Goal: Information Seeking & Learning: Find specific fact

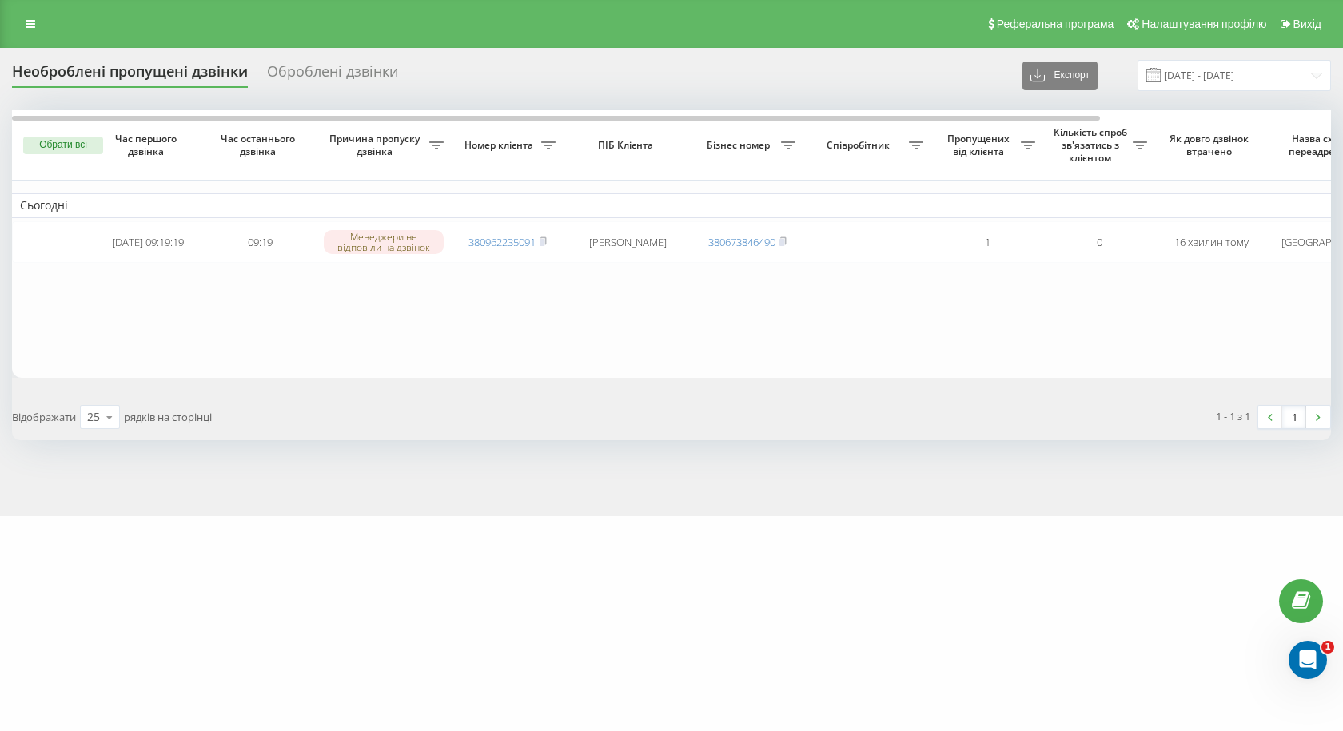
drag, startPoint x: 29, startPoint y: 25, endPoint x: 35, endPoint y: 45, distance: 21.0
click at [29, 25] on icon at bounding box center [31, 23] width 10 height 11
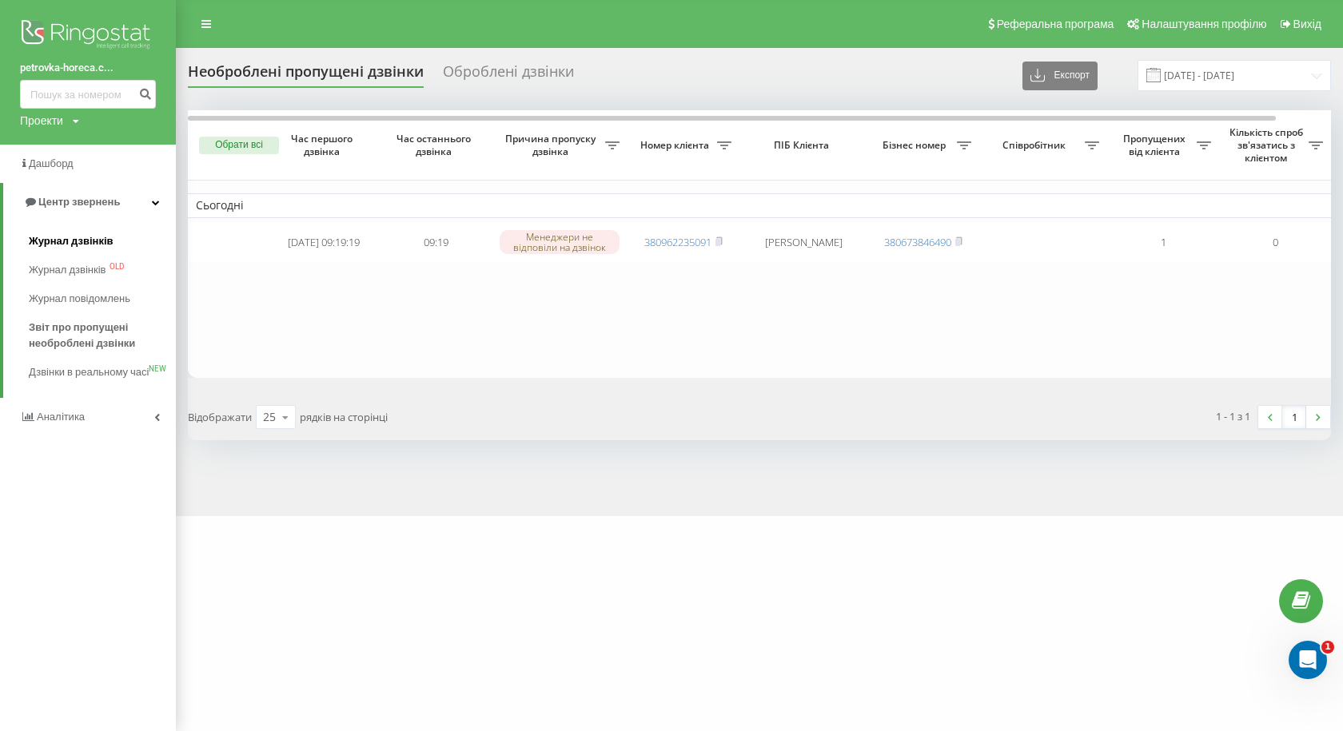
click at [46, 247] on span "Журнал дзвінків" at bounding box center [71, 241] width 85 height 16
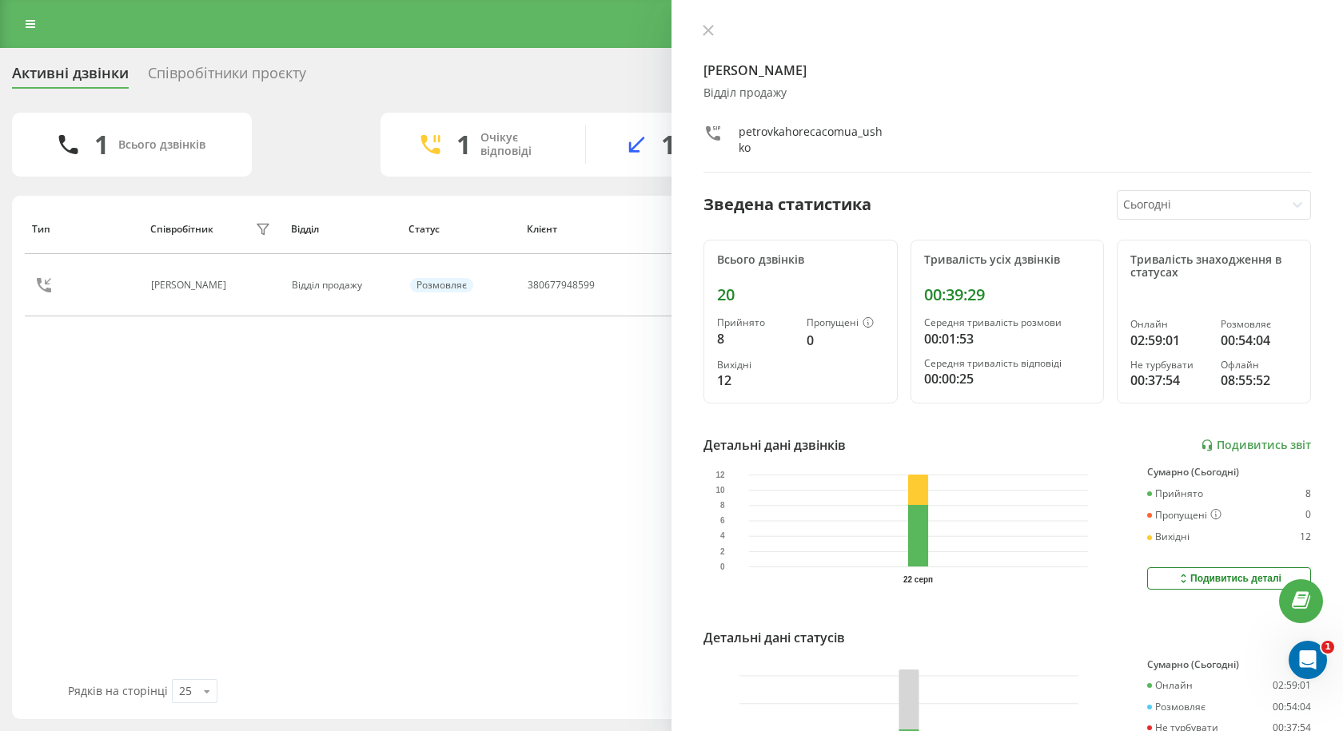
click at [705, 31] on icon at bounding box center [707, 30] width 11 height 11
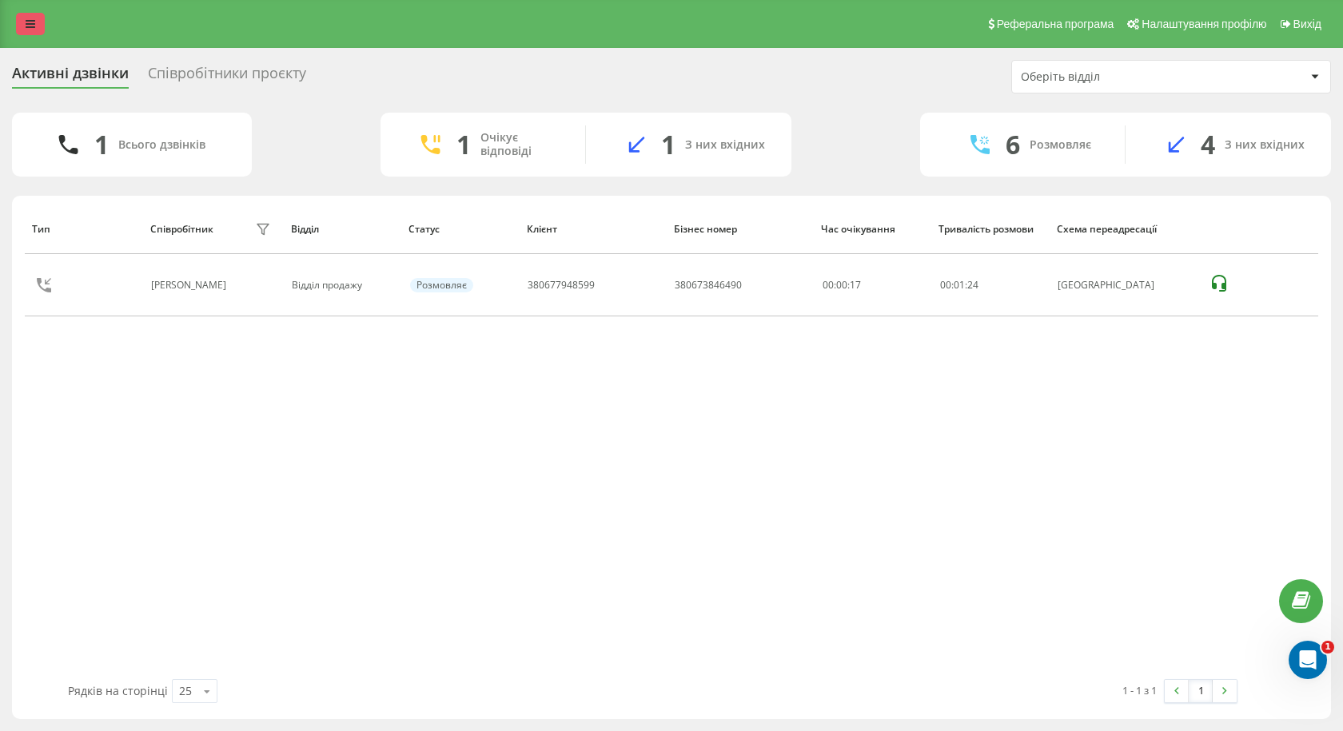
drag, startPoint x: 57, startPoint y: 24, endPoint x: 38, endPoint y: 19, distance: 19.8
click at [55, 24] on div "Реферальна програма Налаштування профілю Вихід" at bounding box center [671, 24] width 1343 height 48
click at [32, 19] on icon at bounding box center [31, 23] width 10 height 11
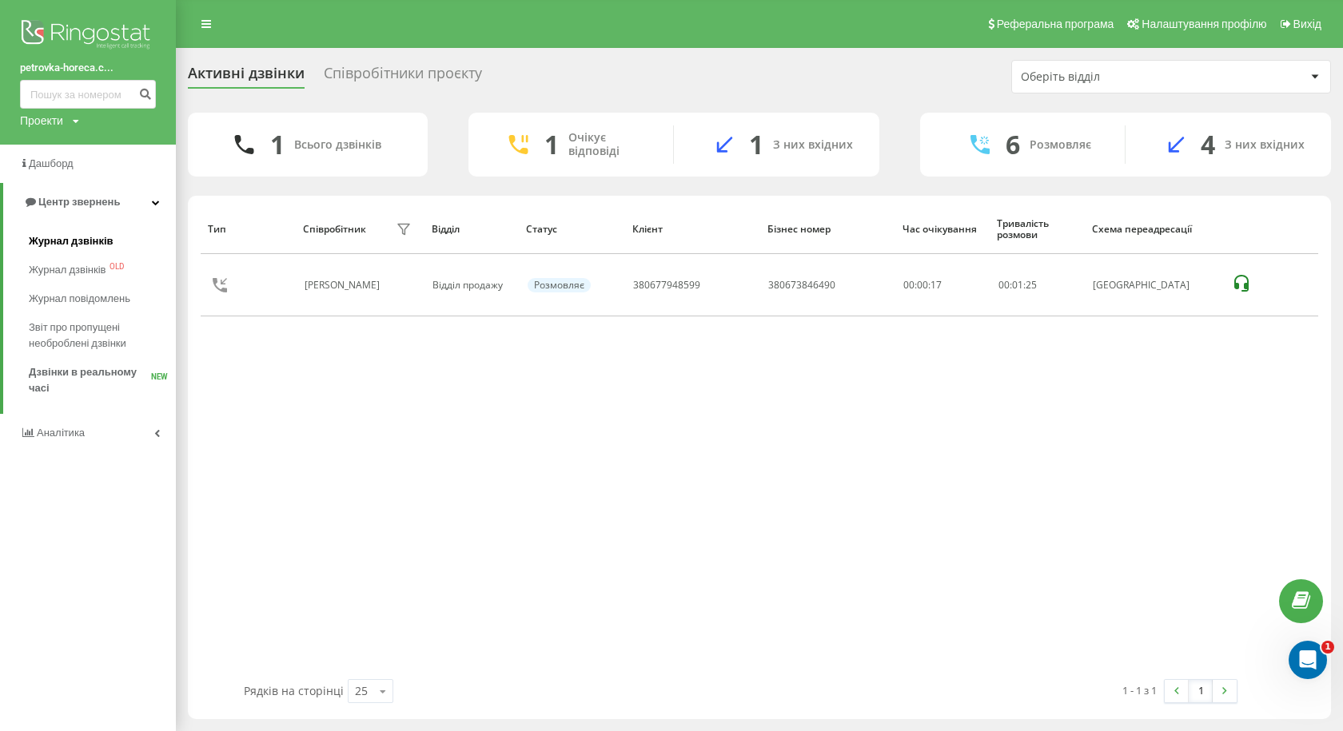
drag, startPoint x: 82, startPoint y: 241, endPoint x: 124, endPoint y: 229, distance: 43.8
click at [82, 241] on span "Журнал дзвінків" at bounding box center [71, 241] width 85 height 16
click at [64, 243] on span "Журнал дзвінків" at bounding box center [71, 241] width 85 height 16
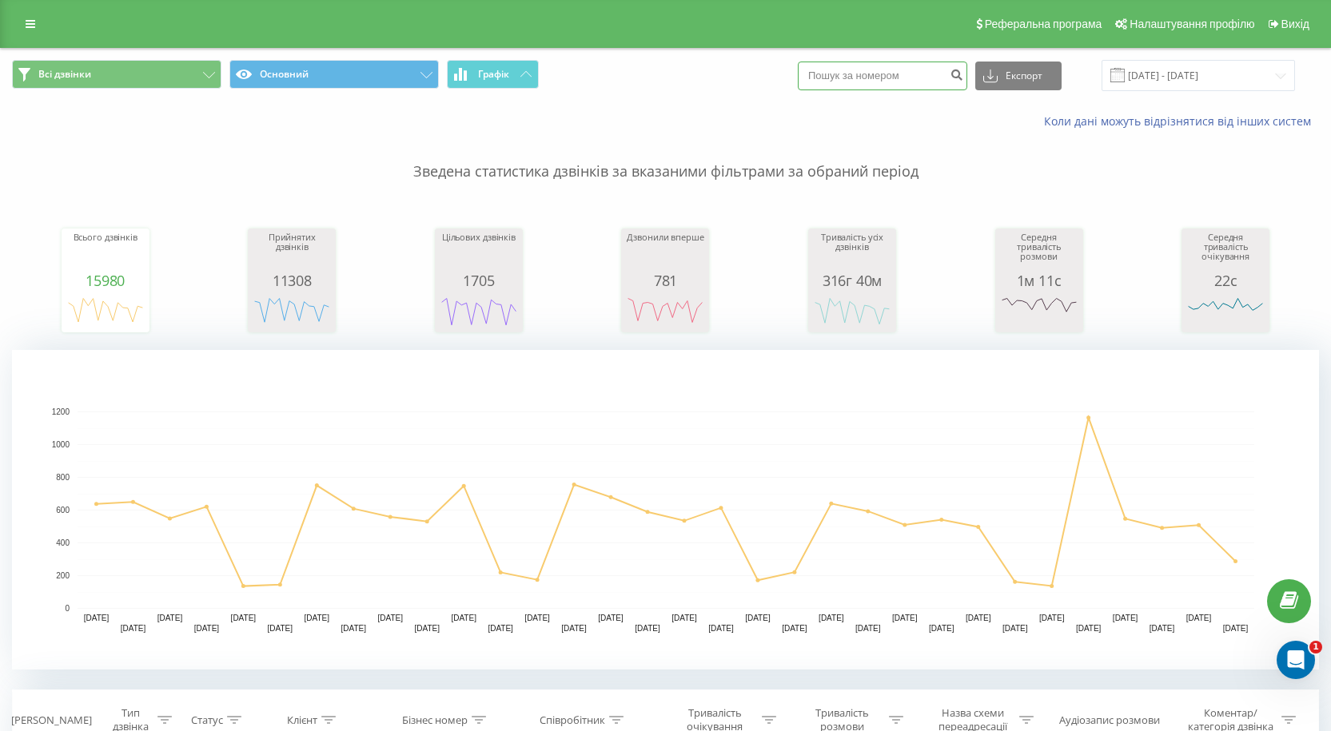
click at [864, 73] on input at bounding box center [882, 76] width 169 height 29
paste input "380956826086"
drag, startPoint x: 835, startPoint y: 78, endPoint x: 740, endPoint y: 78, distance: 95.1
click at [742, 78] on div "Всі дзвінки Основний Графік 380956826086 Експорт .csv .xls .xlsx 22.07.2025 - 2…" at bounding box center [665, 75] width 1307 height 31
type input "0956826086"
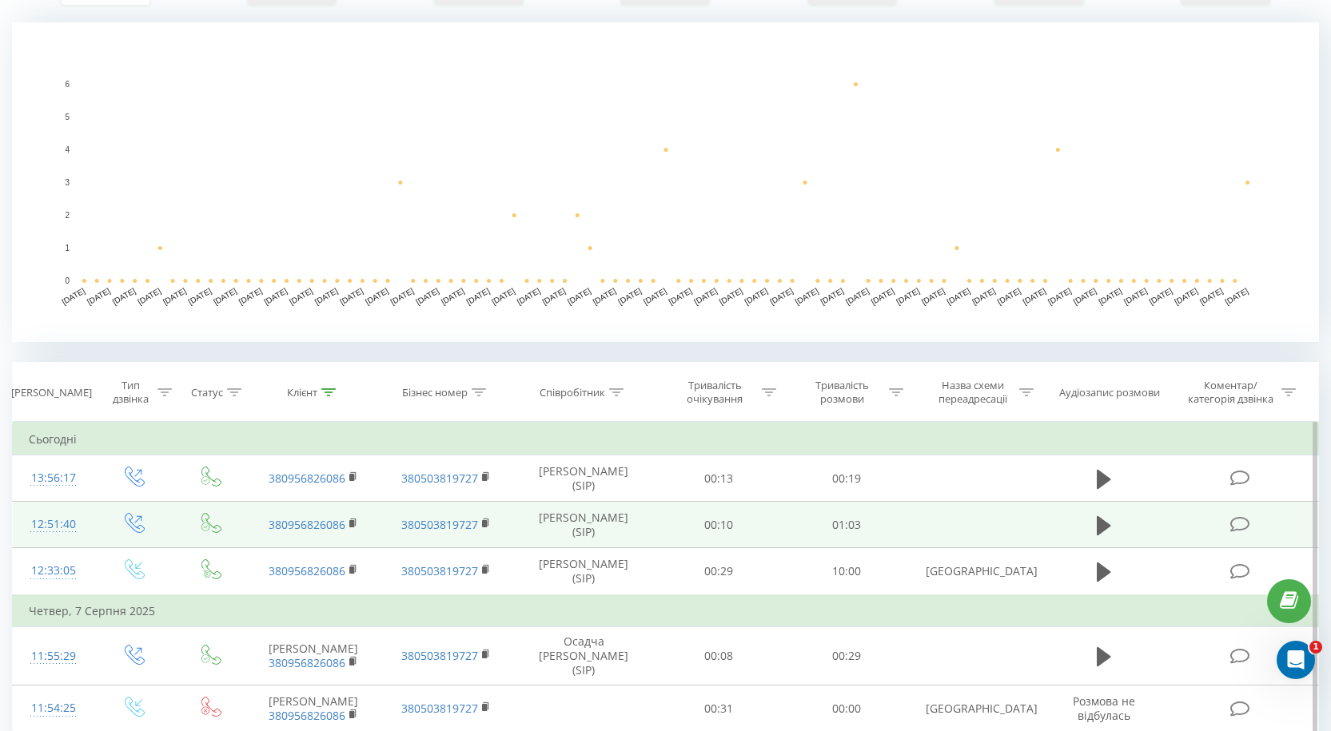
scroll to position [400, 0]
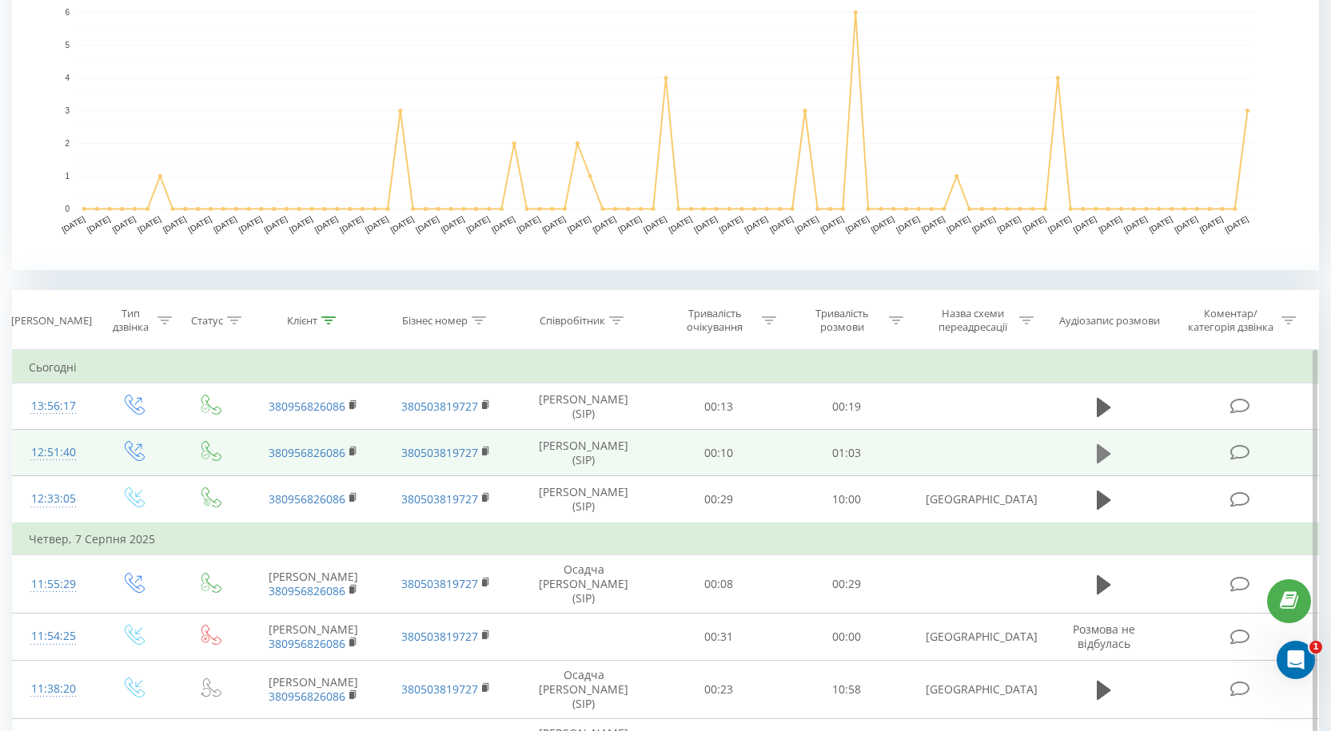
click at [1115, 452] on button at bounding box center [1104, 454] width 24 height 24
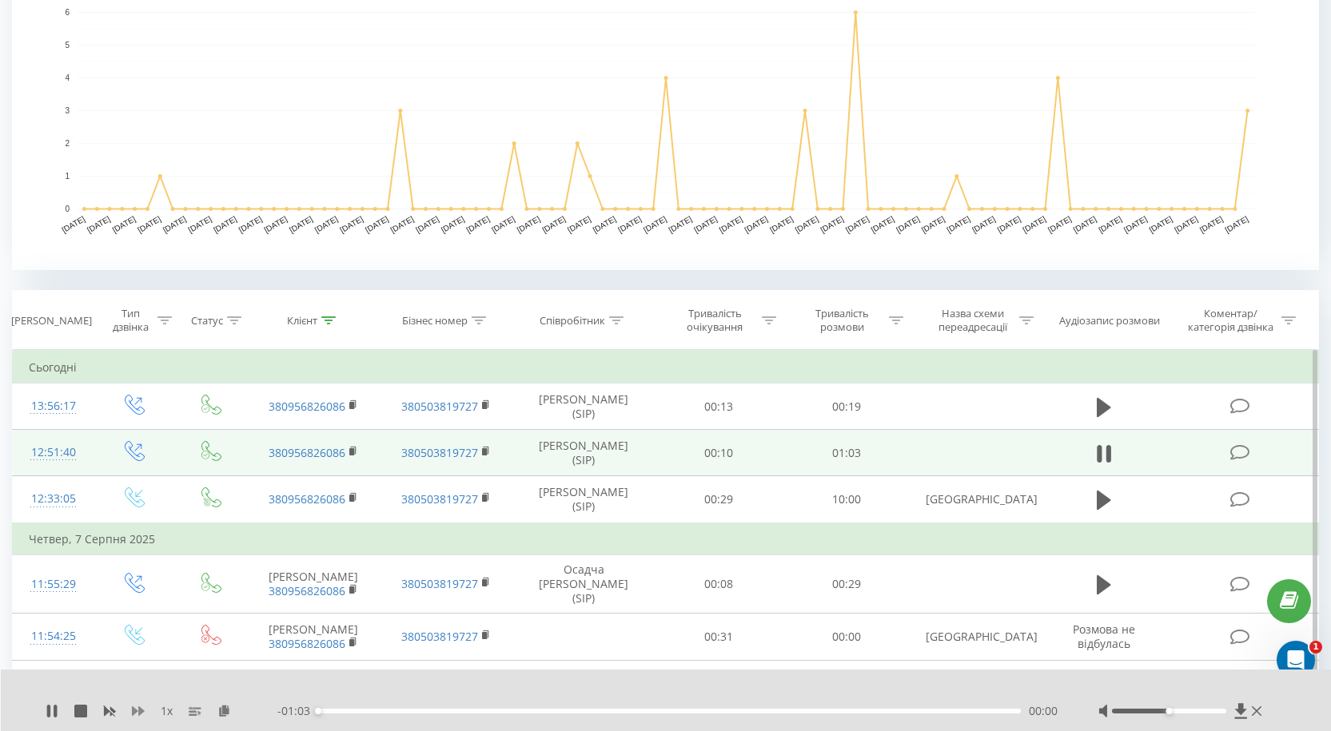
click at [133, 706] on icon at bounding box center [138, 711] width 13 height 13
drag, startPoint x: 1176, startPoint y: 712, endPoint x: 1232, endPoint y: 716, distance: 56.9
click at [1232, 716] on div at bounding box center [1181, 711] width 167 height 16
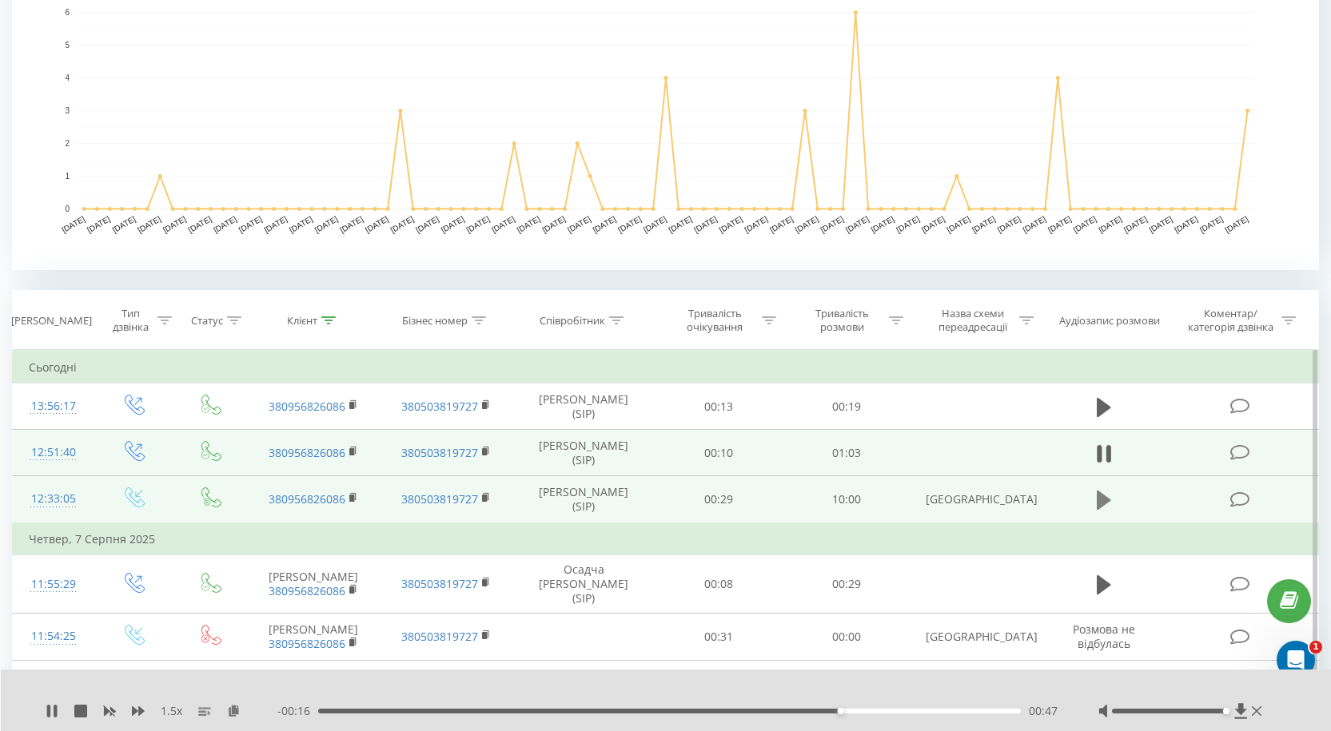
click at [1097, 502] on icon at bounding box center [1103, 500] width 14 height 19
click at [137, 714] on icon at bounding box center [138, 711] width 13 height 13
click at [132, 712] on div "2 x" at bounding box center [162, 711] width 232 height 16
click at [132, 712] on icon at bounding box center [138, 711] width 13 height 10
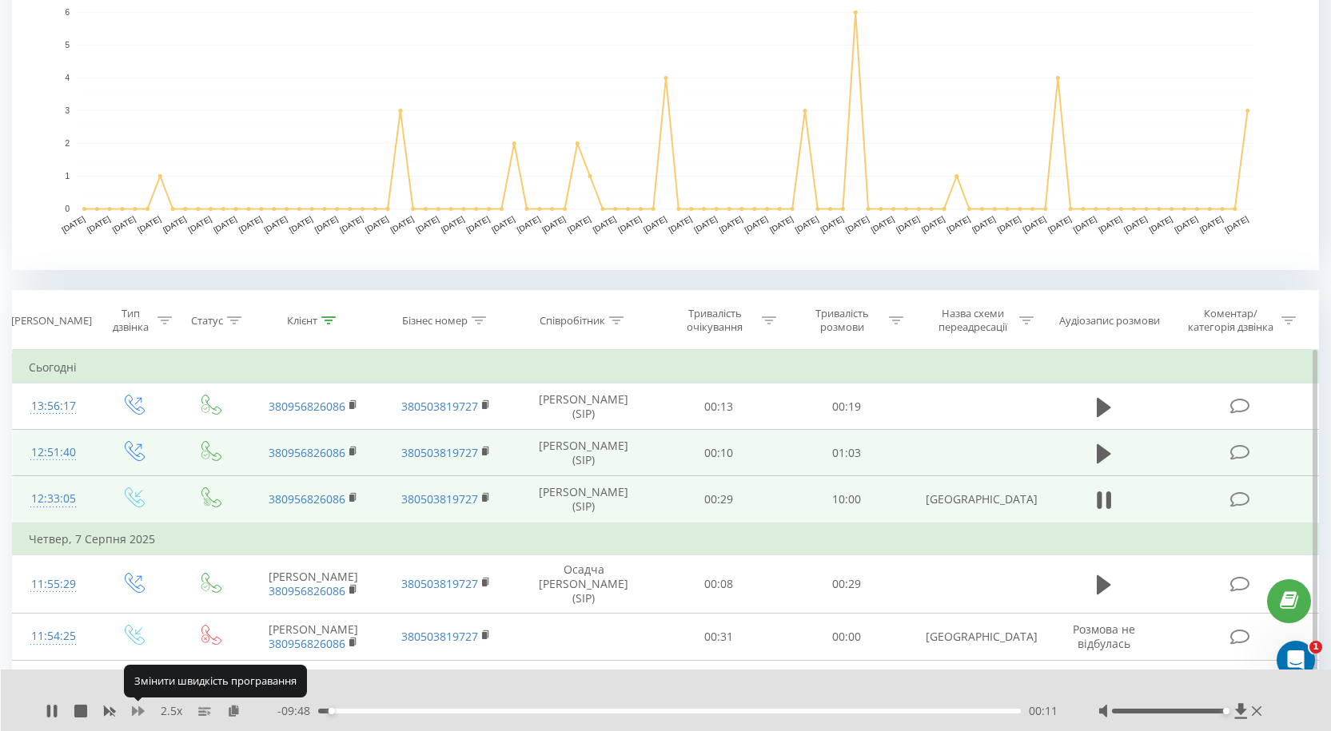
click at [135, 711] on icon at bounding box center [138, 711] width 13 height 10
click at [1259, 713] on icon at bounding box center [1256, 711] width 10 height 13
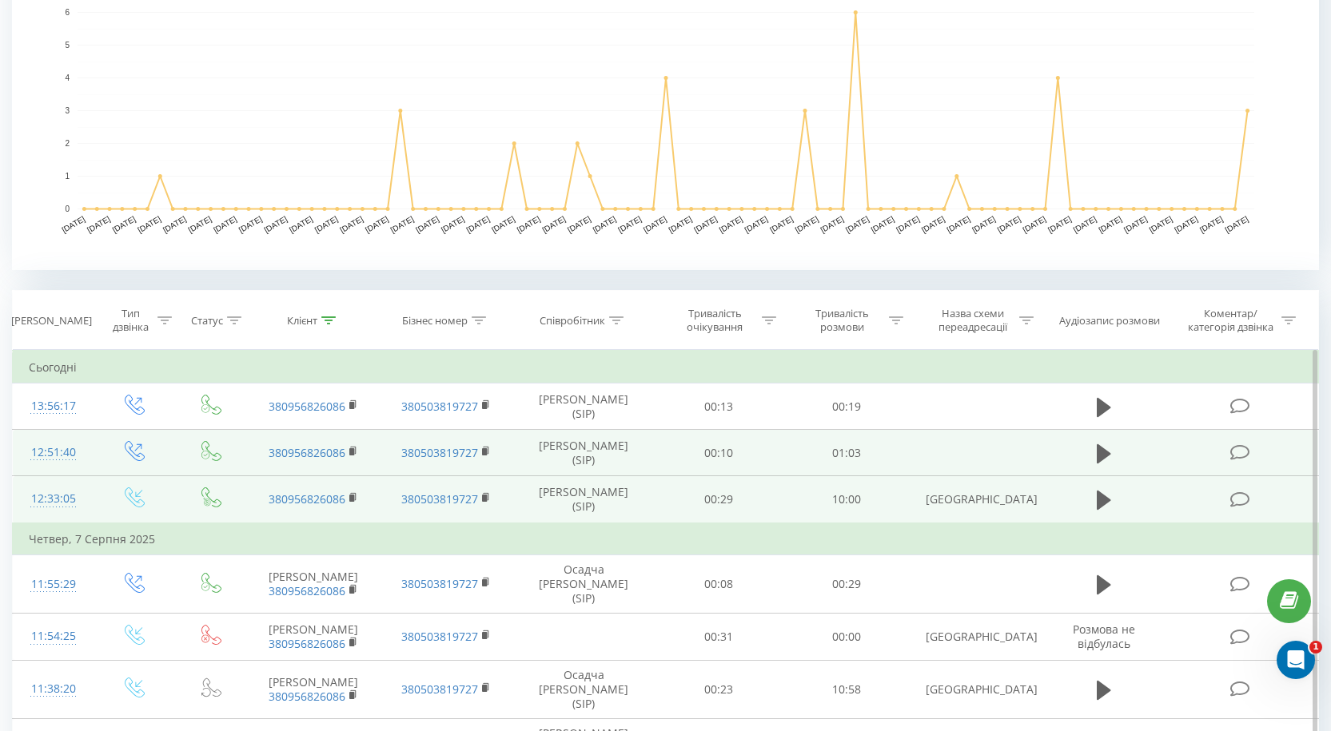
scroll to position [0, 0]
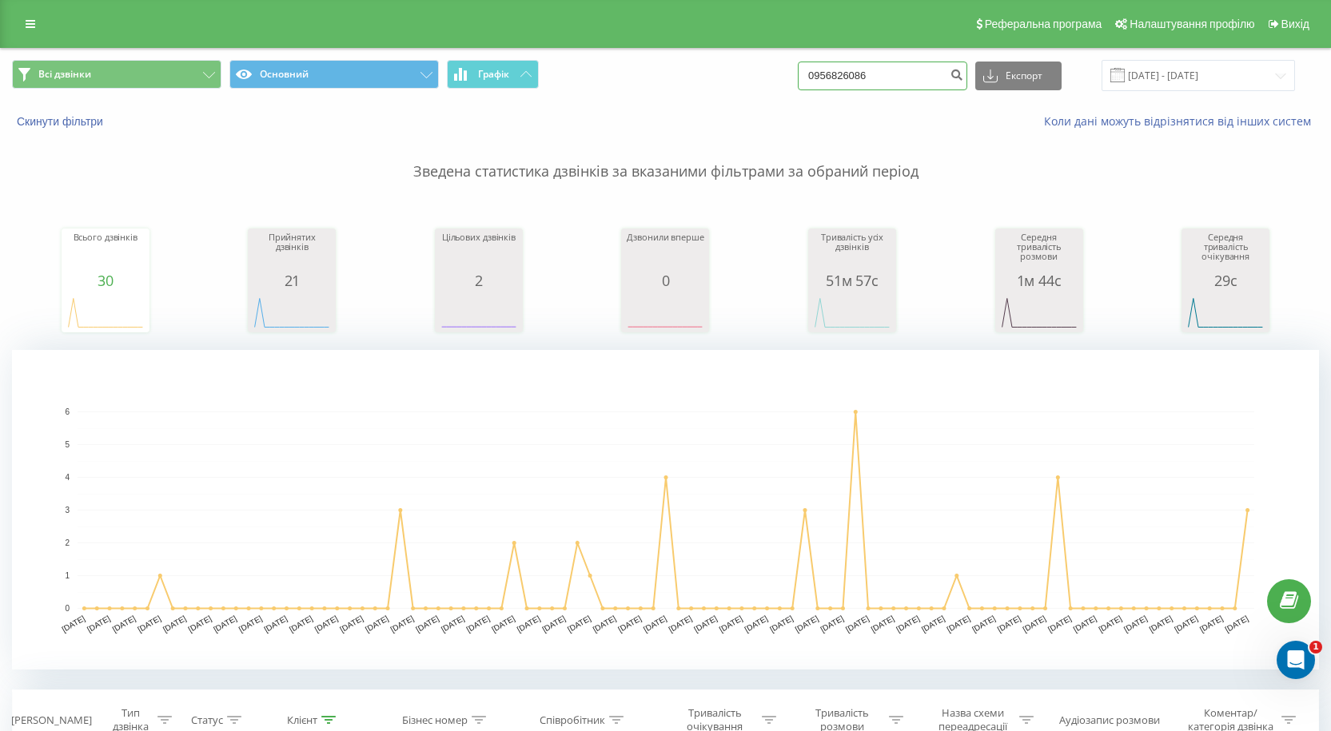
drag, startPoint x: 907, startPoint y: 77, endPoint x: 621, endPoint y: 83, distance: 286.2
click at [627, 81] on div "Всі дзвінки Основний Графік 0956826086 Експорт .csv .xls .xlsx 22.05.2025 - 22.…" at bounding box center [665, 75] width 1307 height 31
paste input "380630730770"
type input "380630730770"
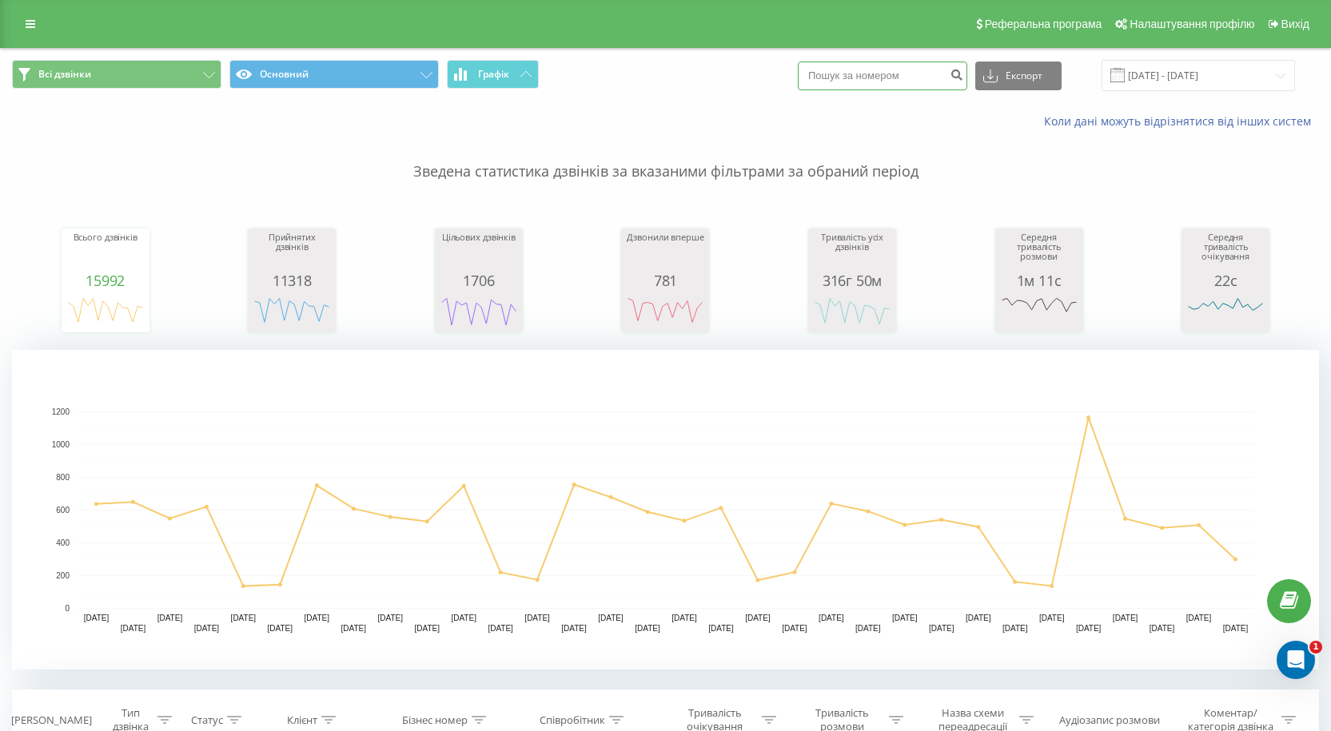
click at [859, 73] on input at bounding box center [882, 76] width 169 height 29
paste input "380931056493"
drag, startPoint x: 838, startPoint y: 74, endPoint x: 530, endPoint y: 80, distance: 307.7
click at [530, 80] on div "Всі дзвінки Основний Графік 380931056493 Експорт .csv .xls .xlsx [DATE] - [DATE]" at bounding box center [665, 75] width 1307 height 31
type input "0931056493"
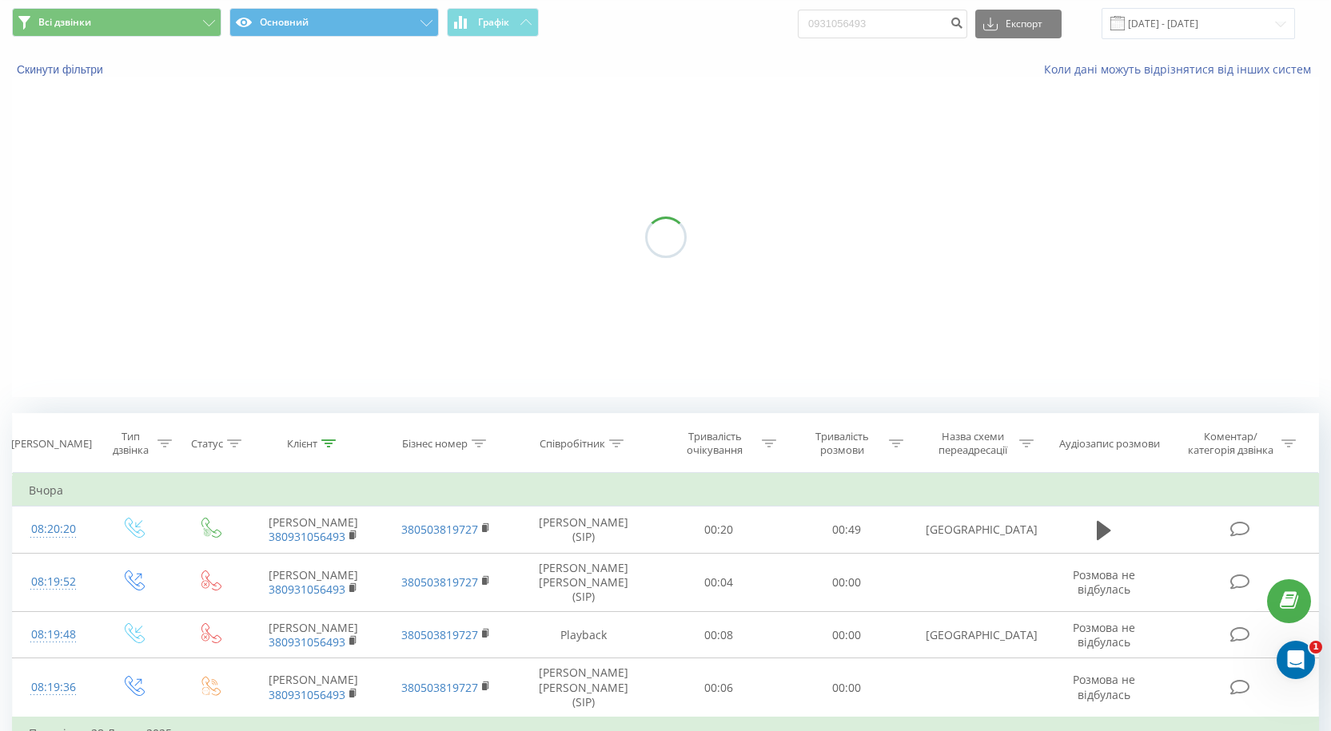
scroll to position [80, 0]
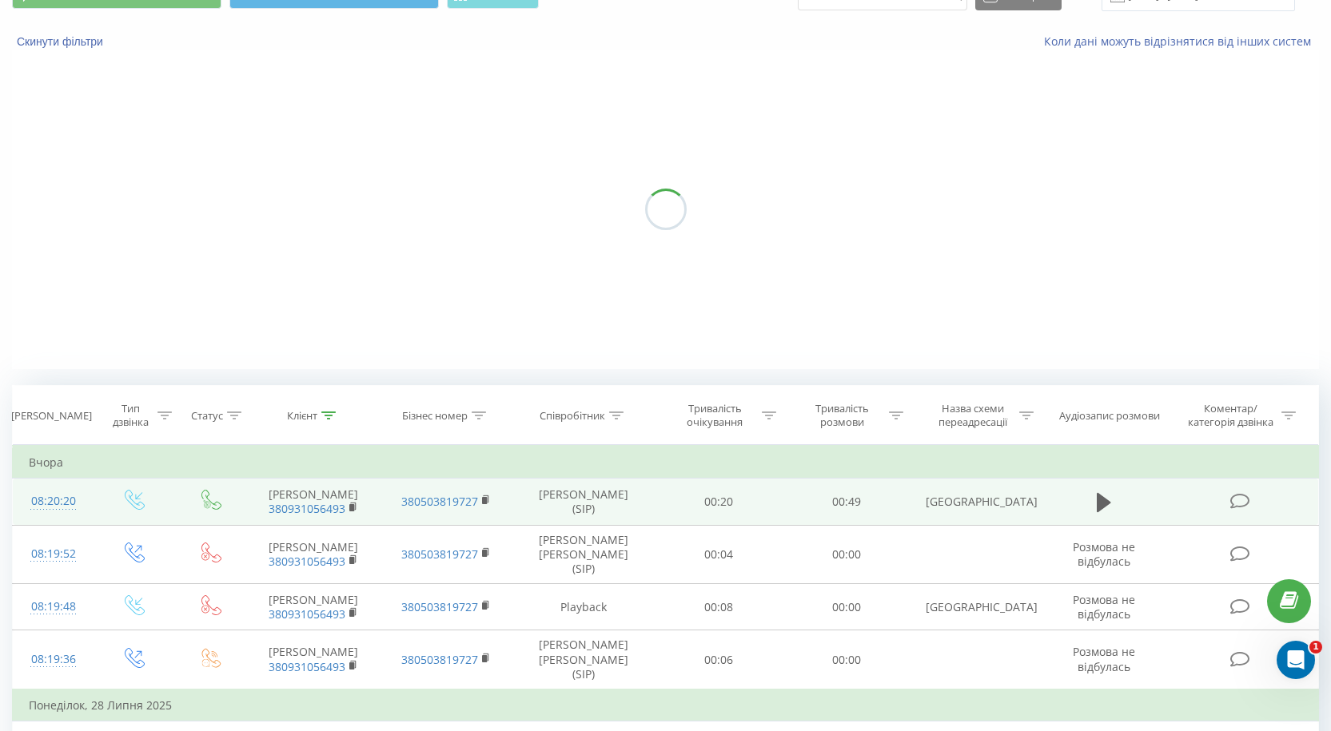
drag, startPoint x: 1105, startPoint y: 495, endPoint x: 1017, endPoint y: 519, distance: 90.9
click at [1105, 496] on icon at bounding box center [1103, 502] width 14 height 22
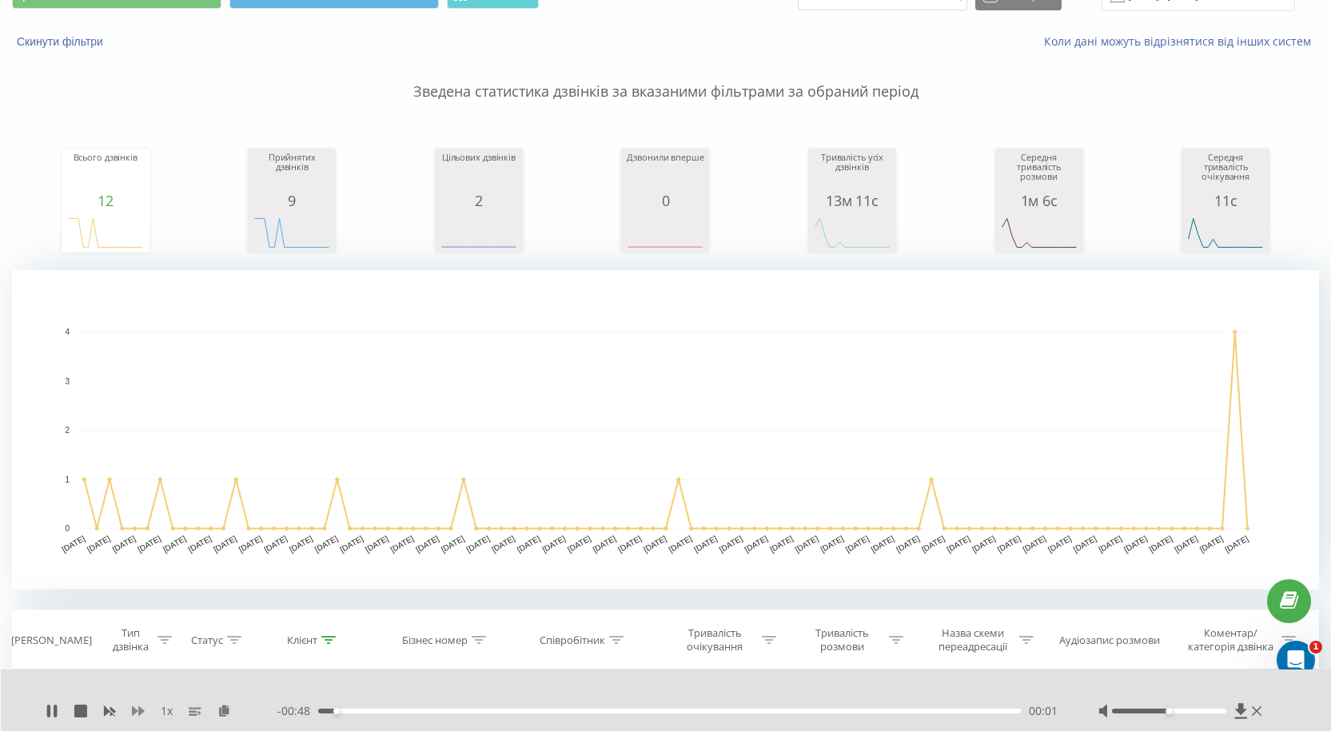
click at [137, 710] on icon at bounding box center [138, 711] width 13 height 13
drag, startPoint x: 1198, startPoint y: 709, endPoint x: 1227, endPoint y: 709, distance: 28.8
click at [1226, 709] on div at bounding box center [1169, 711] width 114 height 5
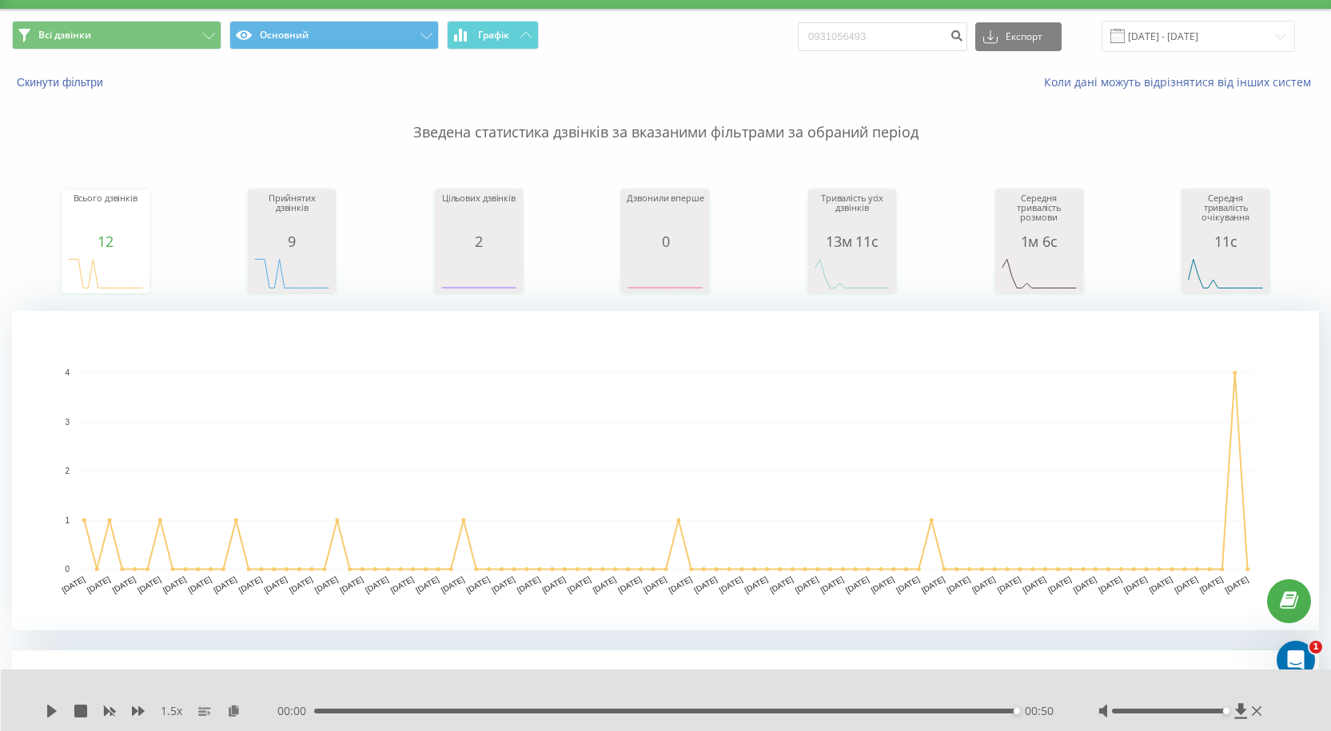
scroll to position [0, 0]
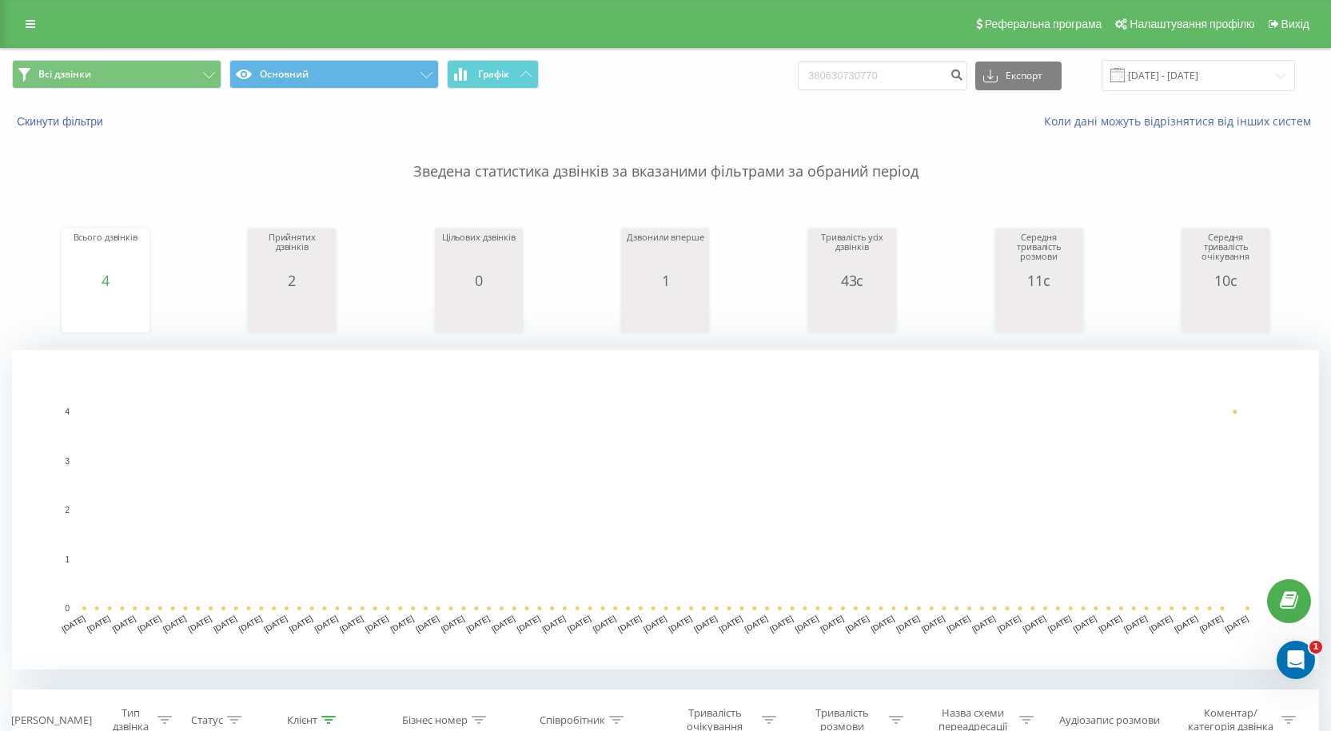
scroll to position [400, 0]
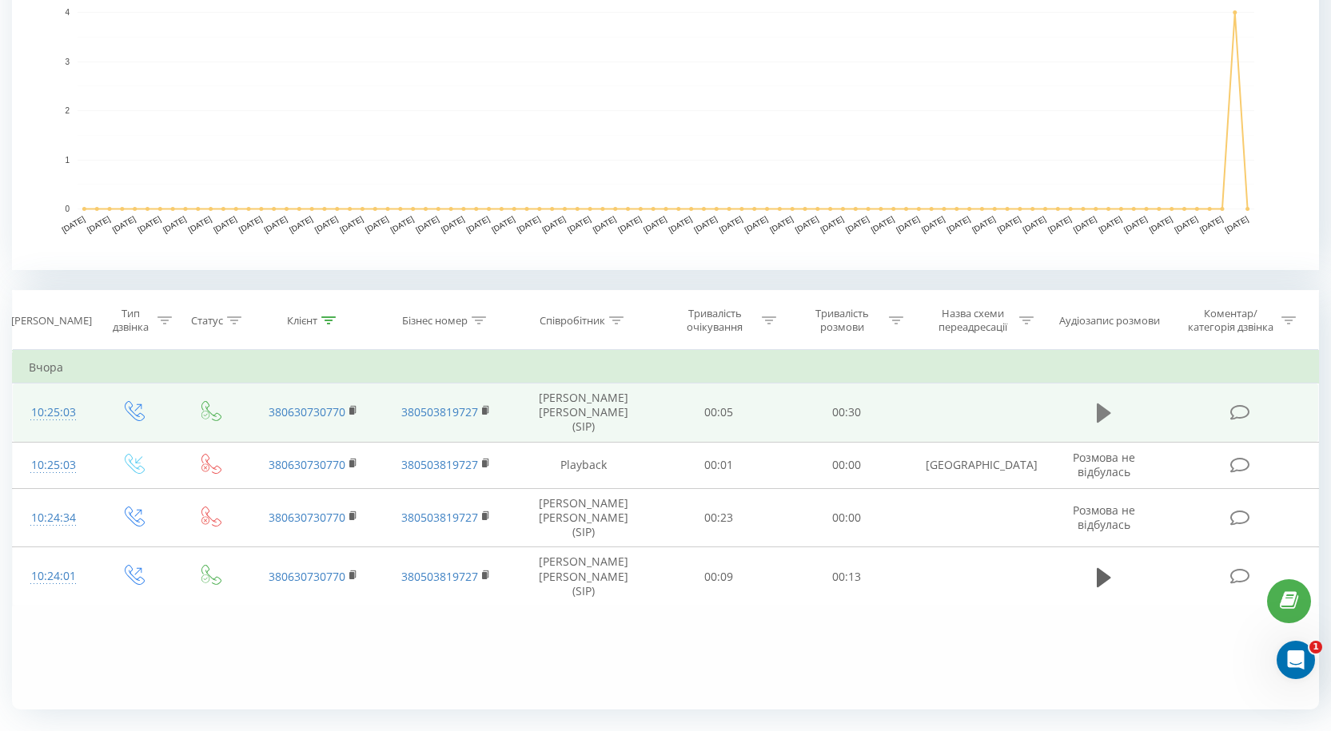
click at [1100, 404] on icon at bounding box center [1103, 413] width 14 height 19
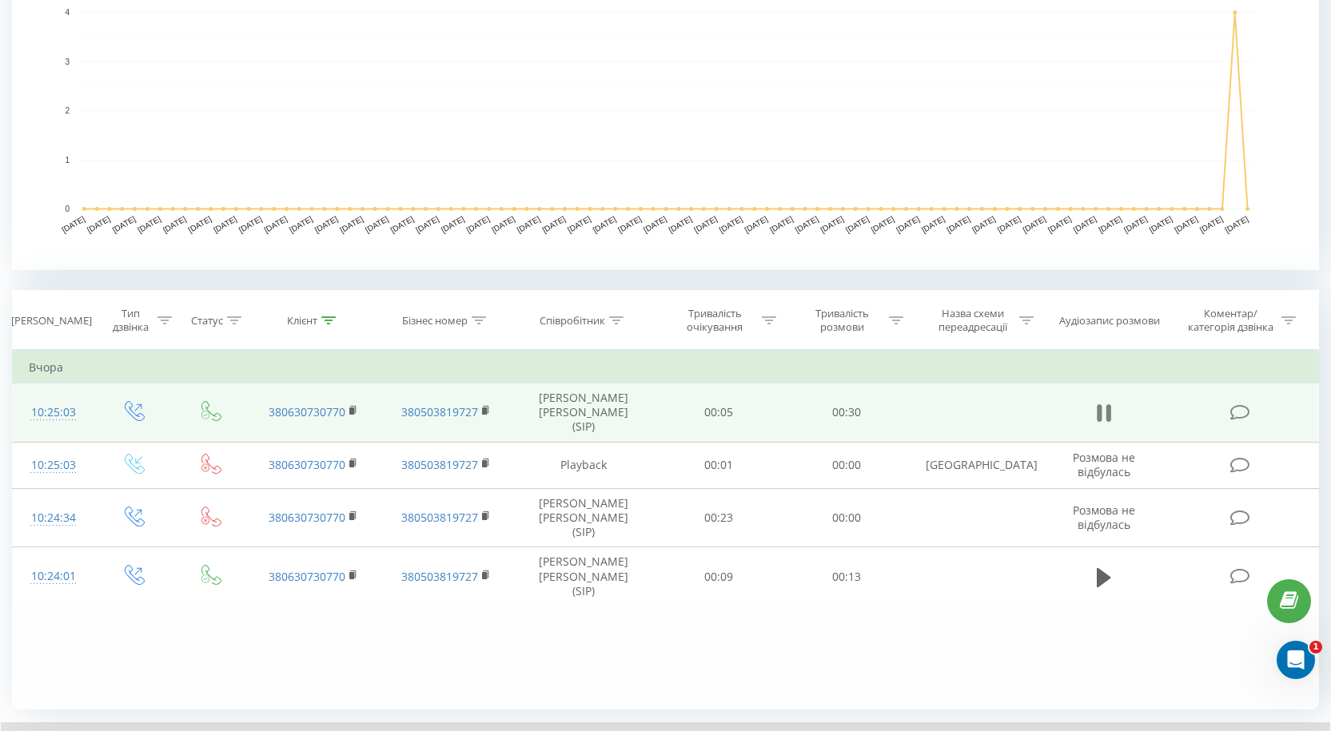
click at [1096, 409] on button at bounding box center [1104, 413] width 24 height 24
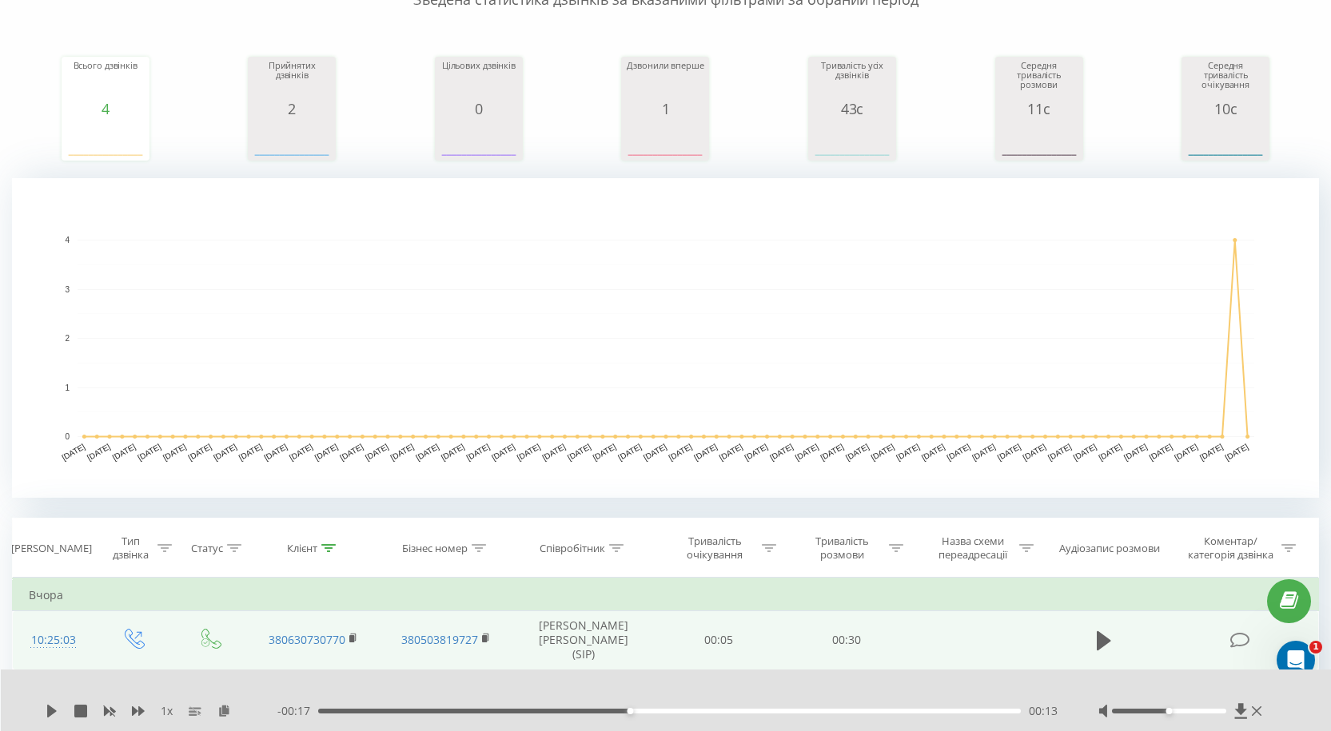
scroll to position [0, 0]
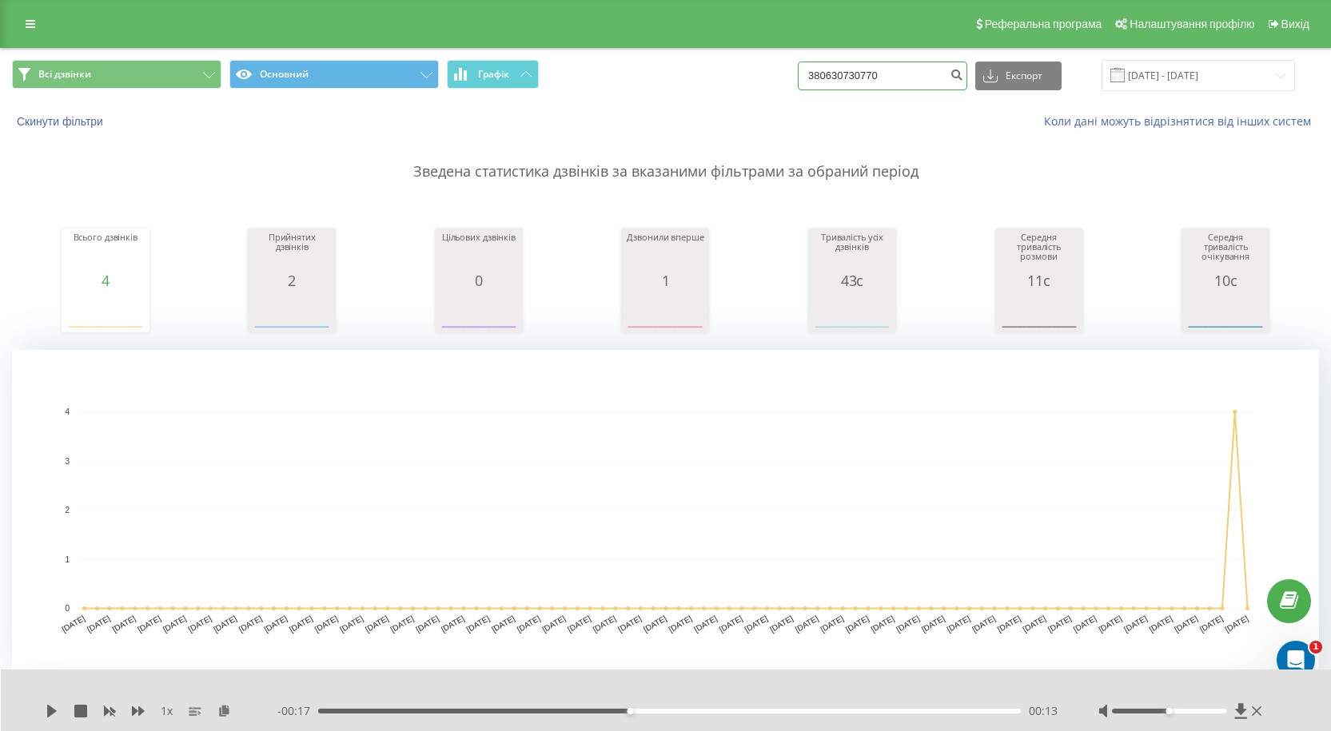
drag, startPoint x: 929, startPoint y: 81, endPoint x: 619, endPoint y: 82, distance: 310.1
click at [619, 82] on div "Всі дзвінки Основний Графік 380630730770 Експорт .csv .xls .xlsx 22.05.2025 - 2…" at bounding box center [665, 75] width 1307 height 31
paste input "7115208"
type input "380637115208"
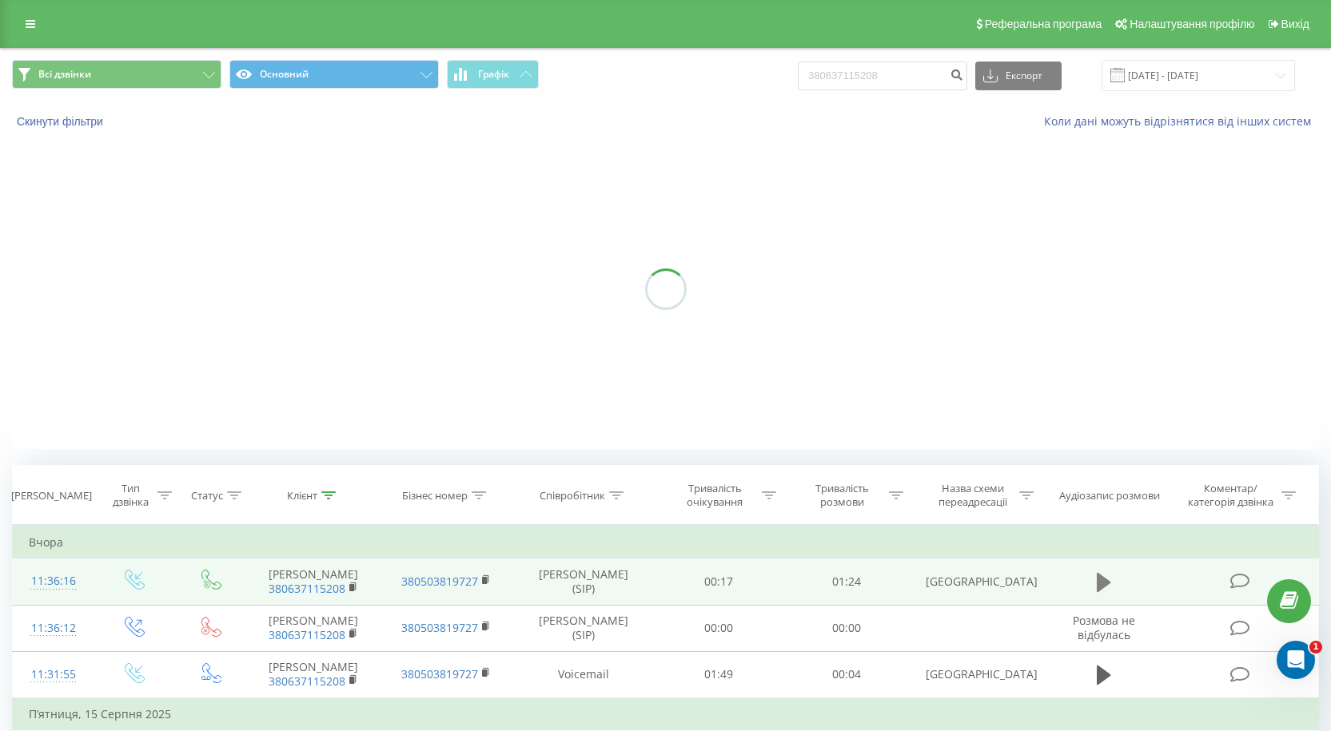
click at [1108, 583] on icon at bounding box center [1103, 582] width 14 height 22
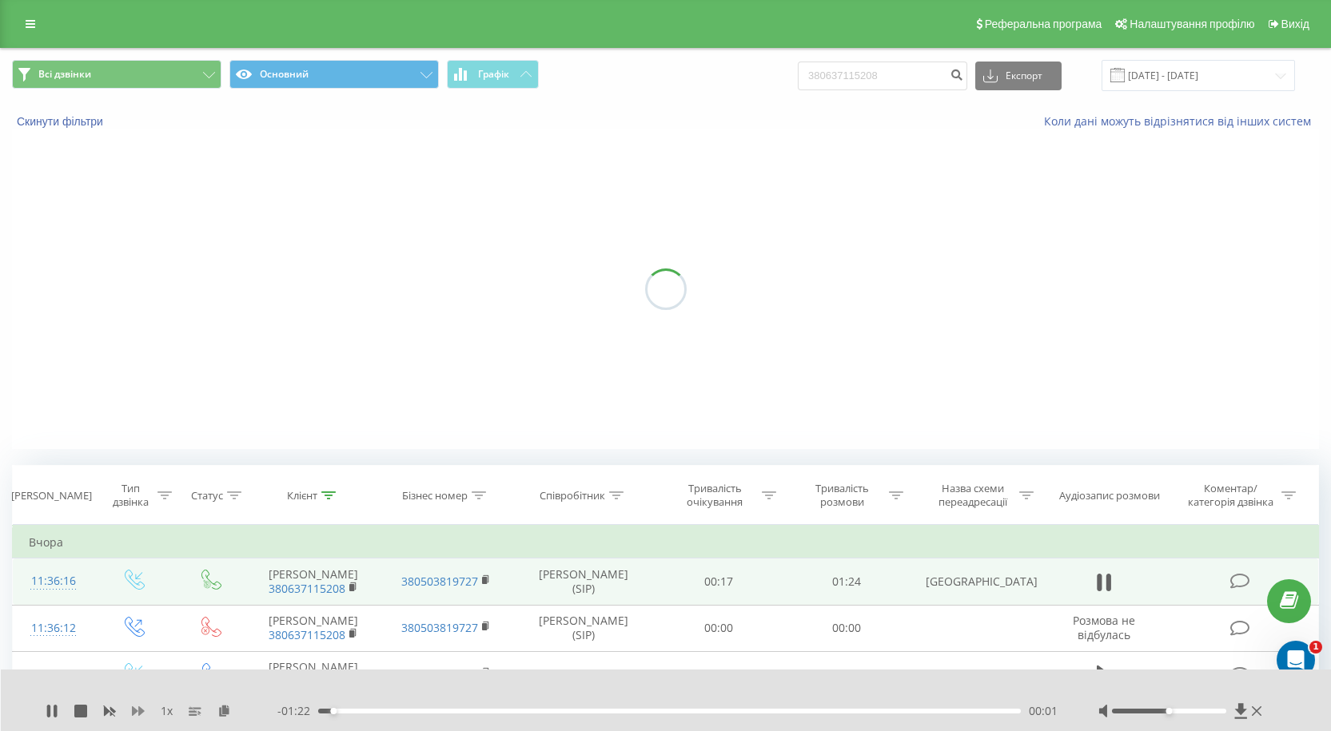
click at [141, 708] on icon at bounding box center [138, 711] width 13 height 10
click at [140, 708] on icon at bounding box center [138, 711] width 13 height 10
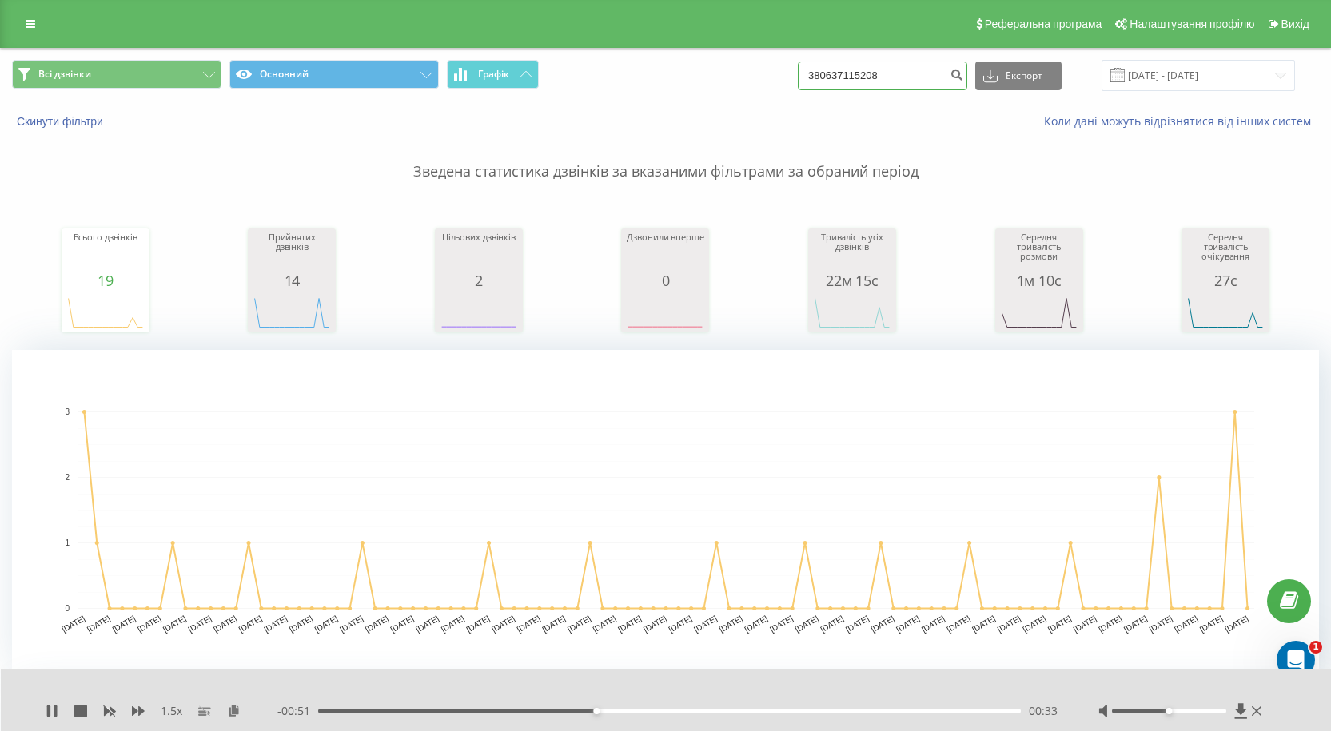
drag, startPoint x: 891, startPoint y: 64, endPoint x: 547, endPoint y: 54, distance: 344.6
click at [547, 54] on div "Всі дзвінки Основний Графік 380637115208 Експорт .csv .xls .xlsx 22.05.2025 - 2…" at bounding box center [665, 76] width 1329 height 54
paste input "74424107"
type input "380674424107"
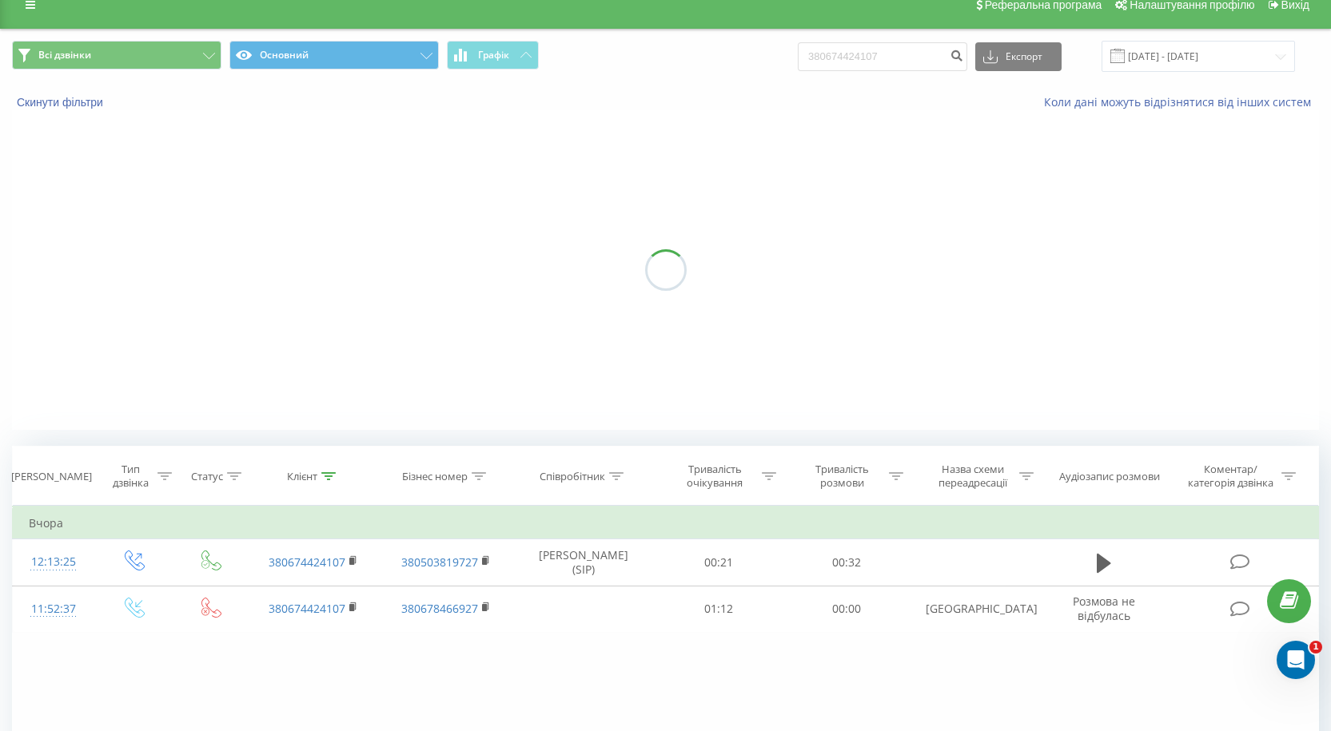
scroll to position [80, 0]
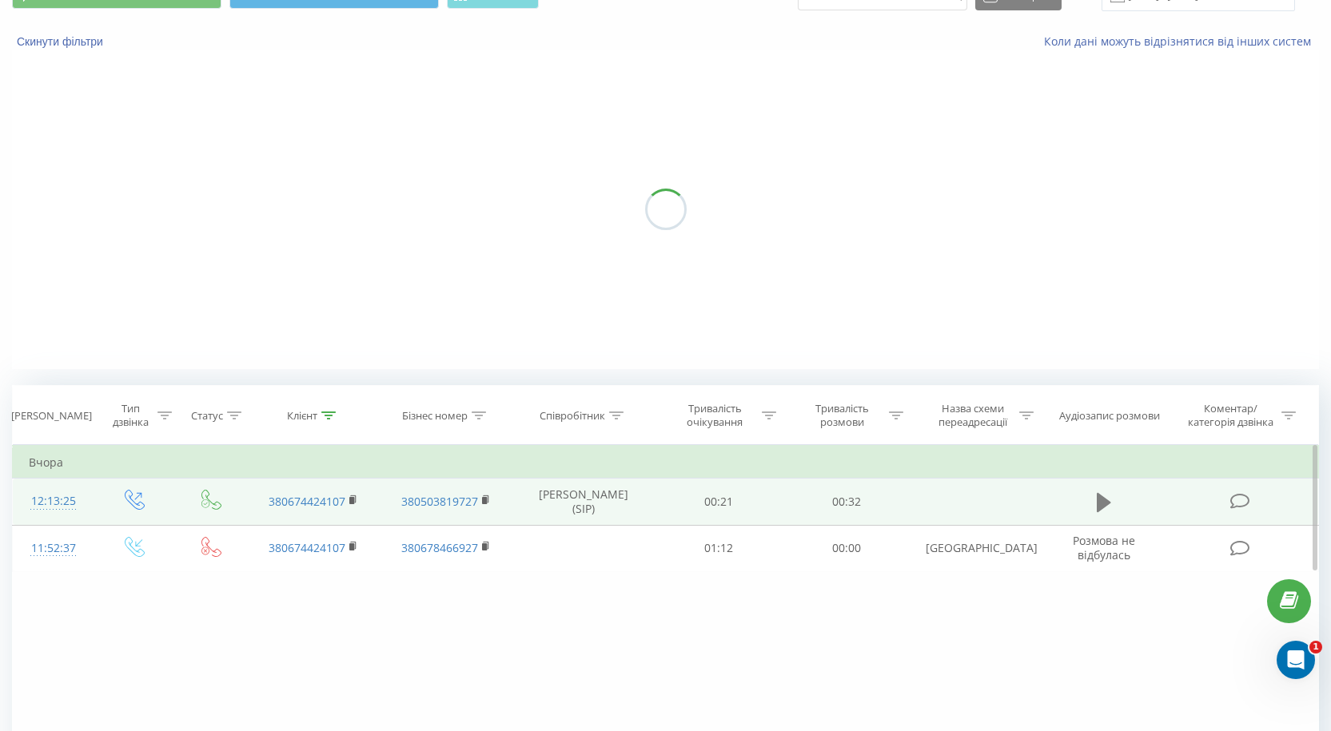
click at [1094, 499] on button at bounding box center [1104, 503] width 24 height 24
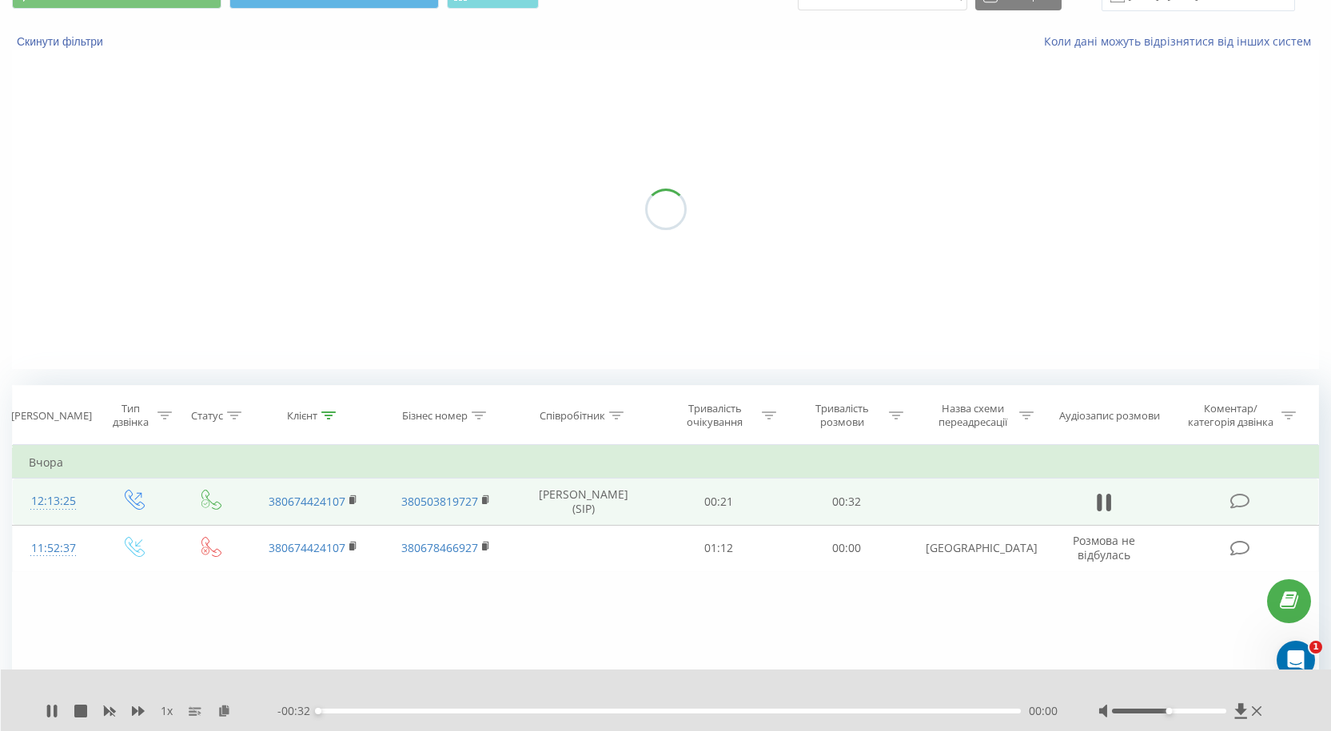
click at [129, 713] on div "1 x" at bounding box center [162, 711] width 232 height 16
click at [133, 710] on div "1 x" at bounding box center [162, 711] width 232 height 16
click at [137, 710] on icon at bounding box center [138, 711] width 13 height 13
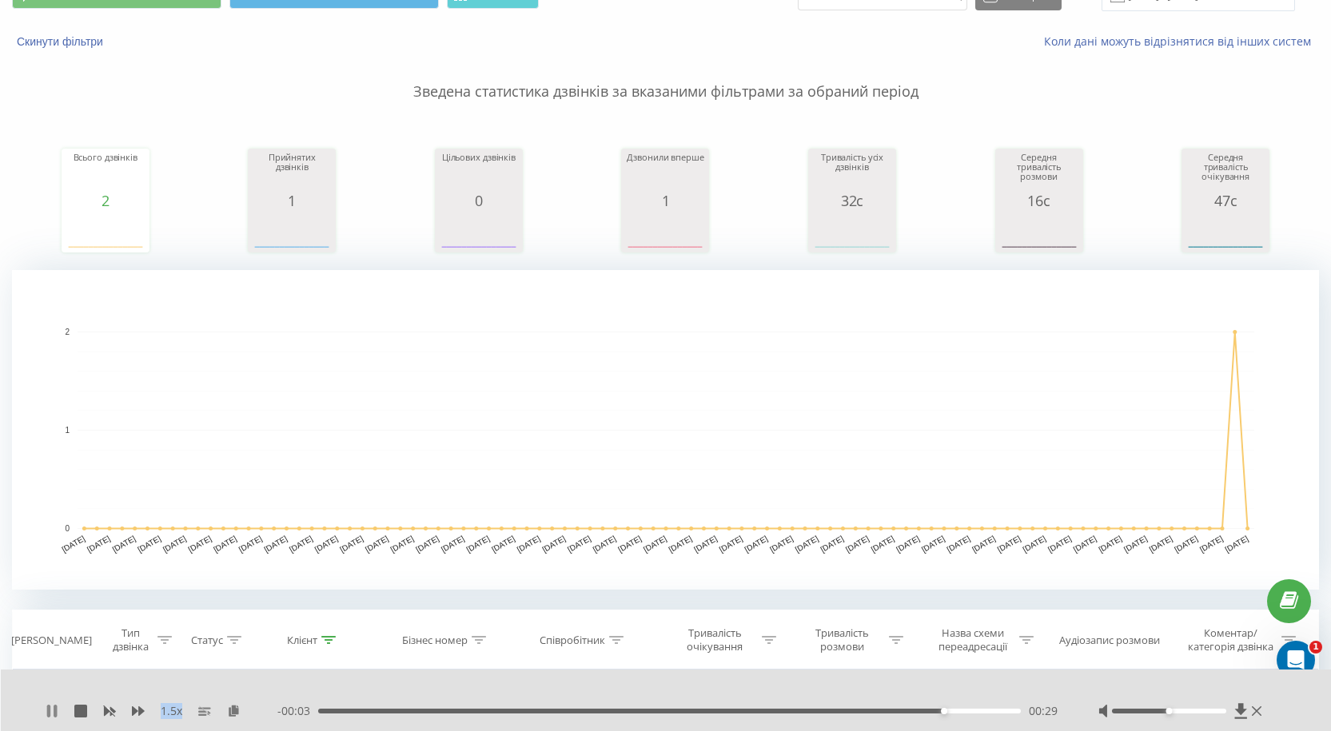
click at [49, 710] on icon at bounding box center [48, 711] width 3 height 13
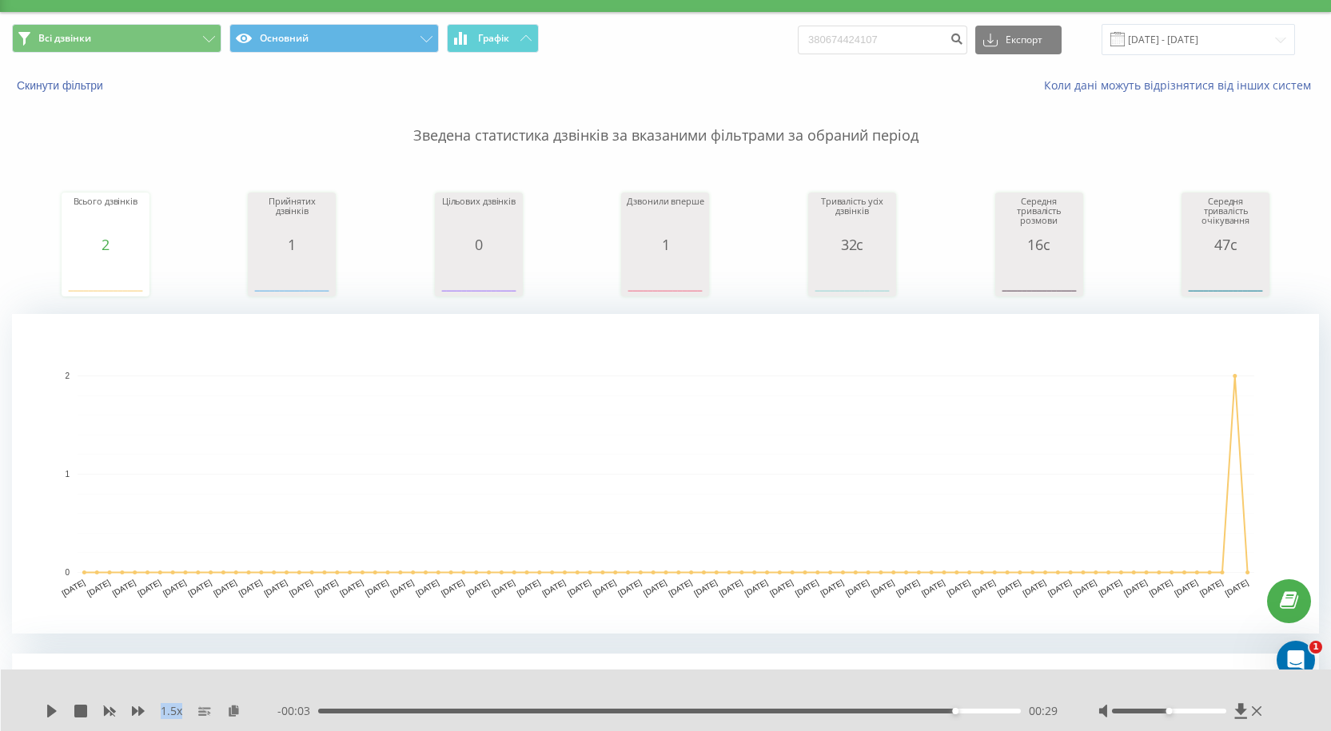
scroll to position [0, 0]
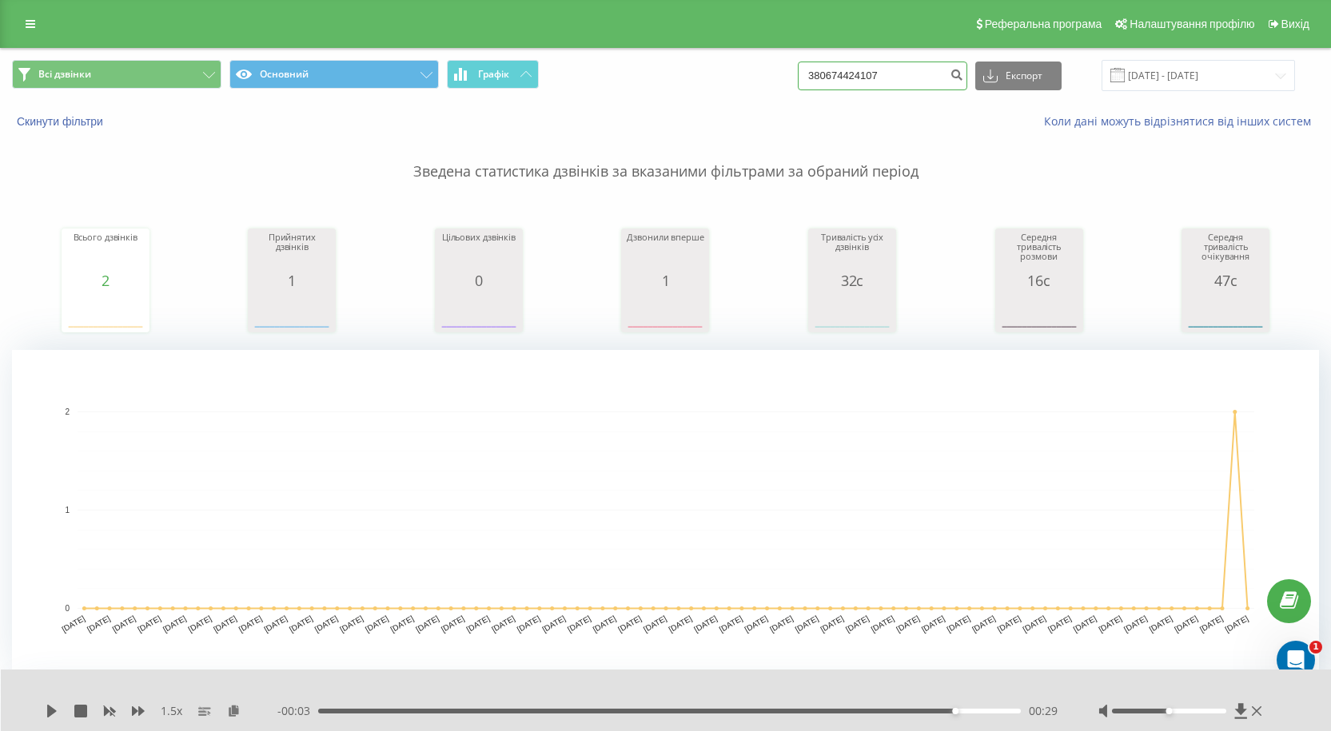
drag, startPoint x: 897, startPoint y: 80, endPoint x: 584, endPoint y: 76, distance: 313.3
click at [584, 76] on div "Всі дзвінки Основний Графік 380674424107 Експорт .csv .xls .xlsx [DATE] - [DATE]" at bounding box center [665, 75] width 1307 height 31
paste input "976509759"
type input "380976509759"
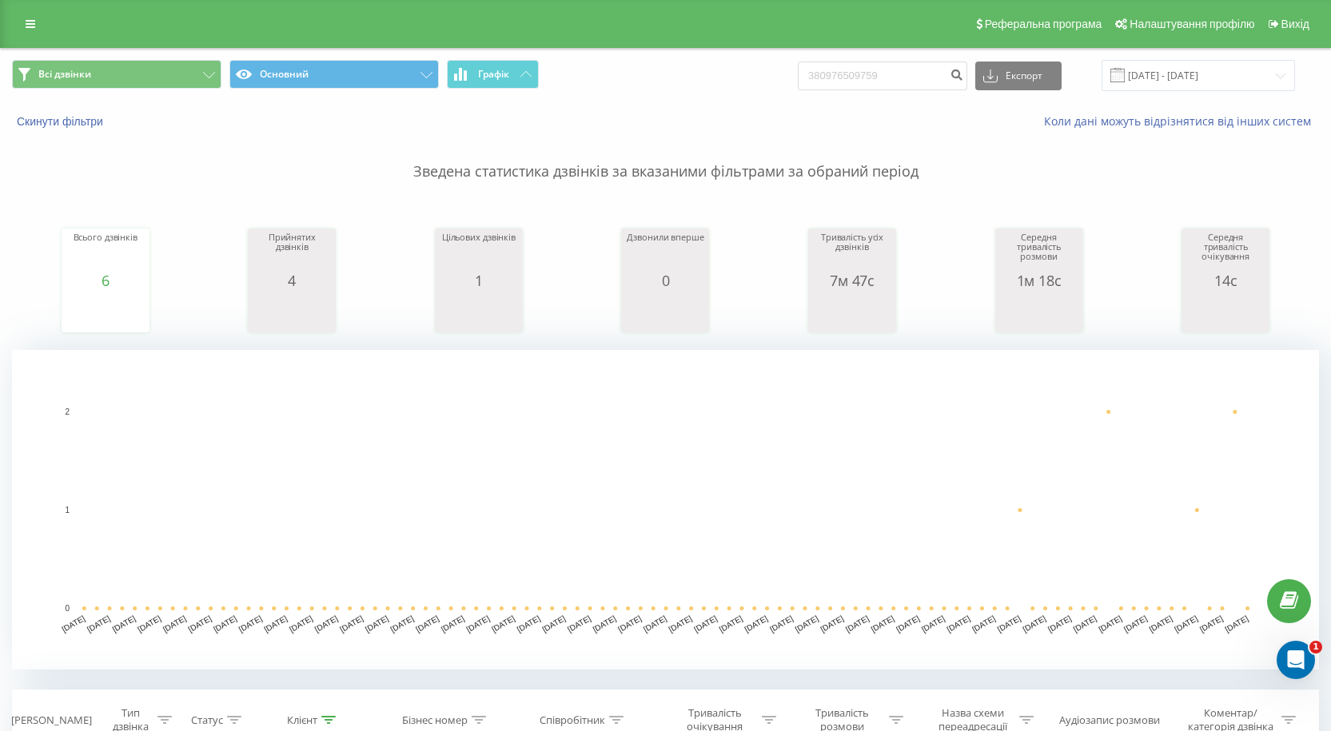
scroll to position [400, 0]
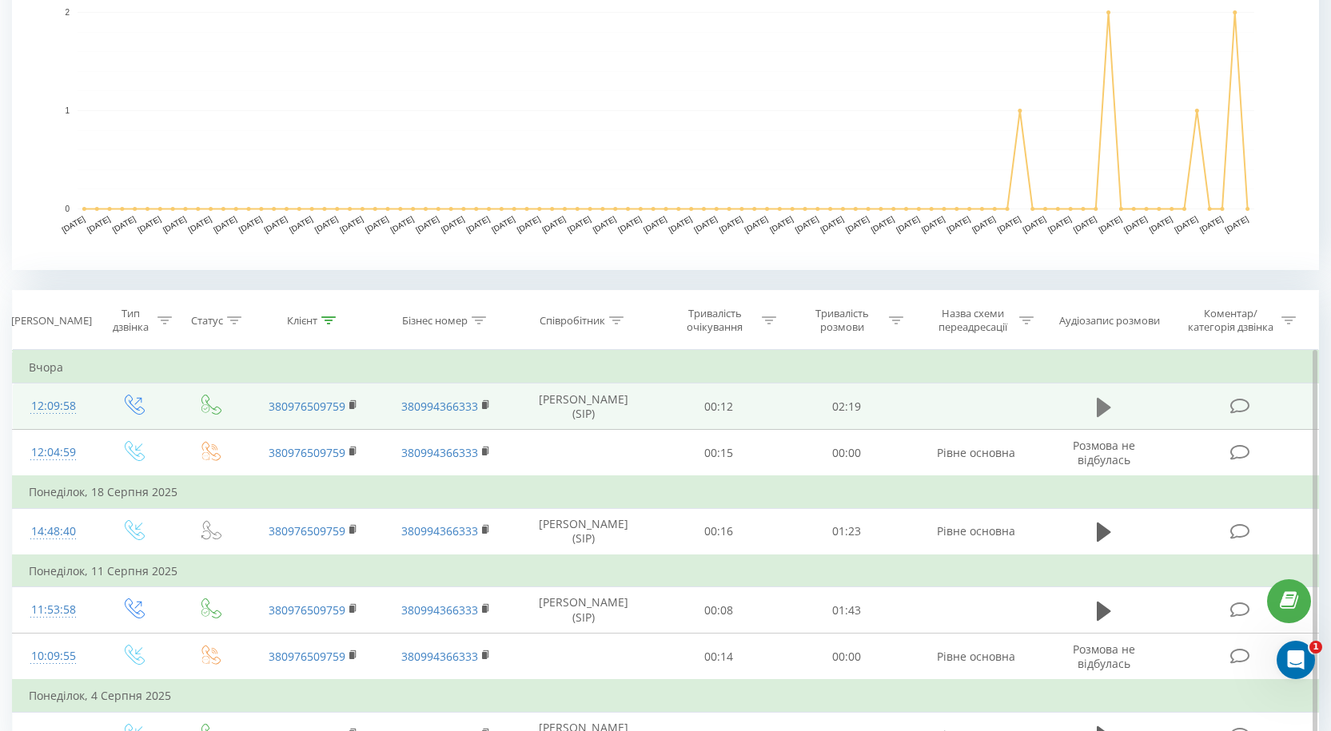
click at [1105, 408] on icon at bounding box center [1103, 406] width 14 height 19
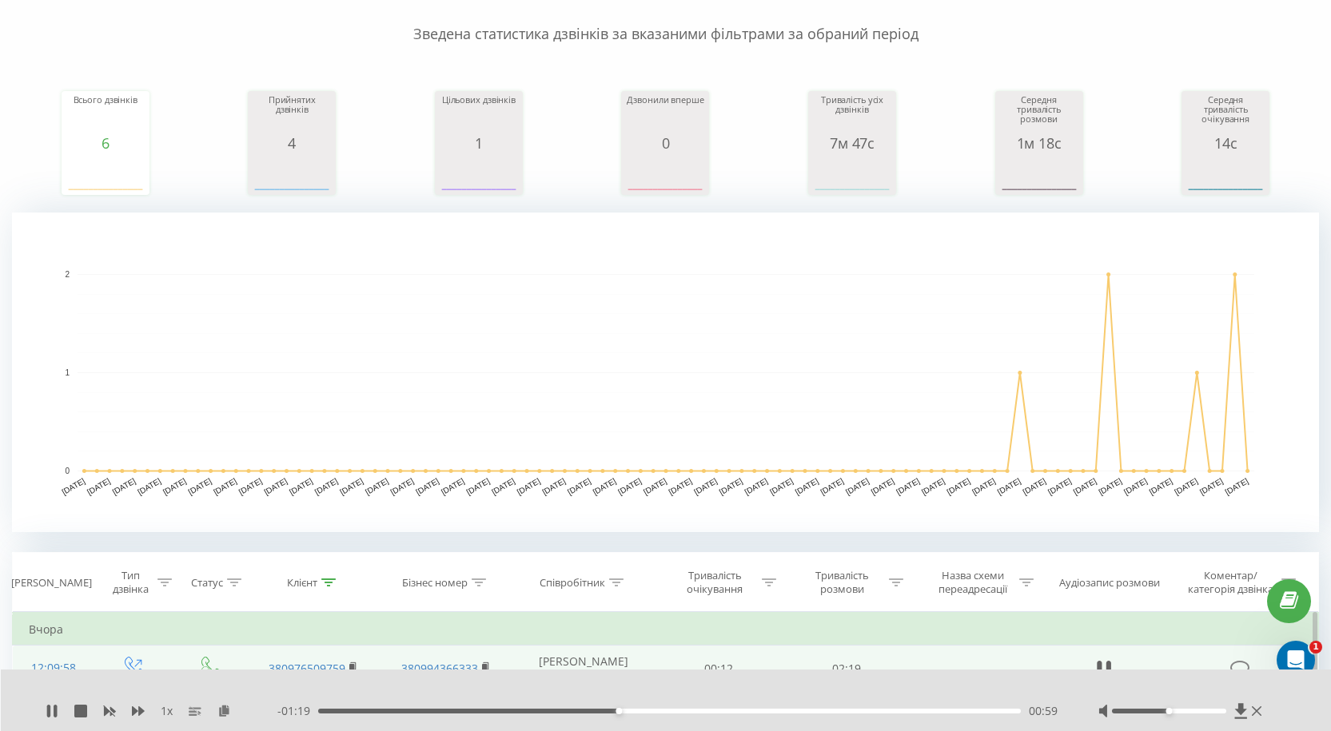
scroll to position [0, 0]
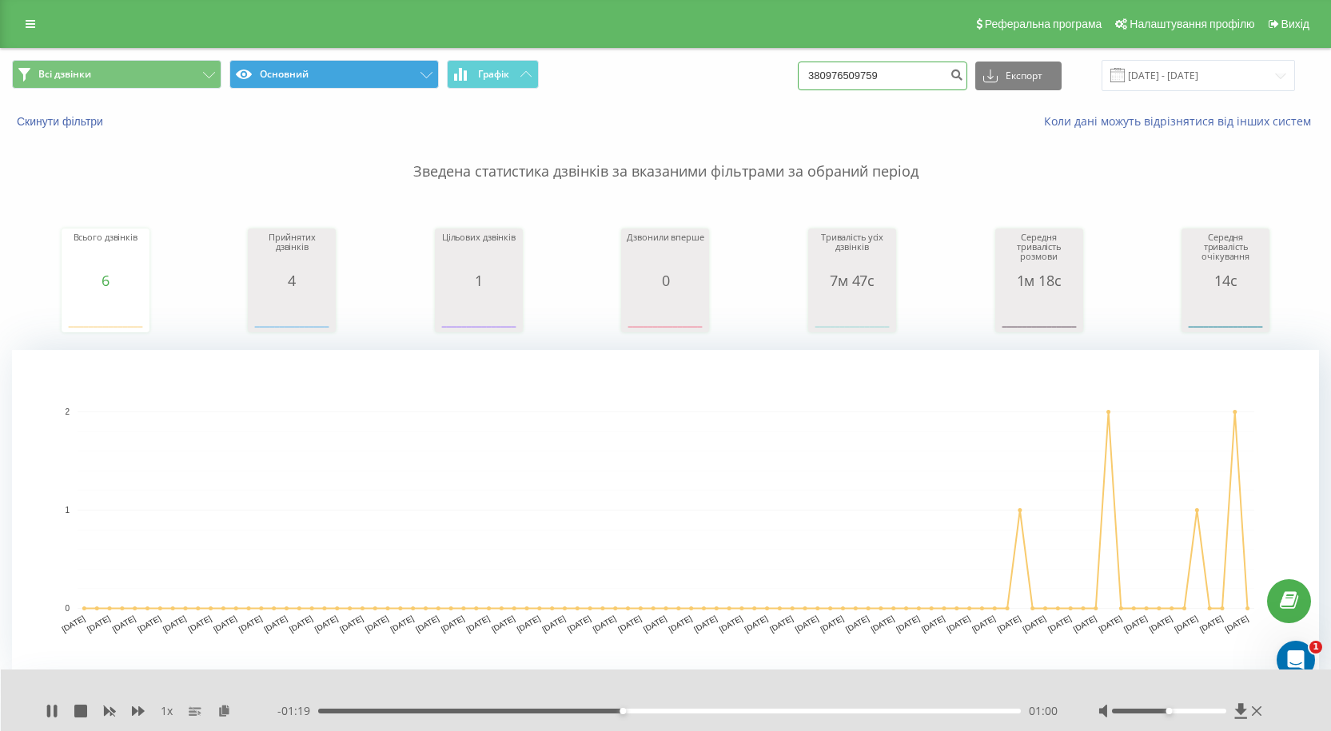
drag, startPoint x: 901, startPoint y: 72, endPoint x: 379, endPoint y: 81, distance: 522.7
click at [379, 81] on div "Всі дзвінки Основний Графік 380976509759 Експорт .csv .xls .xlsx 22.05.2025 - 2…" at bounding box center [665, 75] width 1307 height 31
paste input "73462358"
type input "380734623589"
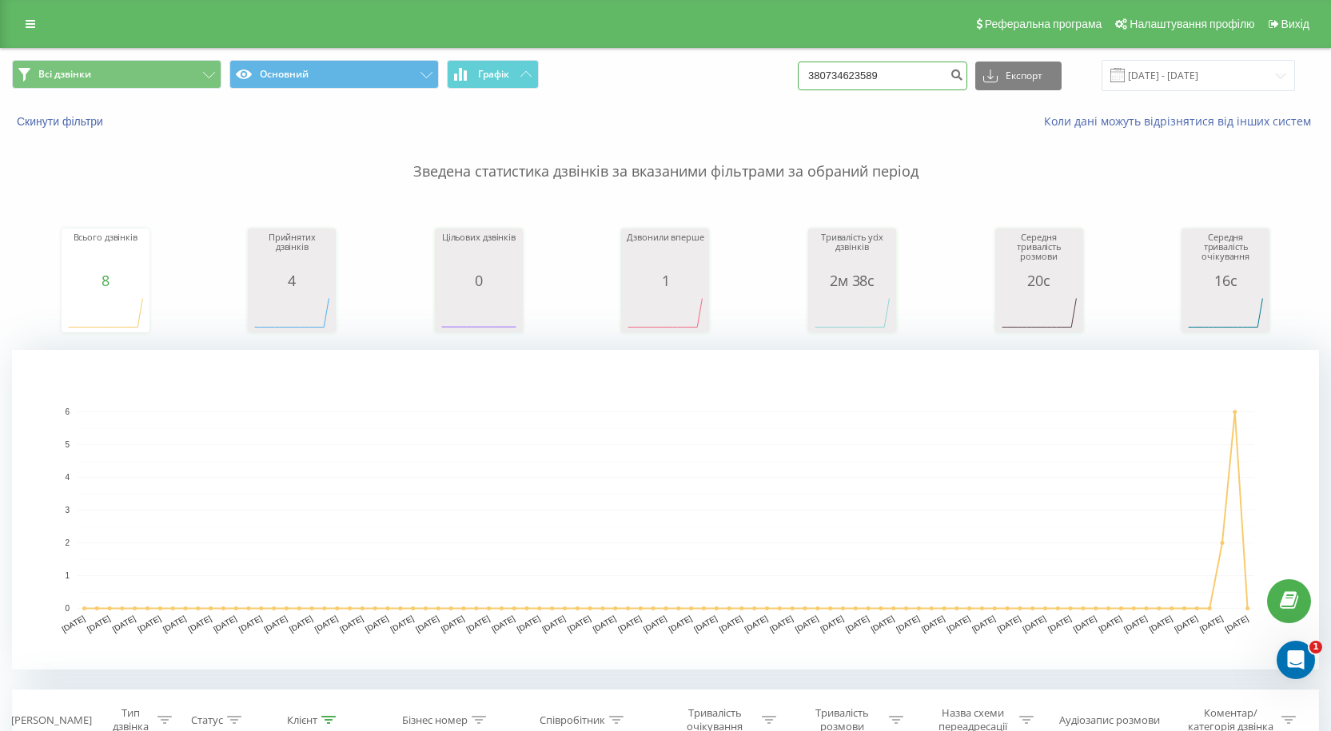
drag, startPoint x: 914, startPoint y: 86, endPoint x: 307, endPoint y: 117, distance: 608.2
click at [359, 117] on div "Всі дзвінки Основний Графік 380734623589 Експорт .csv .xls .xlsx [DATE] - [DATE…" at bounding box center [665, 95] width 1329 height 92
type input "0956826086"
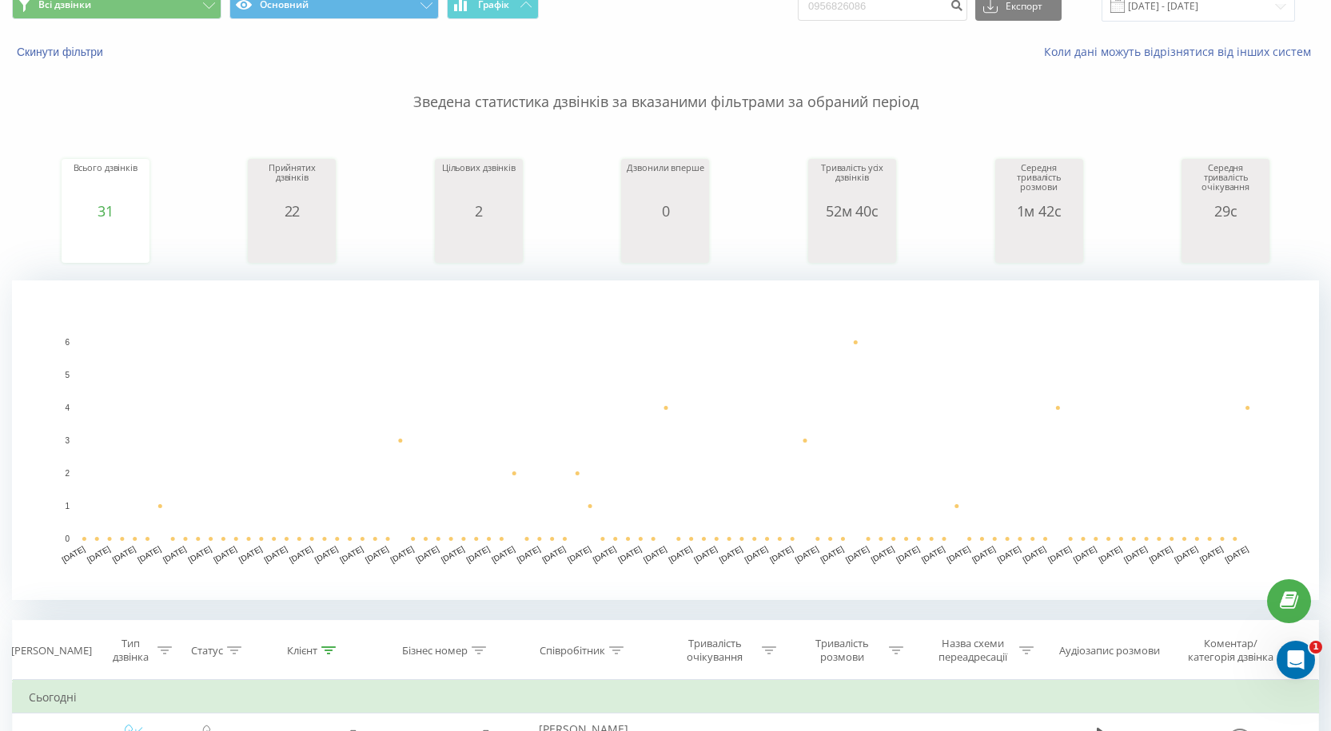
scroll to position [320, 0]
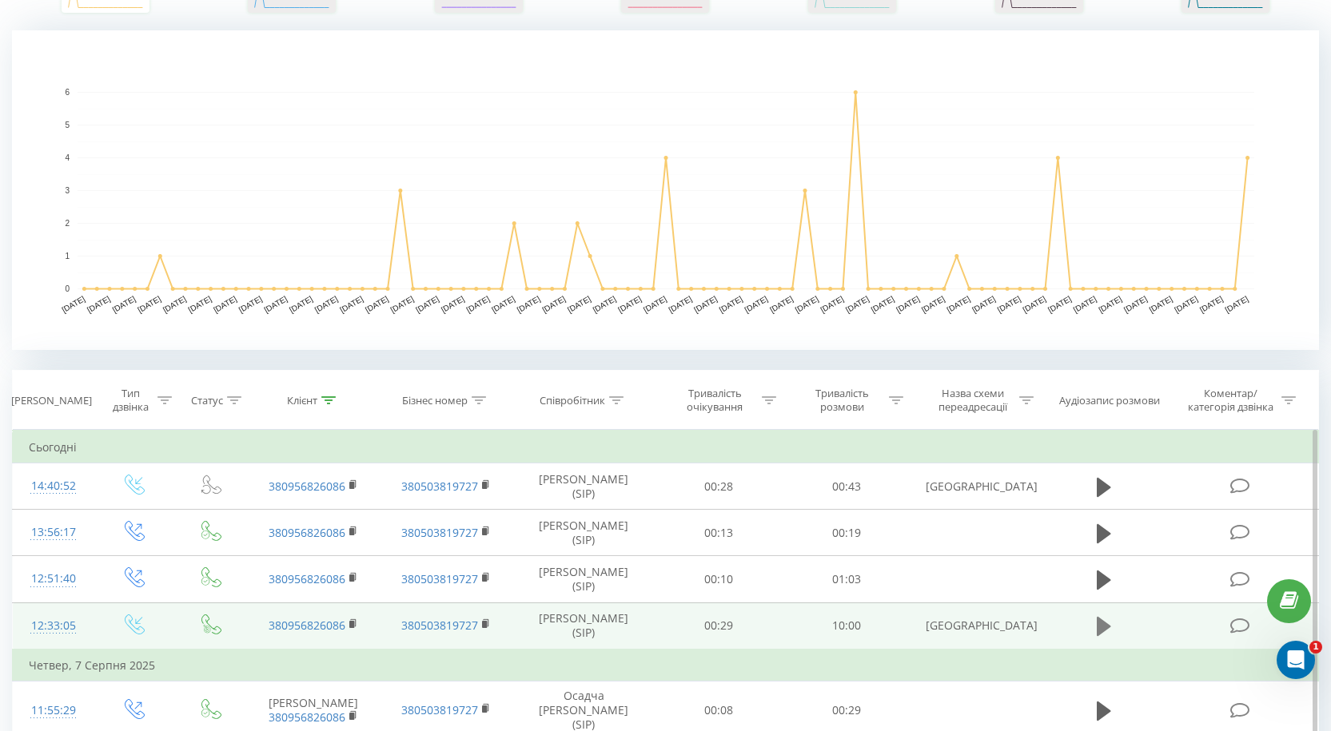
click at [1093, 624] on button at bounding box center [1104, 627] width 24 height 24
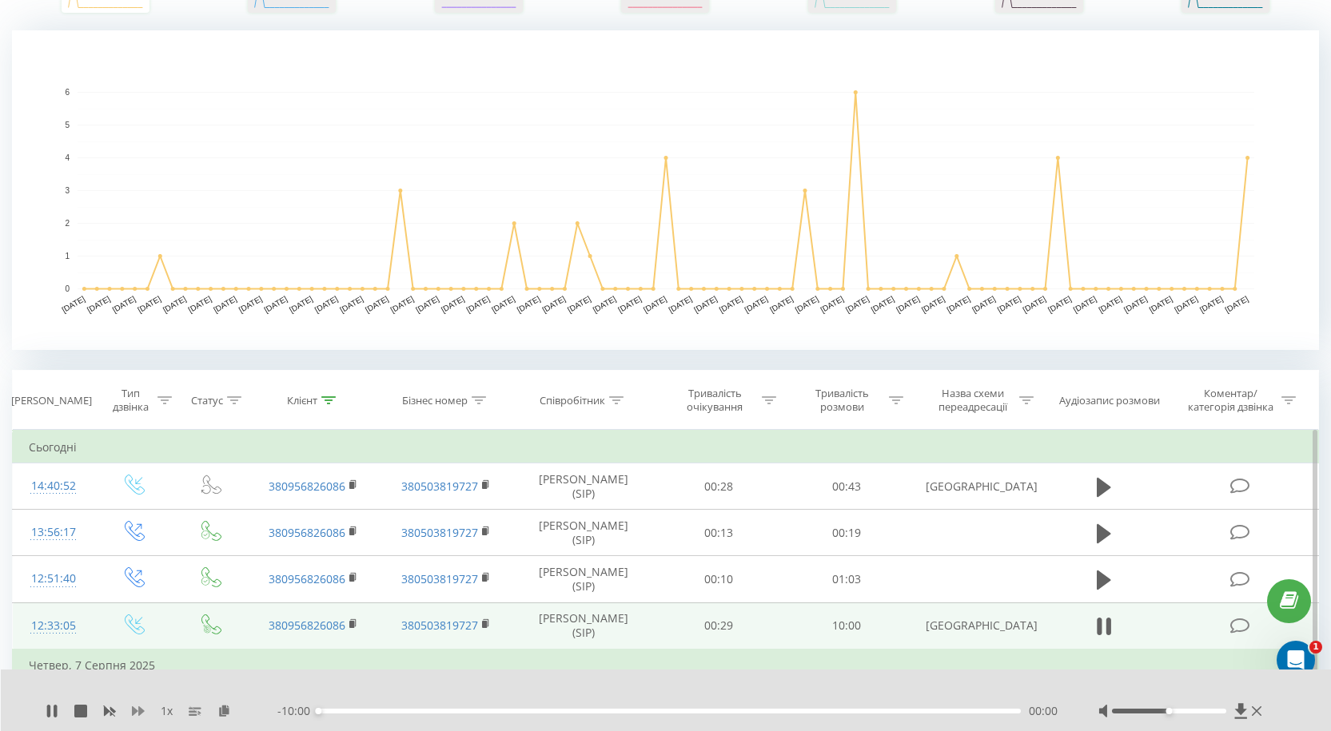
click at [141, 713] on icon at bounding box center [138, 711] width 13 height 10
click at [407, 710] on div "01:16" at bounding box center [669, 711] width 702 height 5
click at [482, 709] on div "02:16" at bounding box center [669, 711] width 702 height 5
click at [510, 712] on div "02:20" at bounding box center [669, 711] width 702 height 5
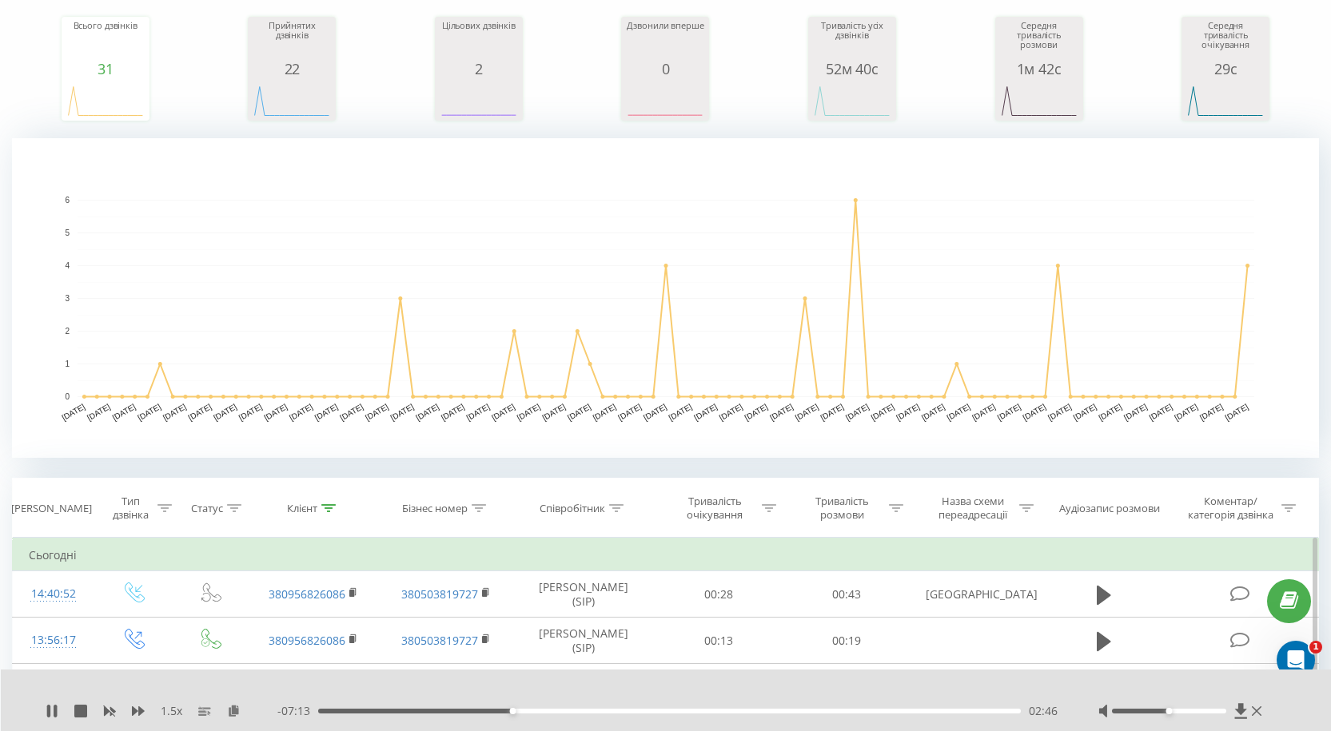
scroll to position [0, 0]
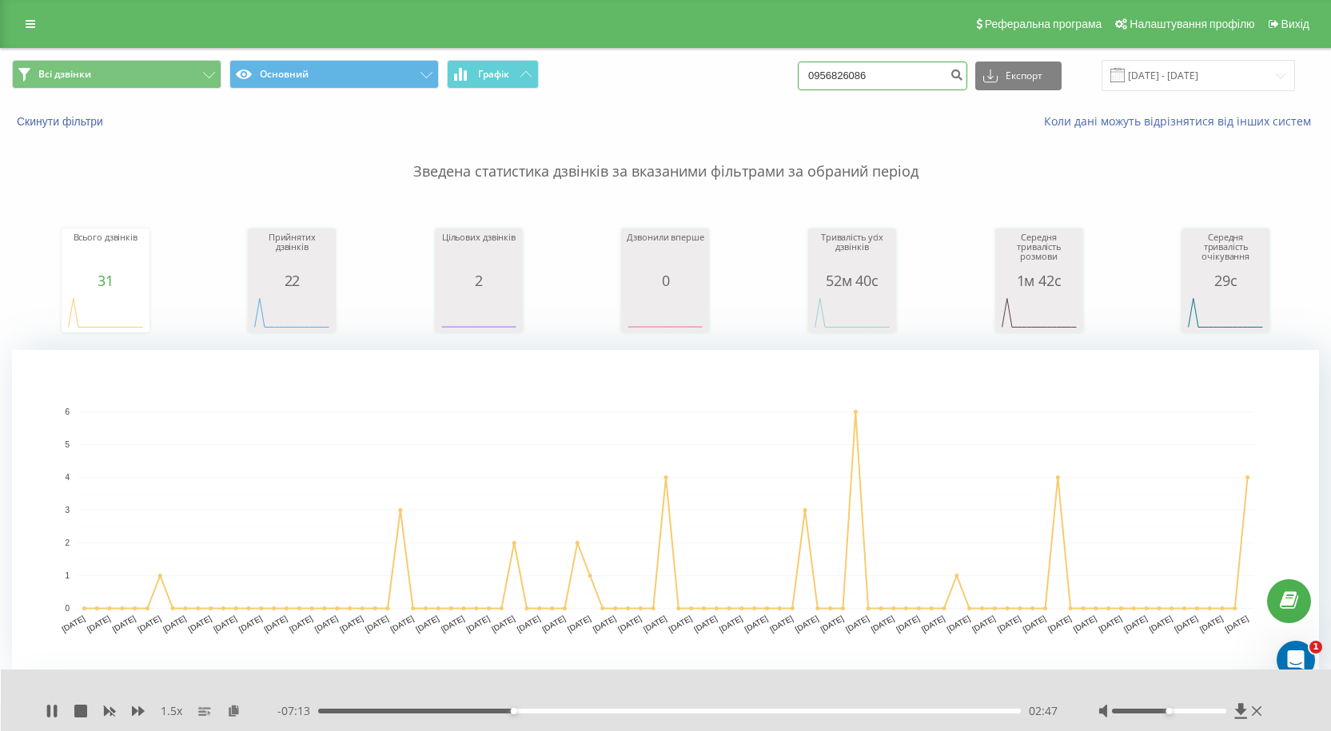
click at [885, 70] on input "0956826086" at bounding box center [882, 76] width 169 height 29
click at [664, 713] on div "04:25" at bounding box center [669, 711] width 702 height 5
click at [681, 710] on div "05:10" at bounding box center [669, 711] width 702 height 5
click at [47, 705] on icon at bounding box center [52, 711] width 13 height 13
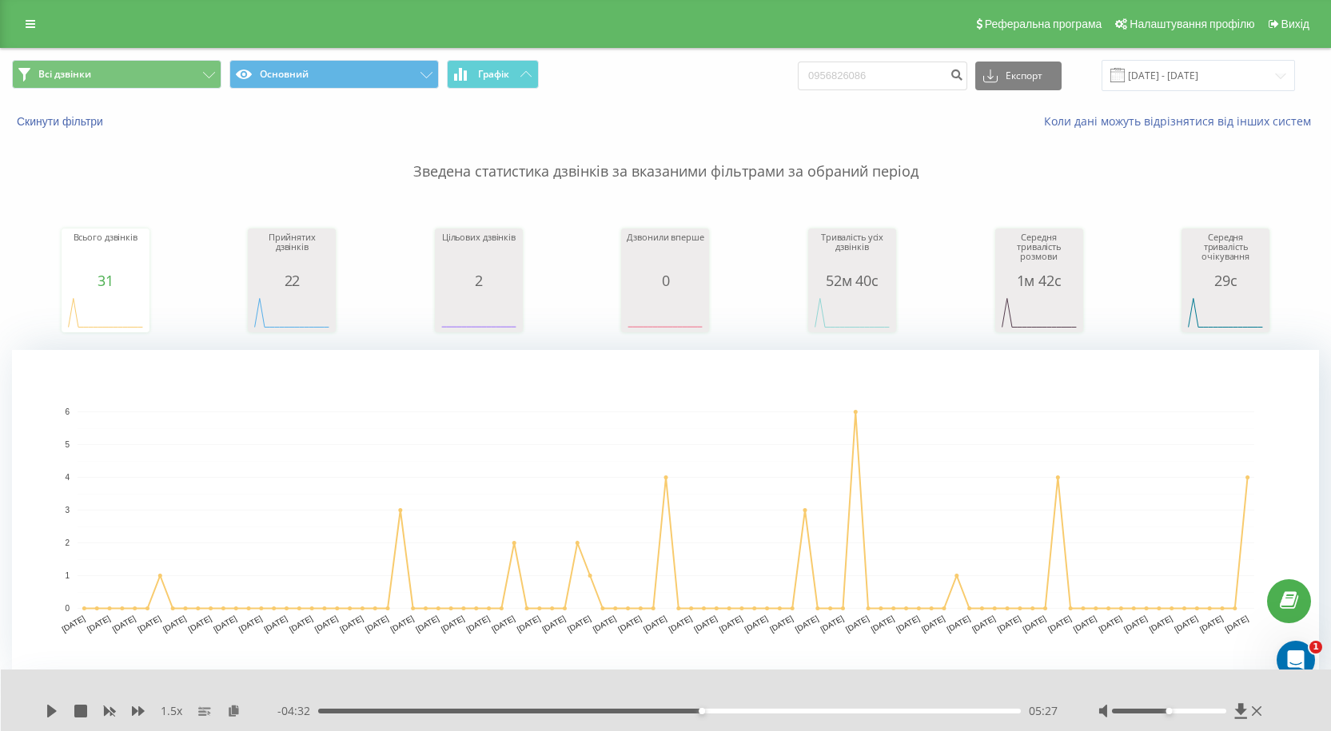
drag, startPoint x: 42, startPoint y: 712, endPoint x: 65, endPoint y: 710, distance: 22.4
click at [45, 711] on div "1.5 x - 04:32 05:27 05:27" at bounding box center [666, 701] width 1331 height 62
click at [48, 710] on icon at bounding box center [52, 711] width 10 height 13
click at [49, 710] on icon at bounding box center [48, 711] width 3 height 13
drag, startPoint x: 1261, startPoint y: 712, endPoint x: 1251, endPoint y: 706, distance: 11.1
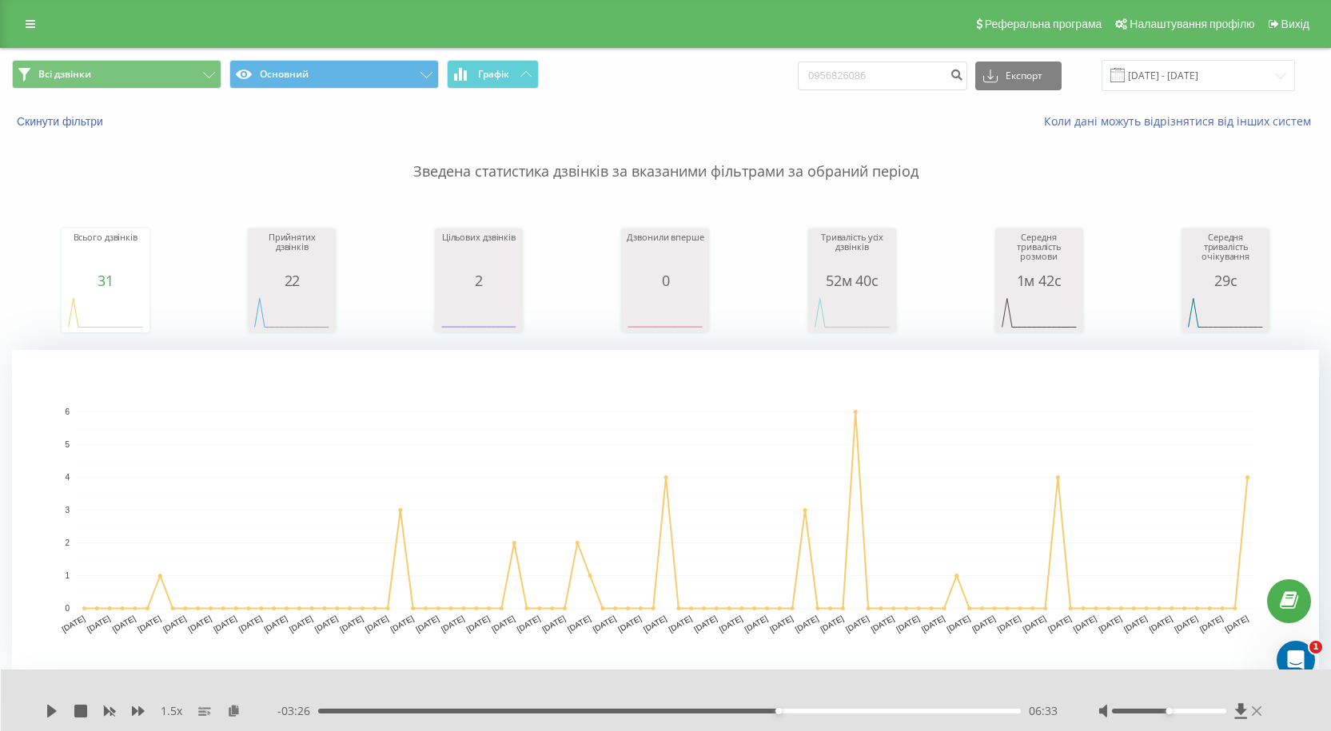
click at [1261, 712] on div at bounding box center [1181, 711] width 167 height 16
click at [1257, 712] on icon at bounding box center [1256, 711] width 10 height 10
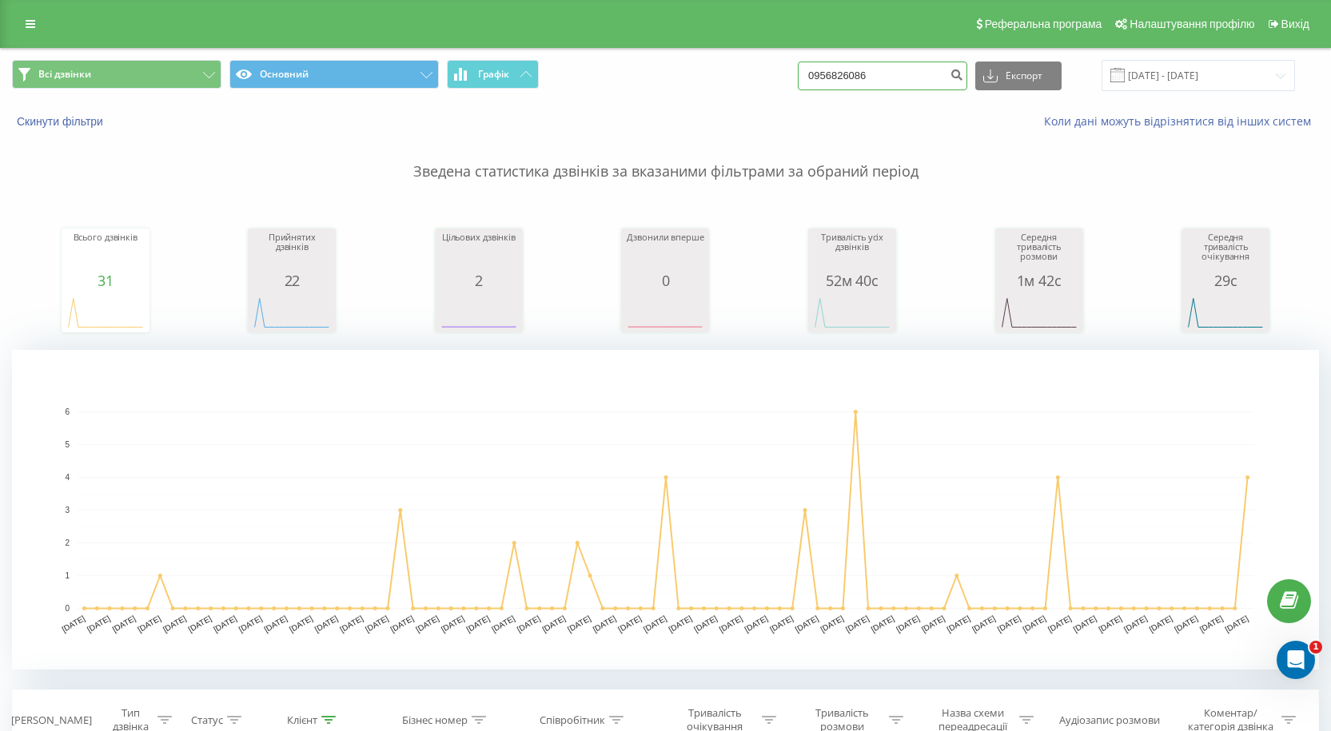
drag, startPoint x: 851, startPoint y: 93, endPoint x: 511, endPoint y: 39, distance: 344.6
click at [567, 83] on div "Всі дзвінки Основний Графік 0956826086 Експорт .csv .xls .xlsx 22.05.2025 - 22.…" at bounding box center [665, 75] width 1307 height 31
click at [925, 73] on input at bounding box center [882, 76] width 169 height 29
paste input "380734623589"
type input "380734623589"
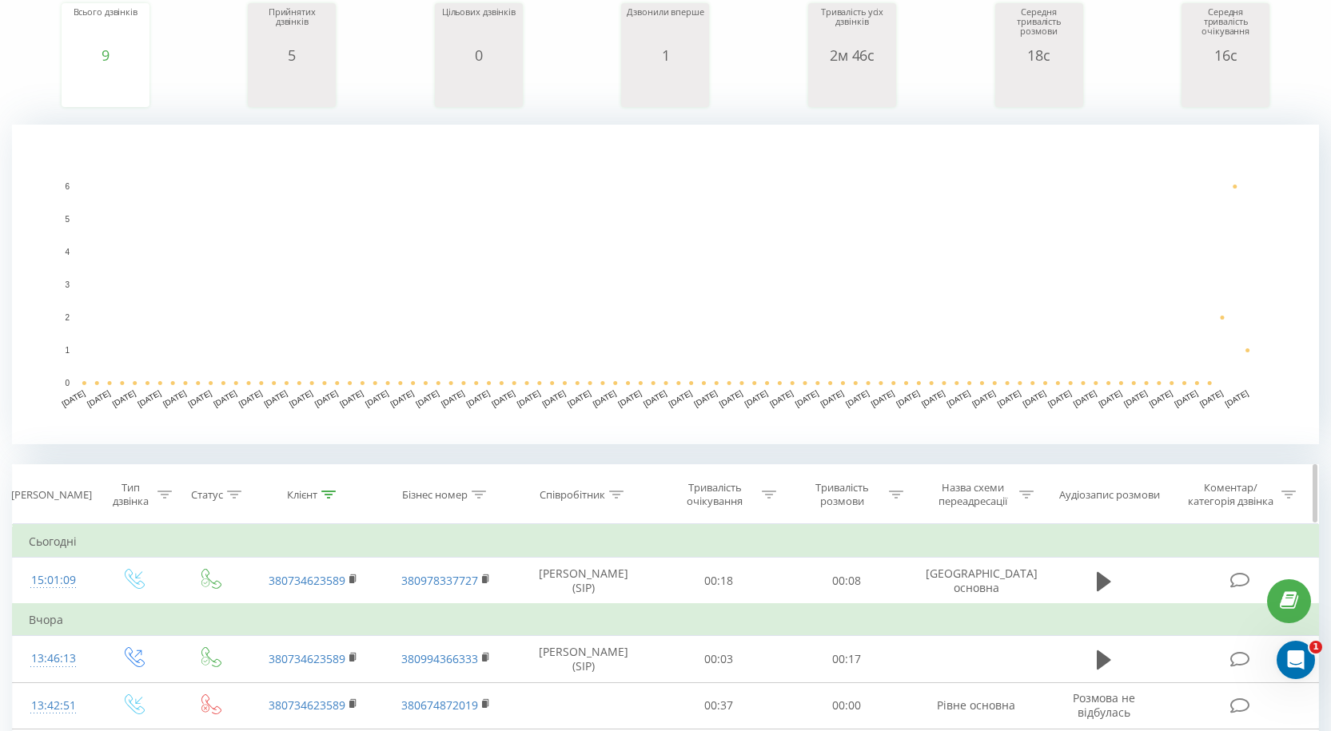
scroll to position [320, 0]
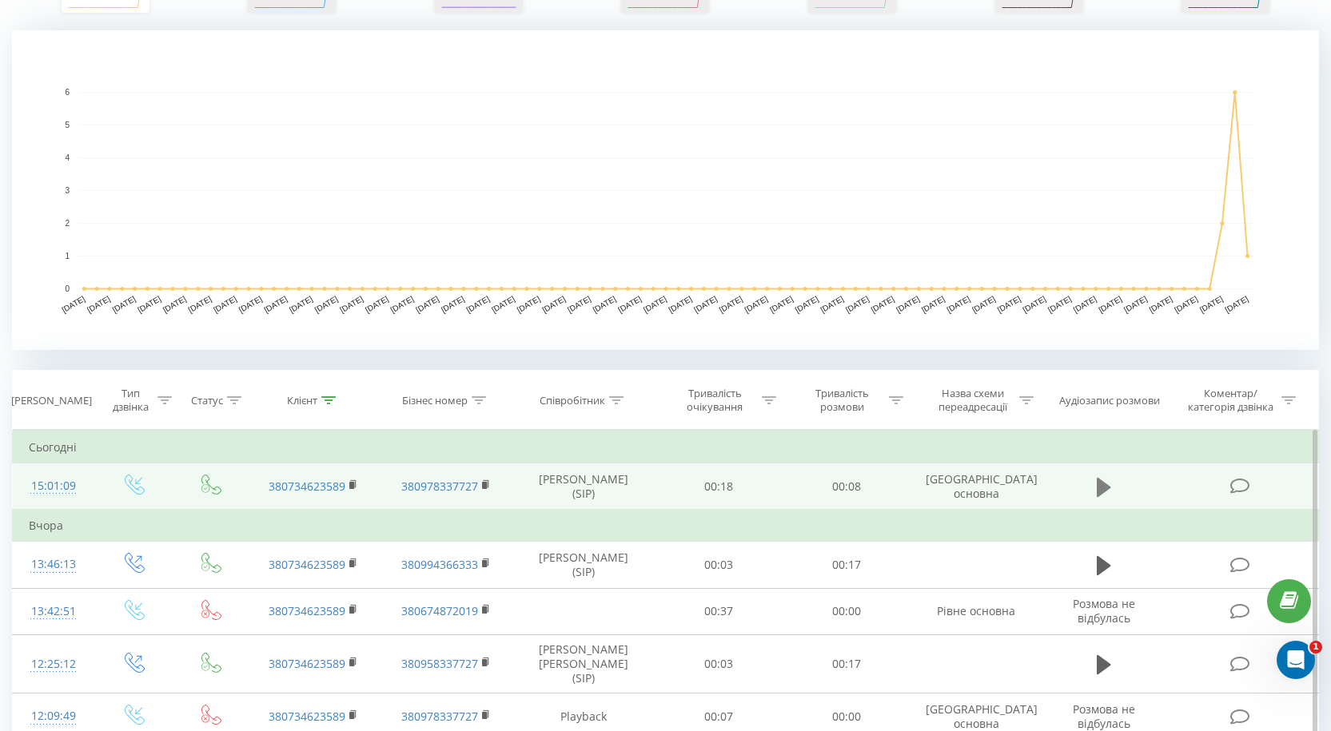
click at [1105, 484] on icon at bounding box center [1103, 486] width 14 height 19
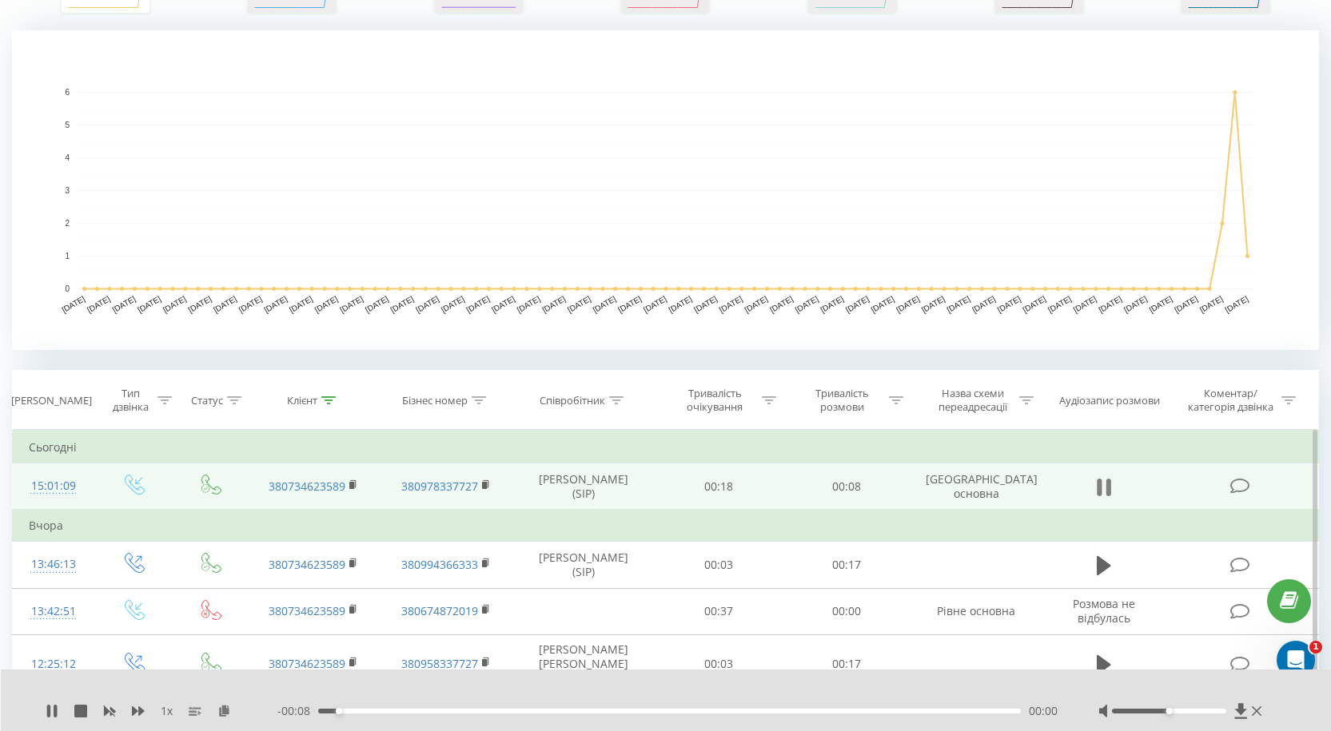
click at [1103, 486] on icon at bounding box center [1103, 487] width 14 height 22
click at [1103, 486] on icon at bounding box center [1103, 486] width 14 height 19
click at [1103, 486] on icon at bounding box center [1103, 487] width 14 height 22
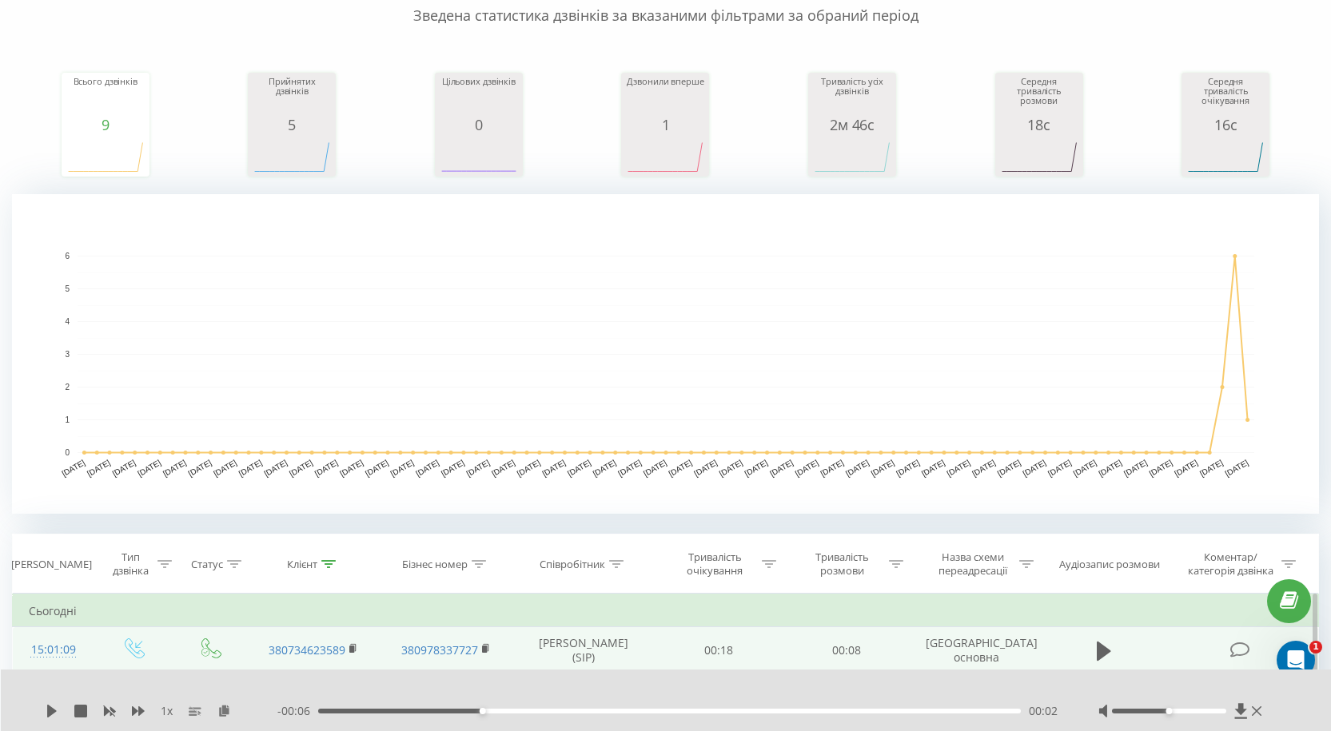
scroll to position [0, 0]
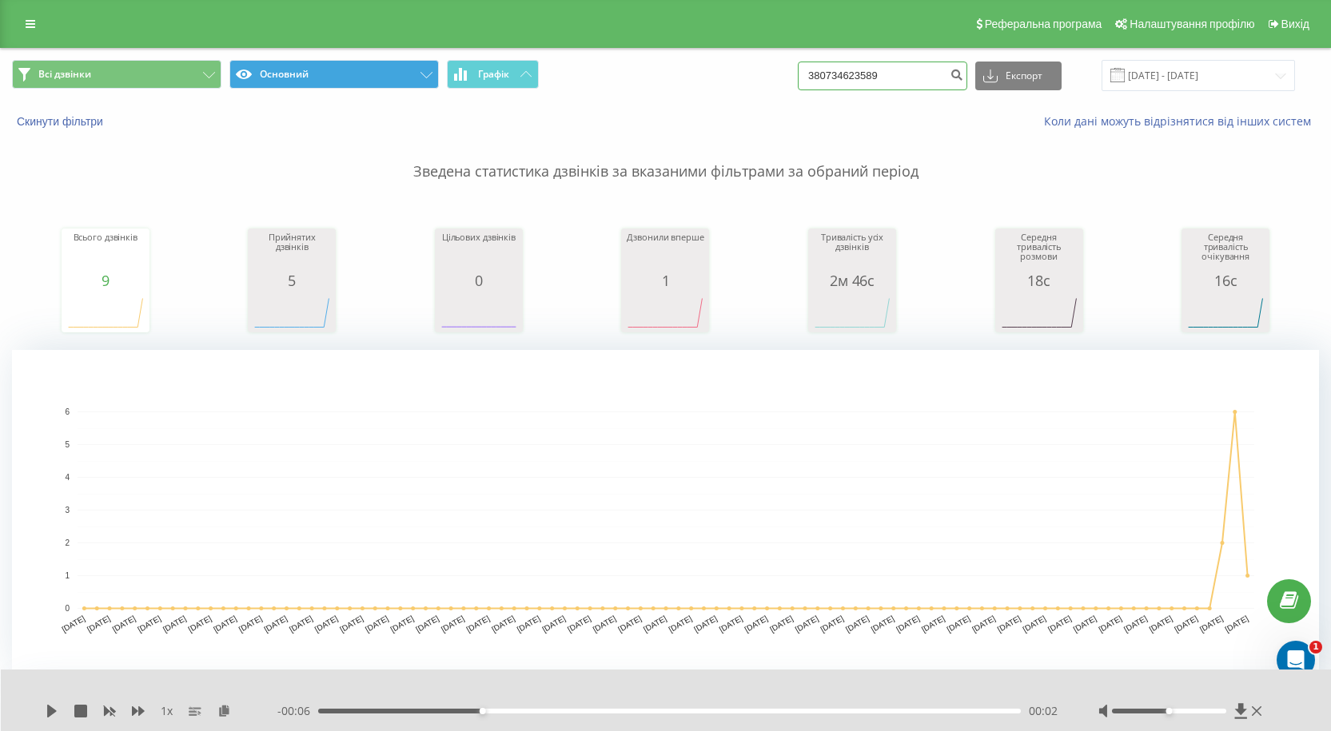
drag, startPoint x: 864, startPoint y: 82, endPoint x: 395, endPoint y: 74, distance: 469.2
click at [395, 74] on div "Всі дзвінки Основний Графік 380734623589 Експорт .csv .xls .xlsx 22.05.2025 - 2…" at bounding box center [665, 75] width 1307 height 31
paste input "672355330"
type input "380672355330"
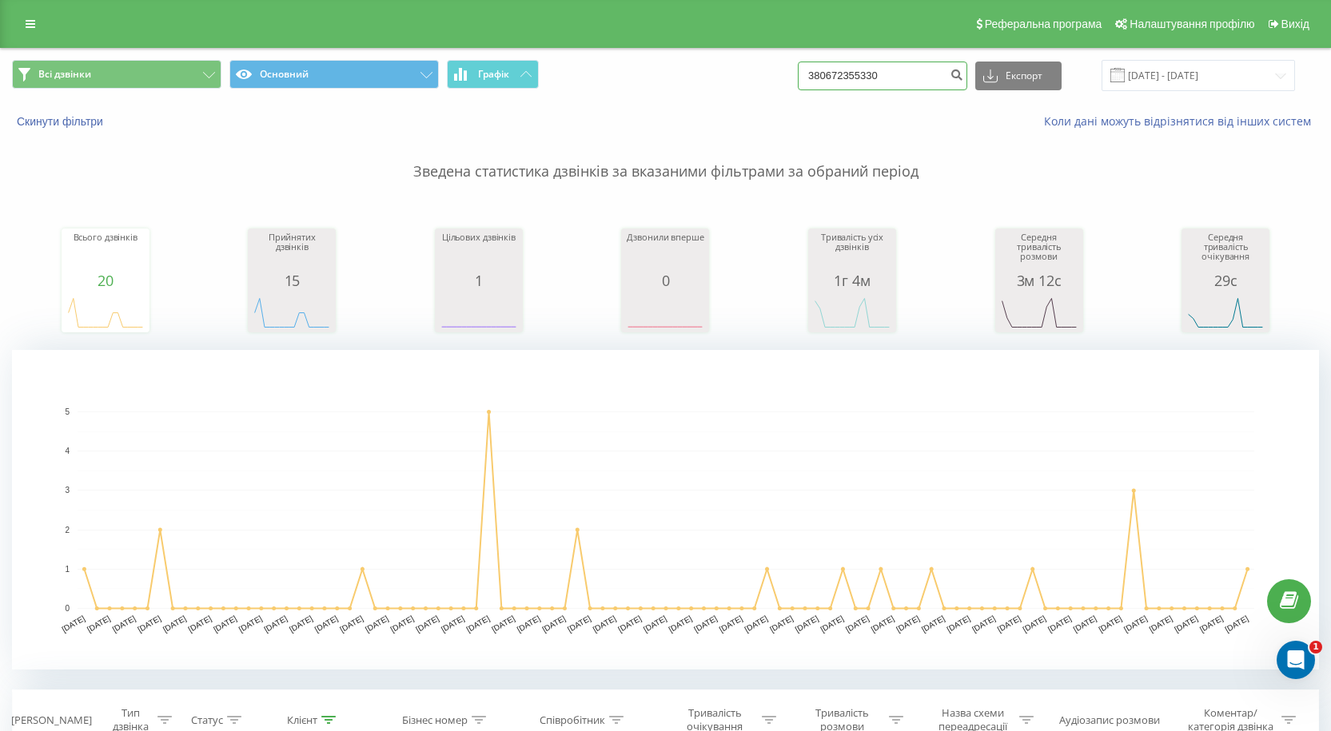
drag, startPoint x: 913, startPoint y: 74, endPoint x: 400, endPoint y: 101, distance: 512.9
click at [400, 101] on div "Всі дзвінки Основний Графік 380672355330 Експорт .csv .xls .xlsx [DATE] - [DATE]" at bounding box center [665, 76] width 1329 height 54
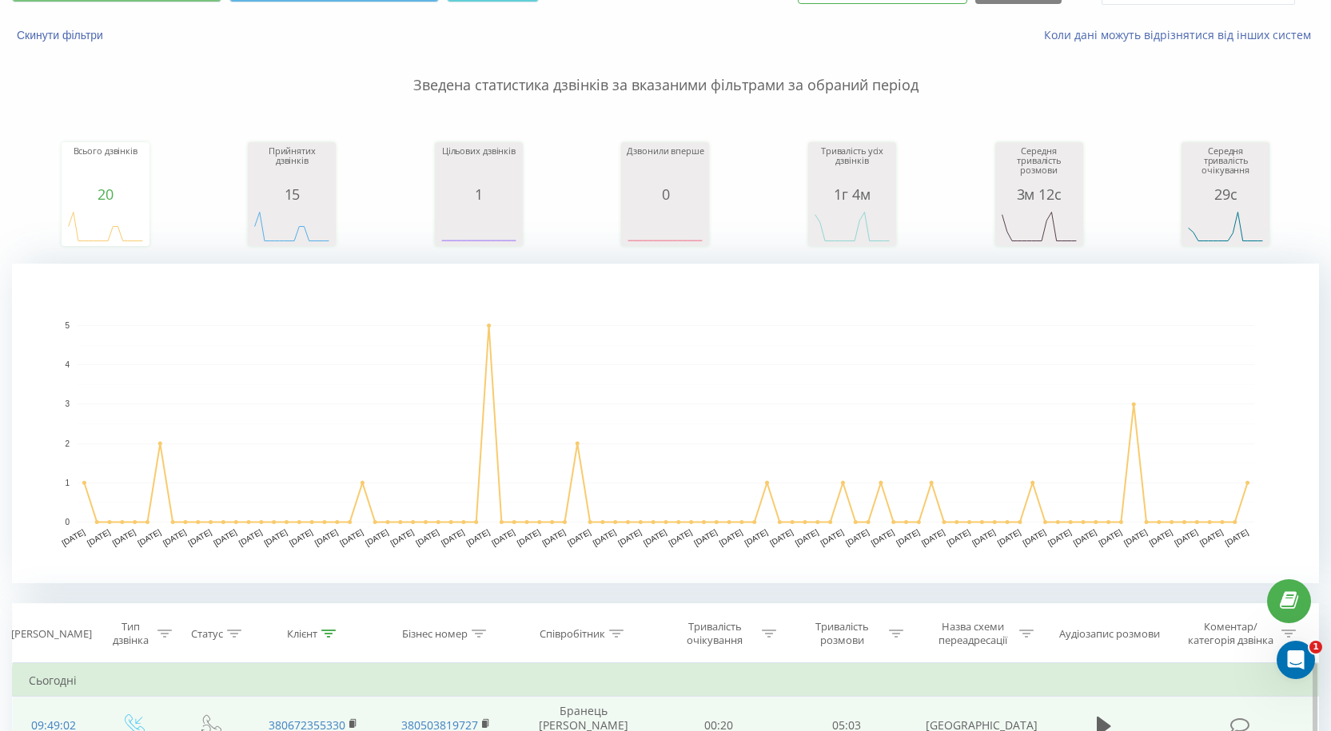
scroll to position [320, 0]
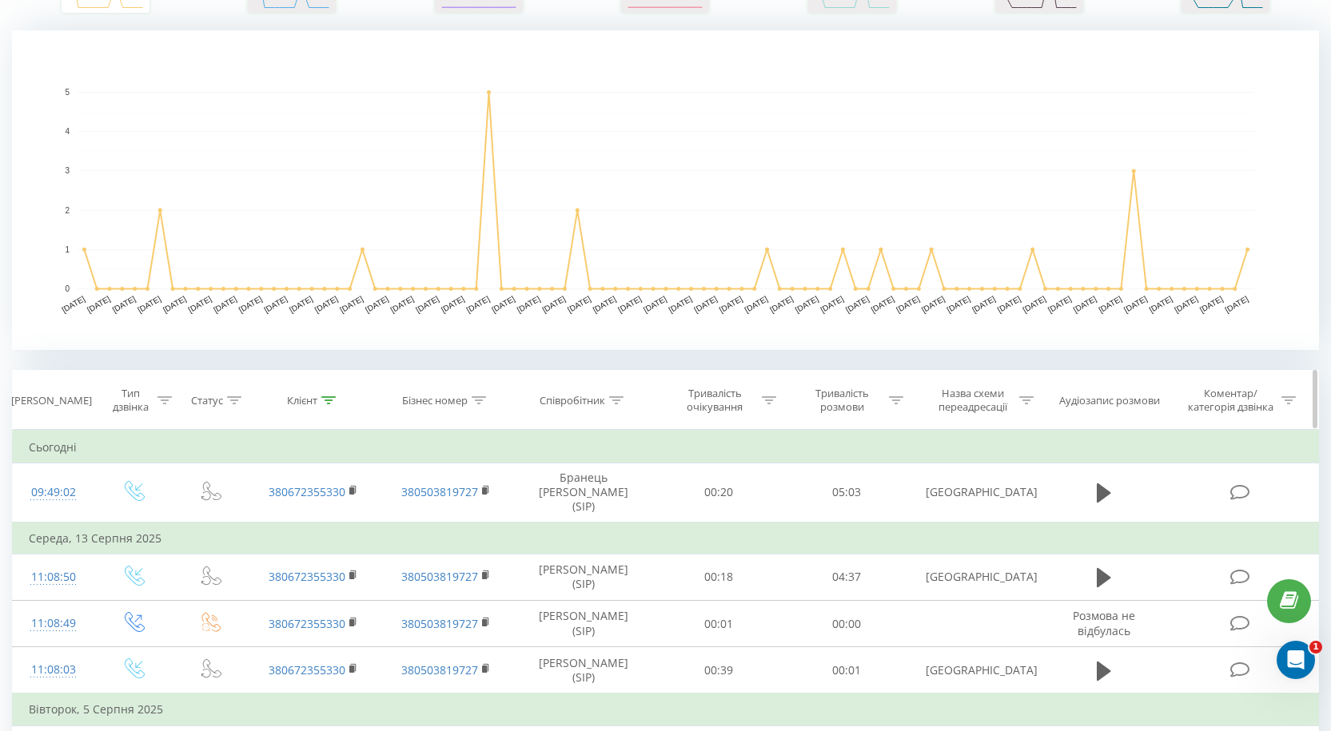
click at [612, 402] on icon at bounding box center [616, 400] width 14 height 8
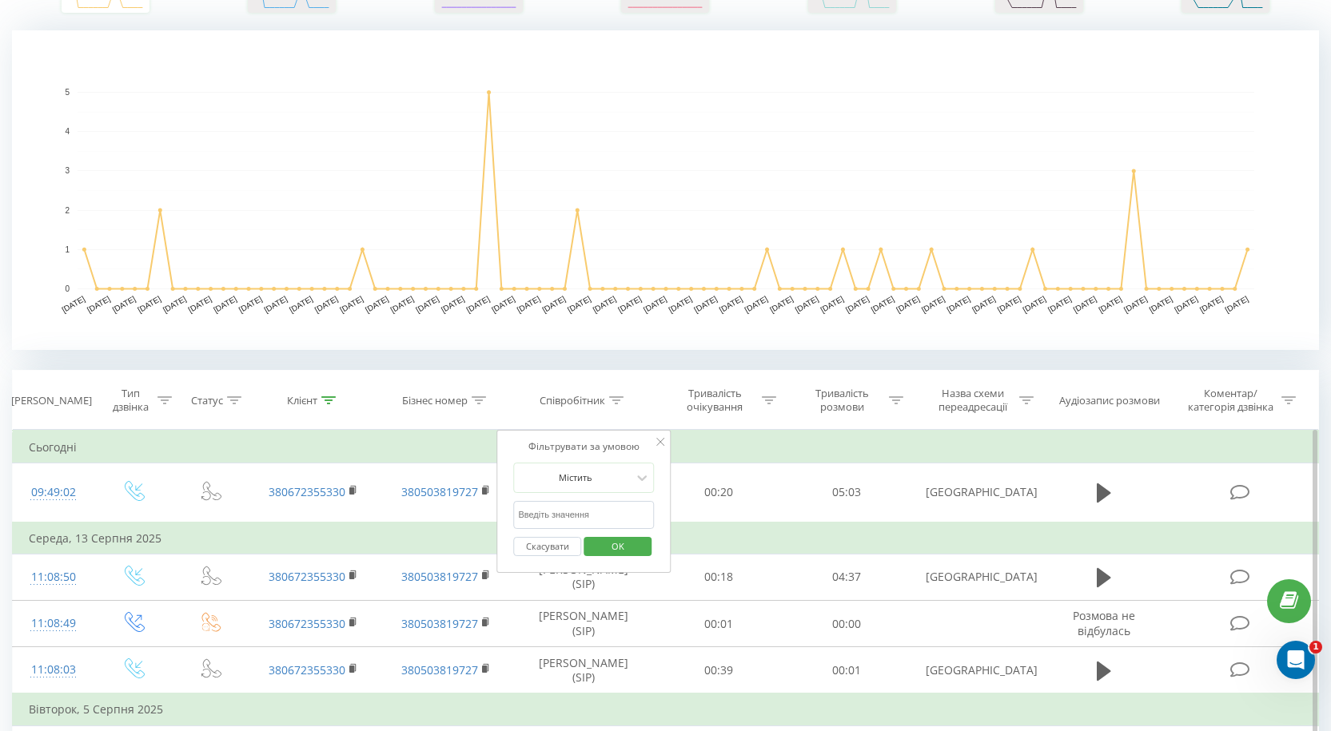
click at [569, 517] on input "text" at bounding box center [583, 515] width 141 height 28
type input "[PERSON_NAME]"
click button "OK" at bounding box center [617, 547] width 68 height 20
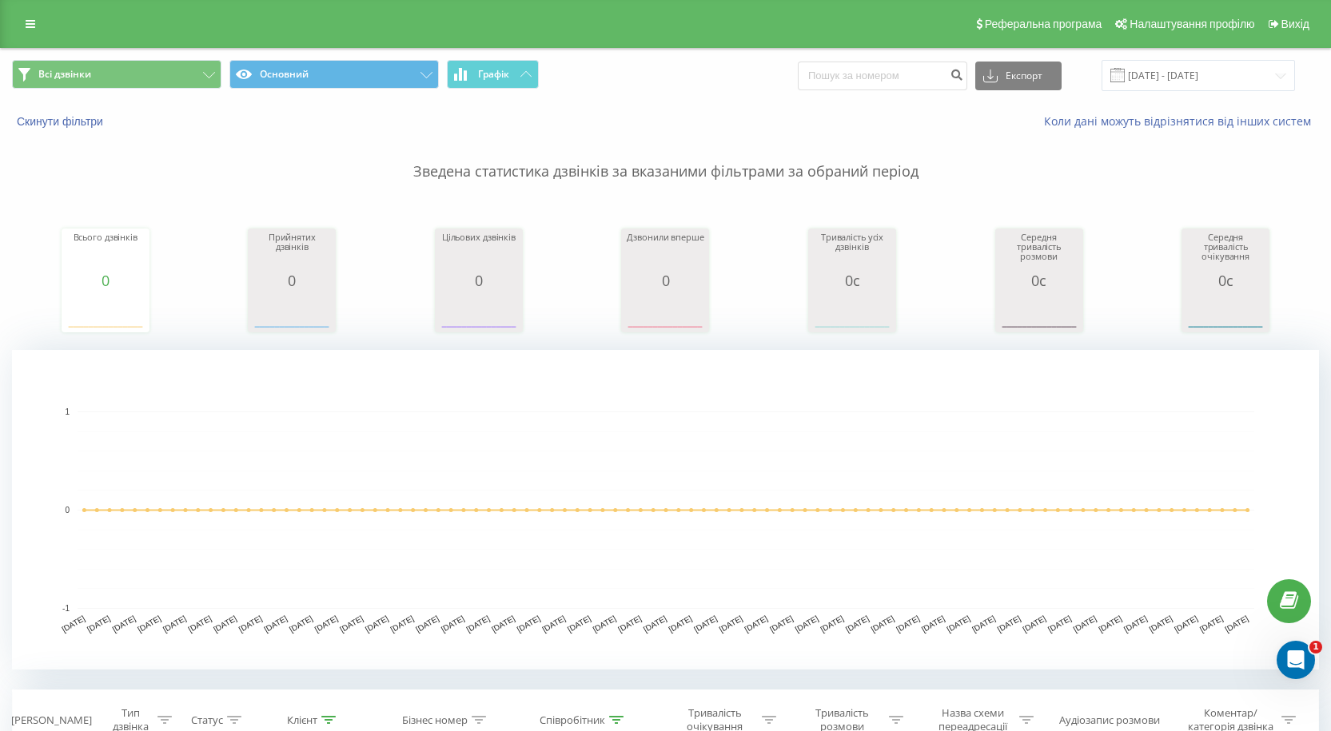
click at [1124, 77] on span at bounding box center [1117, 75] width 14 height 14
click at [1179, 74] on input "[DATE] - [DATE]" at bounding box center [1197, 75] width 193 height 31
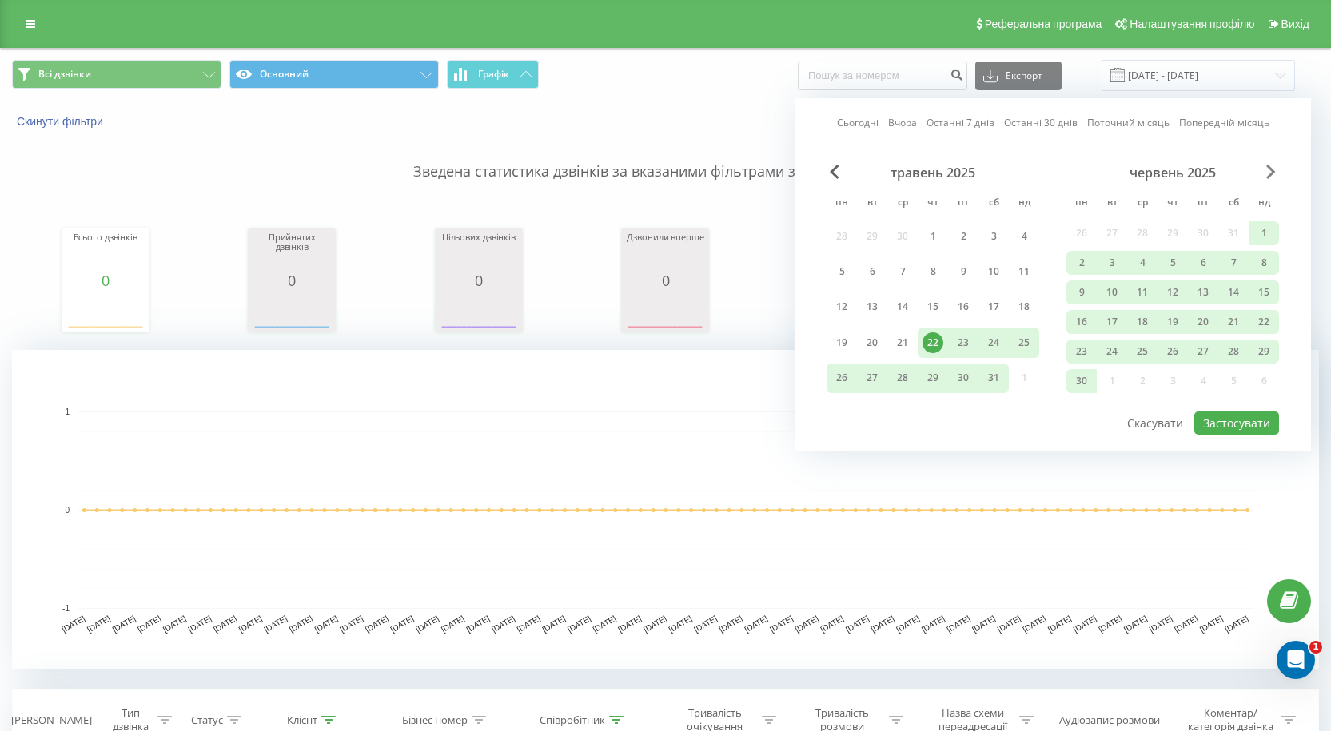
click at [1269, 173] on span "Next Month" at bounding box center [1271, 172] width 10 height 14
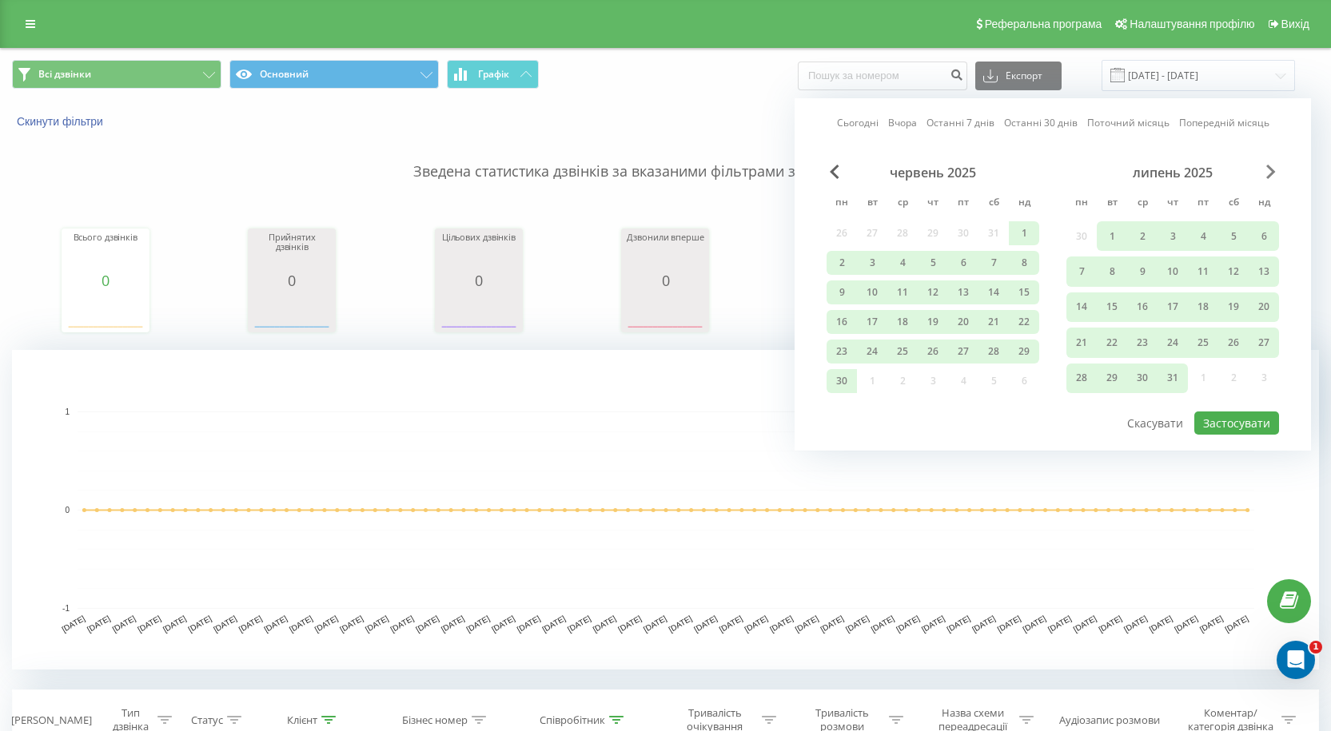
click at [1275, 169] on span "Next Month" at bounding box center [1271, 172] width 10 height 14
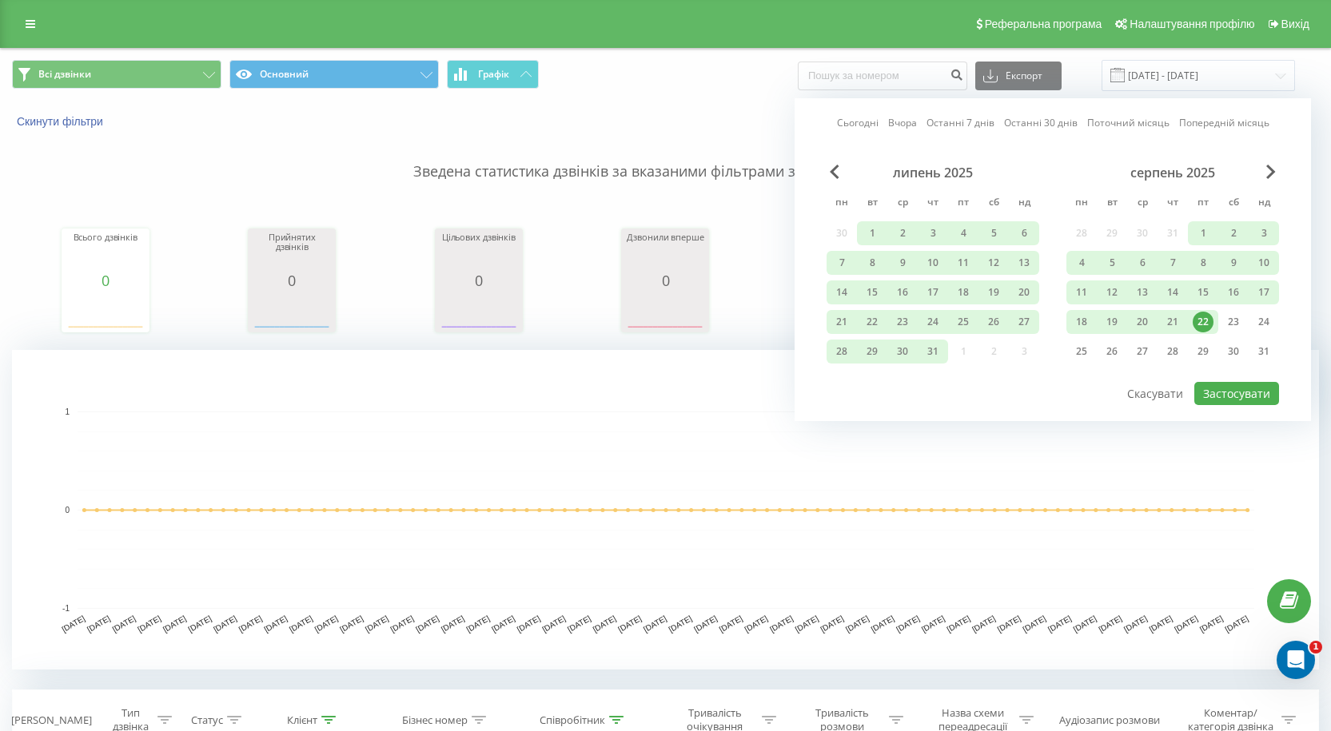
click at [1210, 321] on div "22" at bounding box center [1202, 322] width 21 height 21
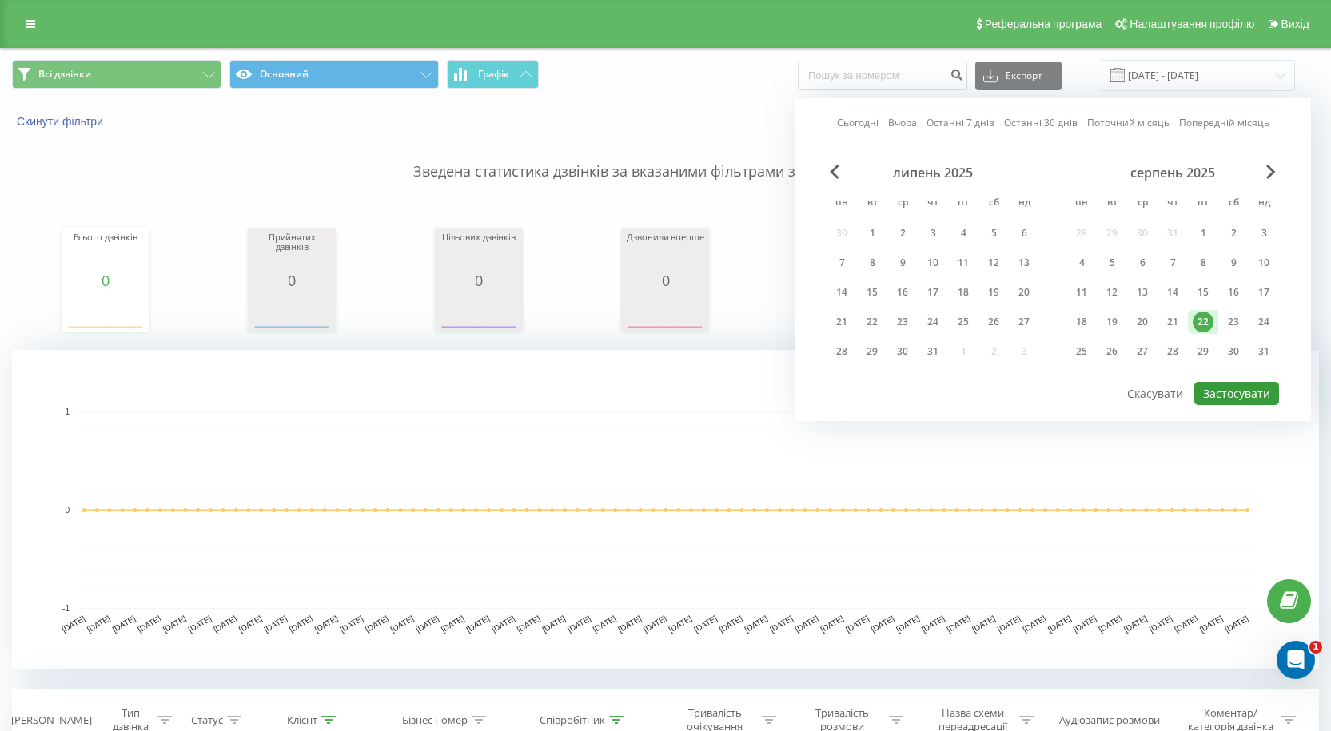
click at [1239, 392] on button "Застосувати" at bounding box center [1236, 393] width 85 height 23
type input "[DATE] - [DATE]"
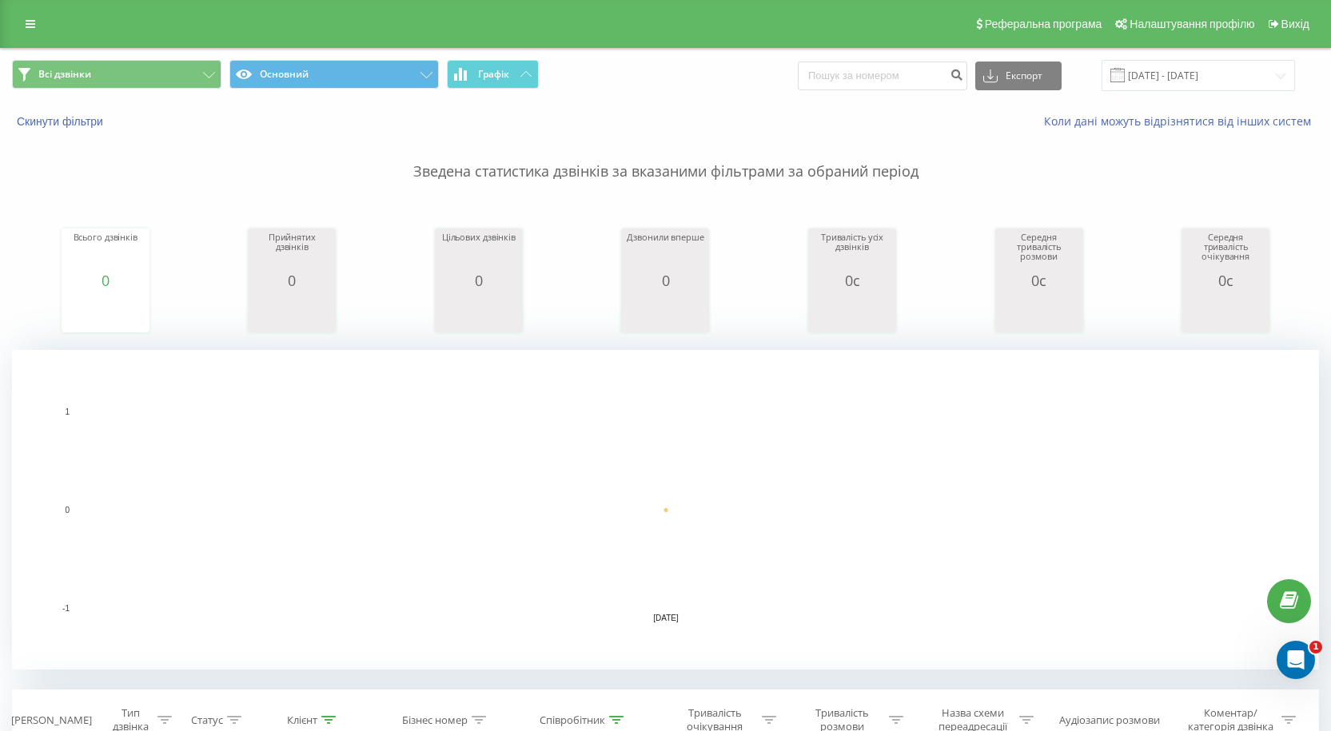
scroll to position [320, 0]
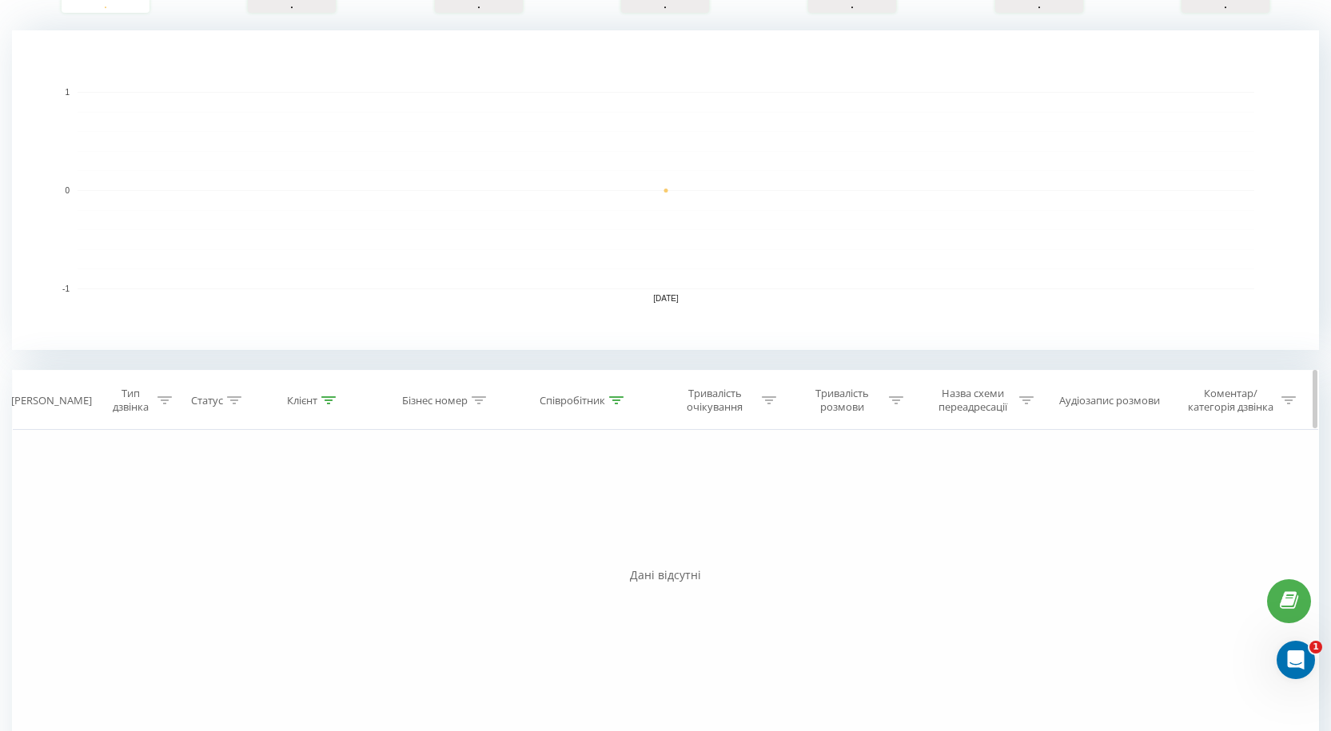
click at [619, 392] on th "Співробітник" at bounding box center [583, 400] width 143 height 59
click at [623, 404] on icon at bounding box center [616, 400] width 14 height 8
click at [606, 539] on span "OK" at bounding box center [617, 546] width 45 height 25
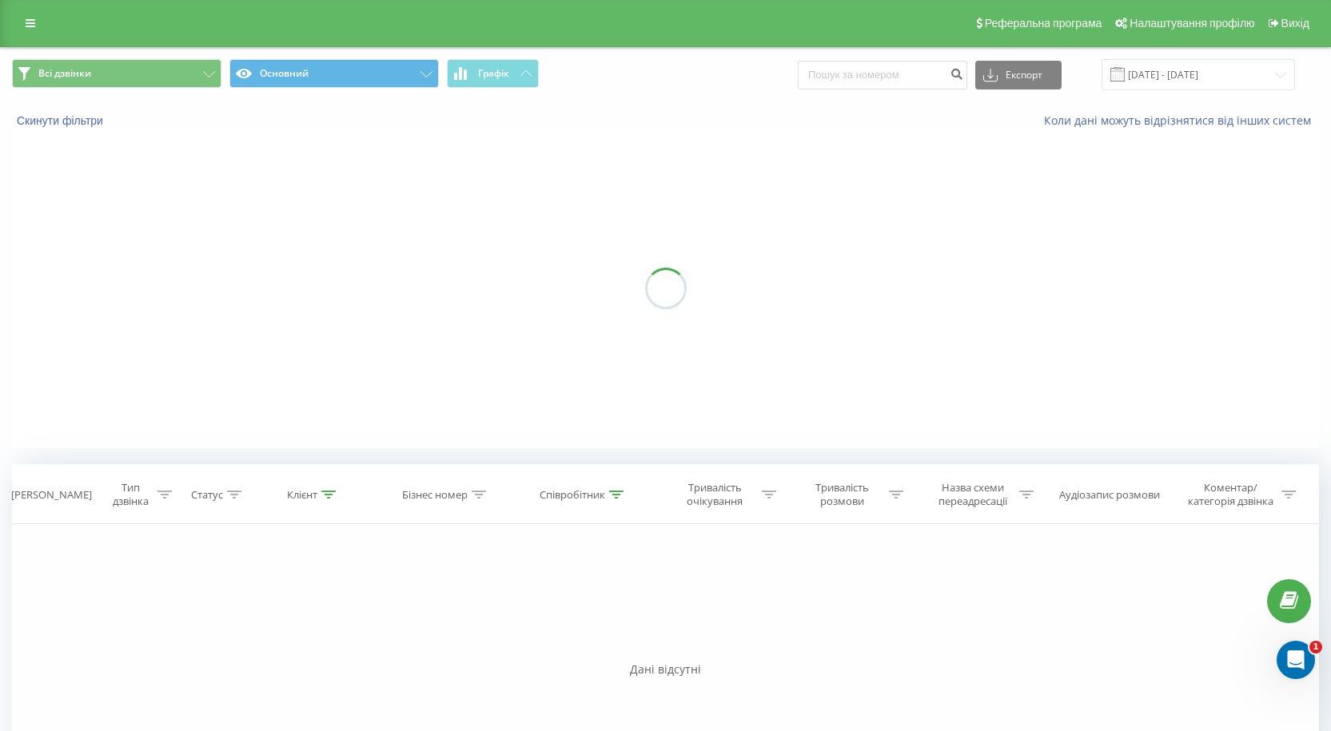
scroll to position [0, 0]
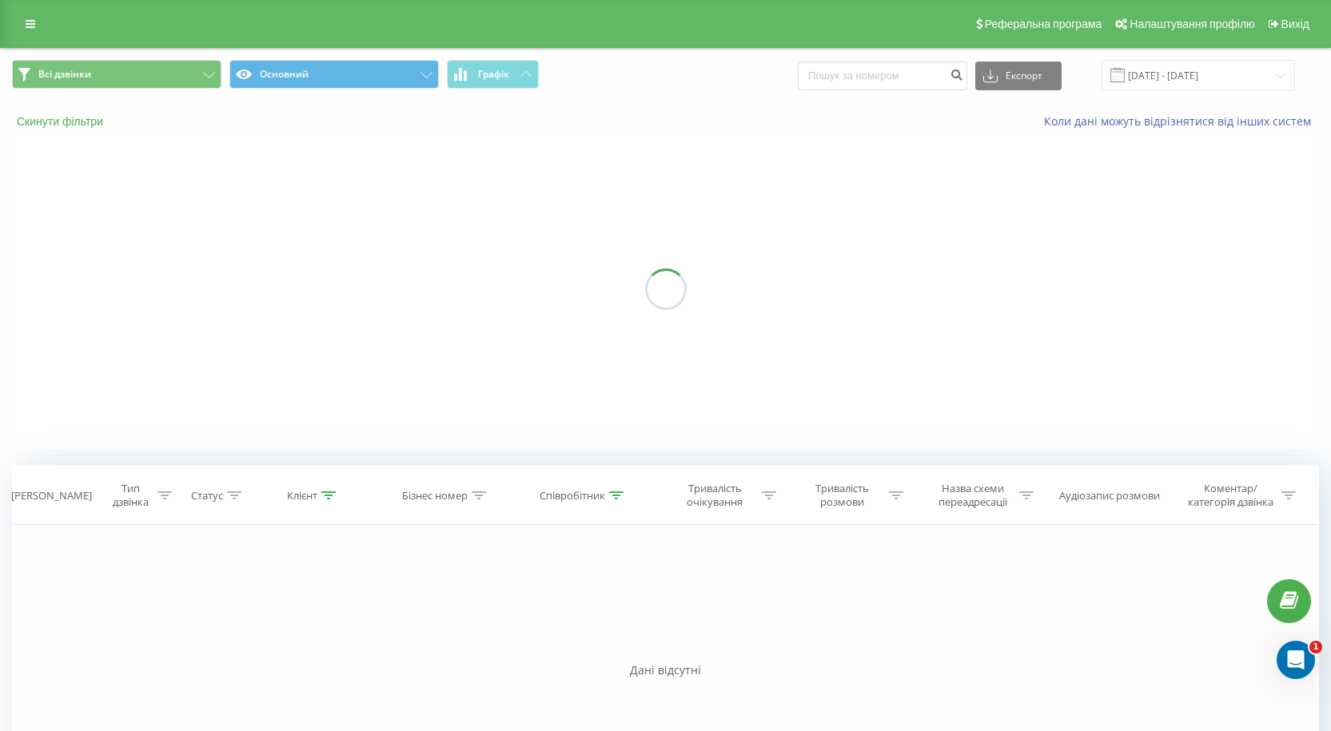
click at [82, 117] on button "Скинути фільтри" at bounding box center [61, 121] width 99 height 14
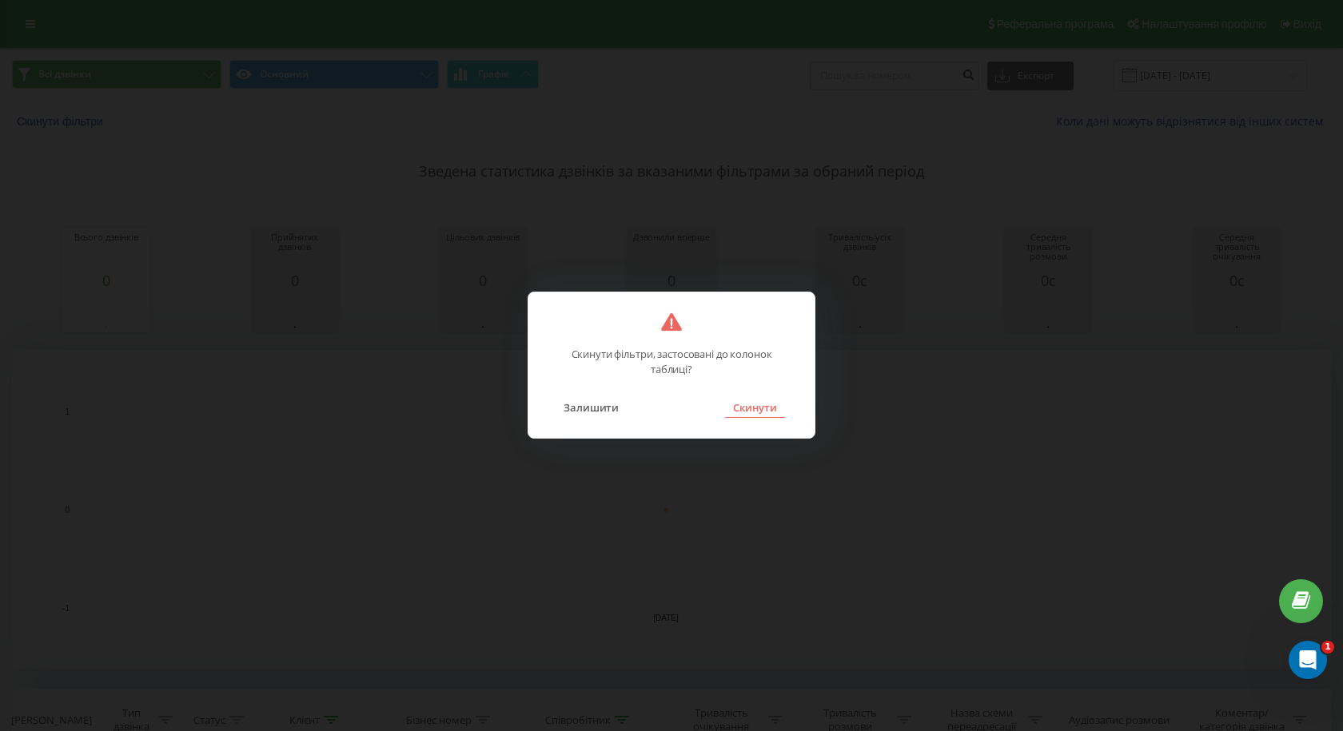
click at [758, 404] on button "Скинути" at bounding box center [755, 407] width 60 height 21
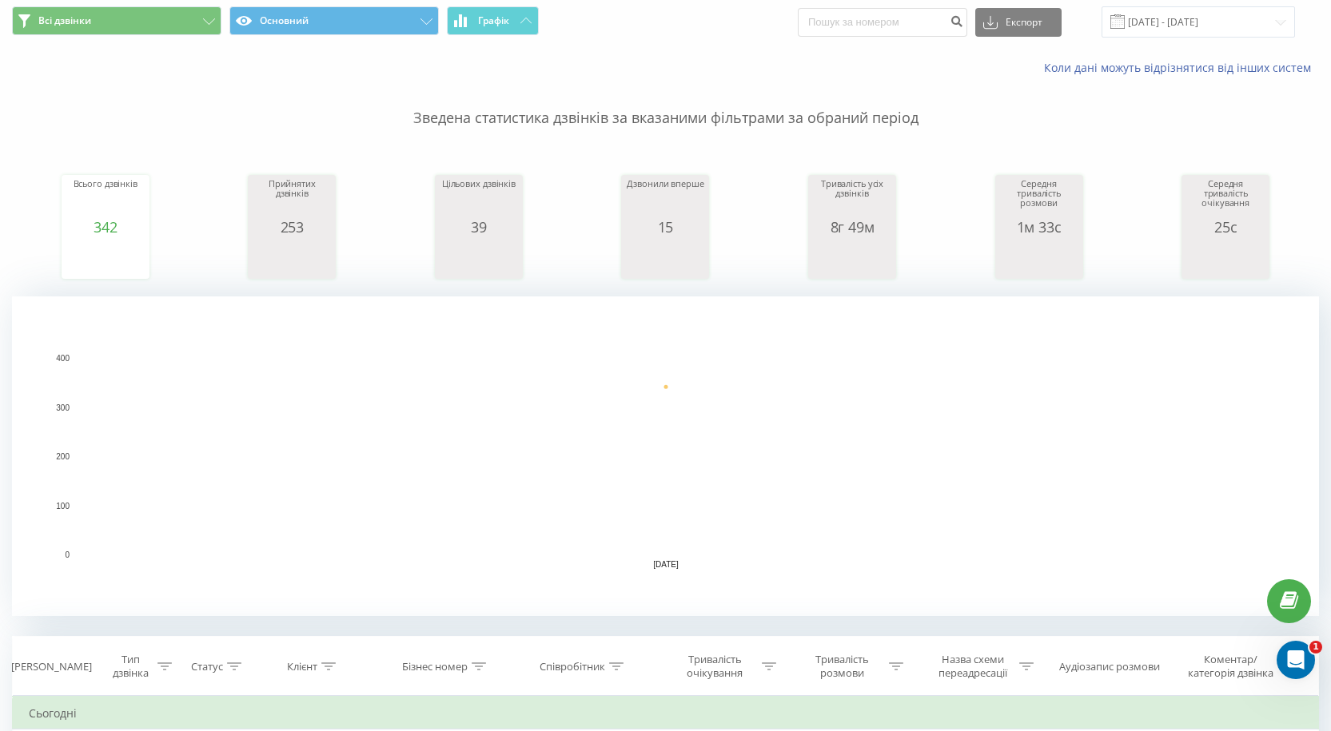
scroll to position [80, 0]
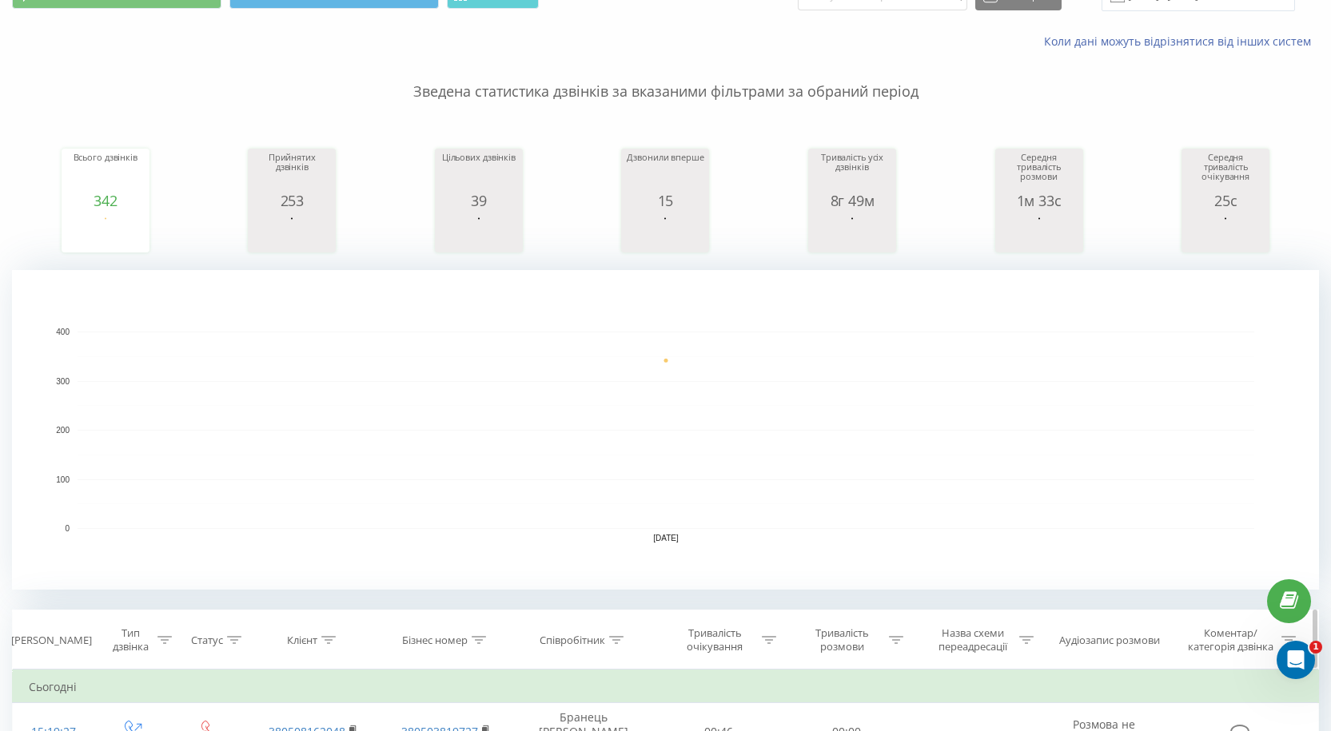
click at [613, 638] on icon at bounding box center [616, 640] width 14 height 8
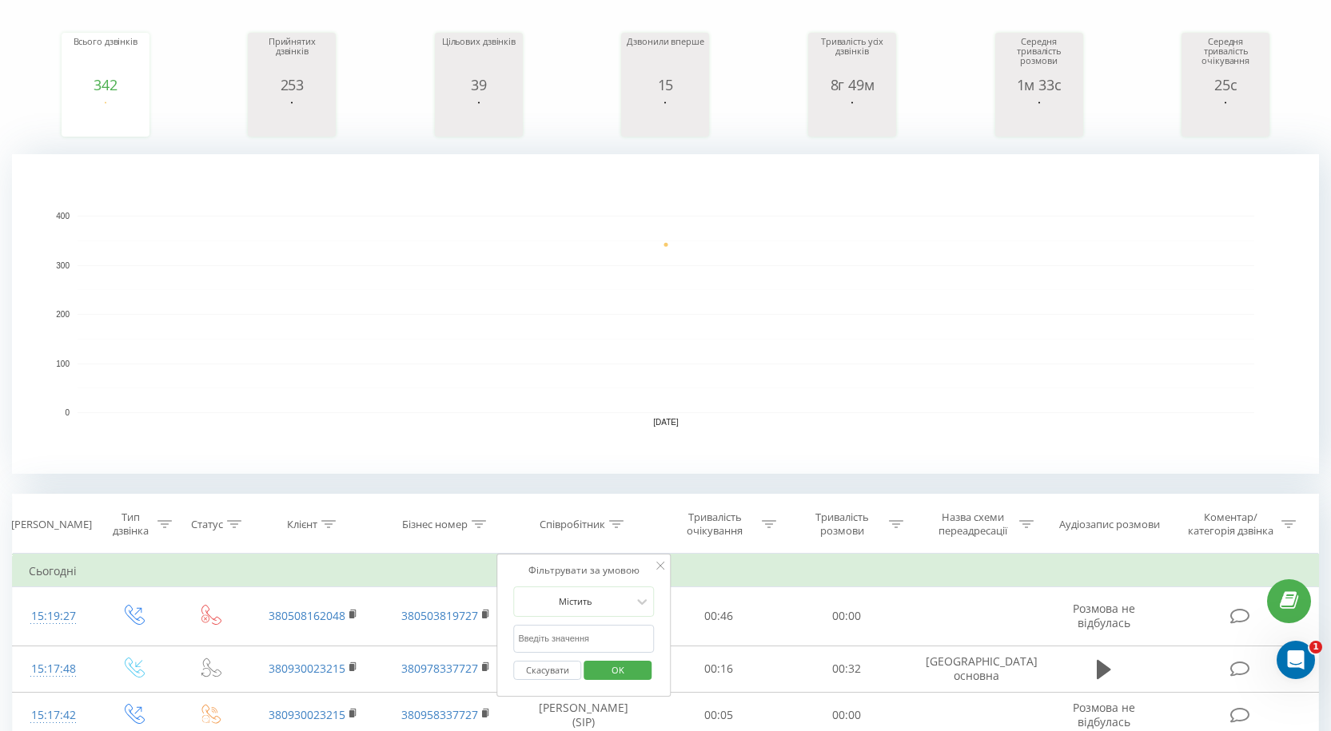
scroll to position [240, 0]
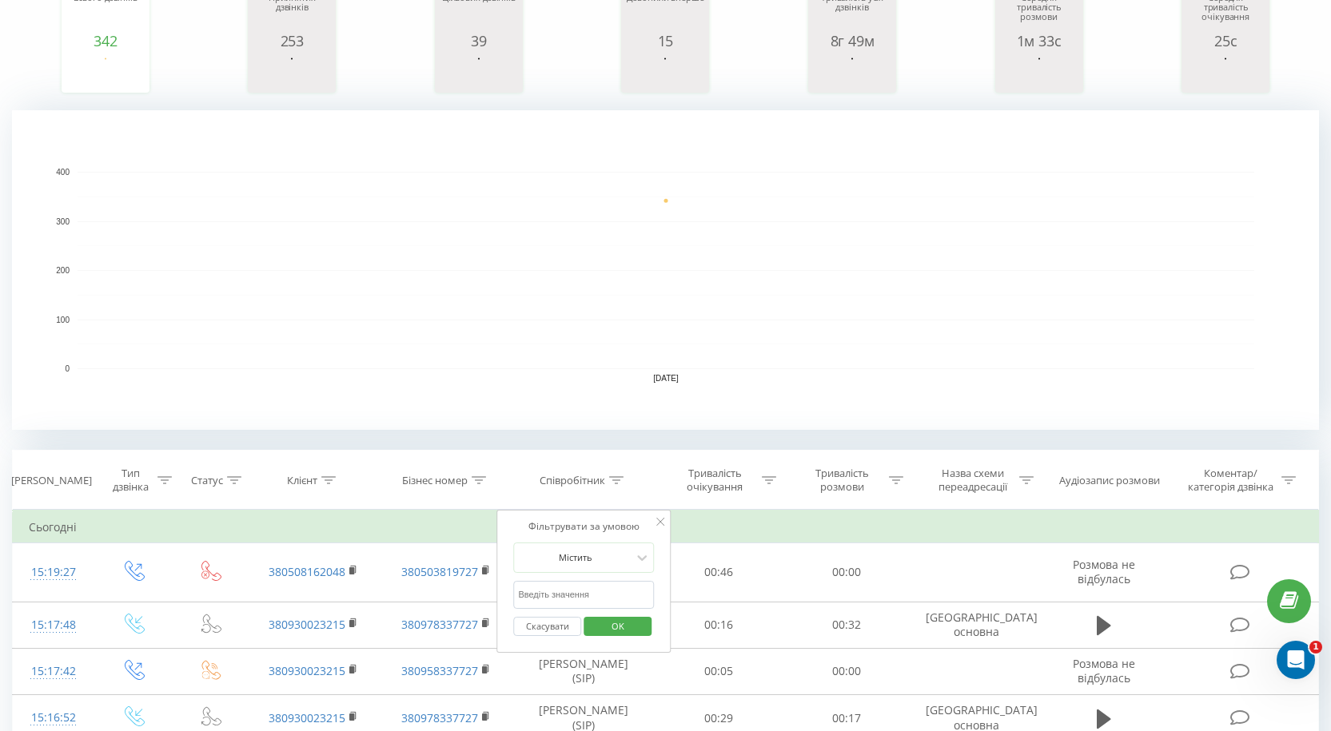
click at [587, 595] on input "text" at bounding box center [583, 595] width 141 height 28
type input "[PERSON_NAME]"
click button "OK" at bounding box center [617, 627] width 68 height 20
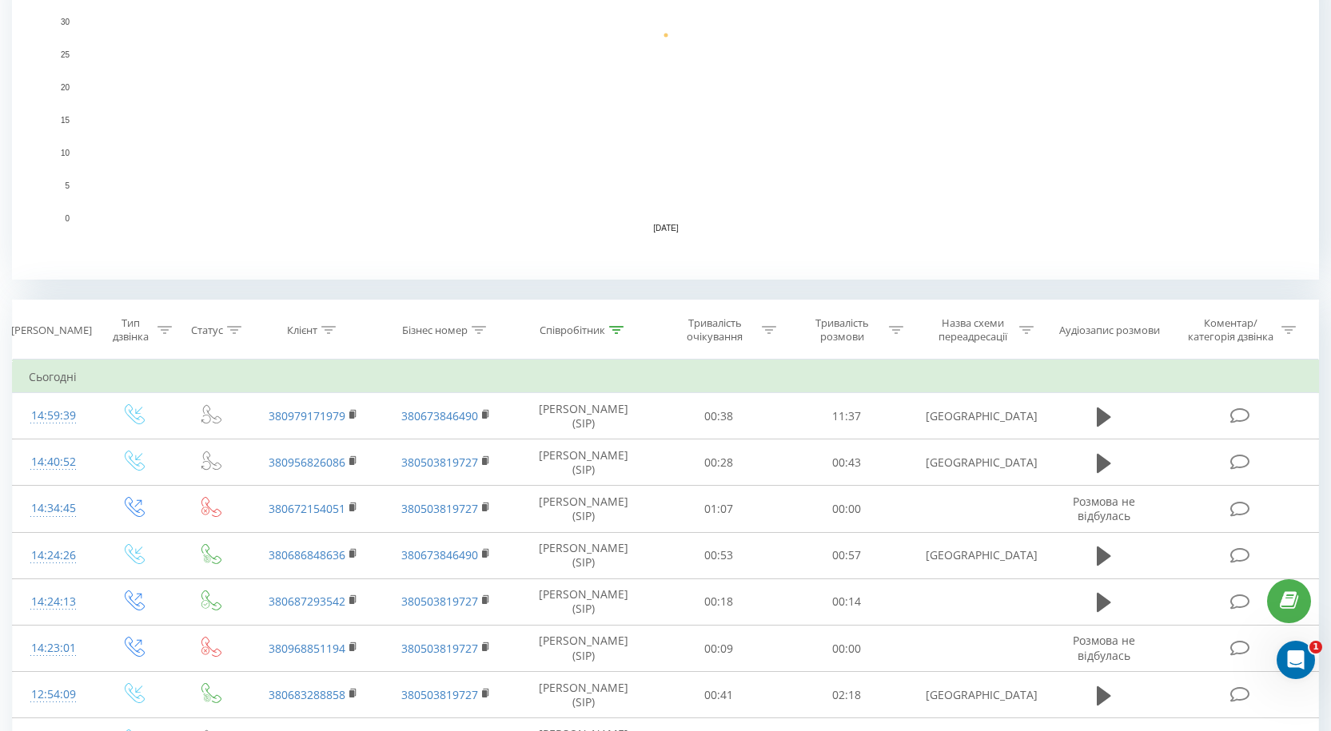
scroll to position [400, 0]
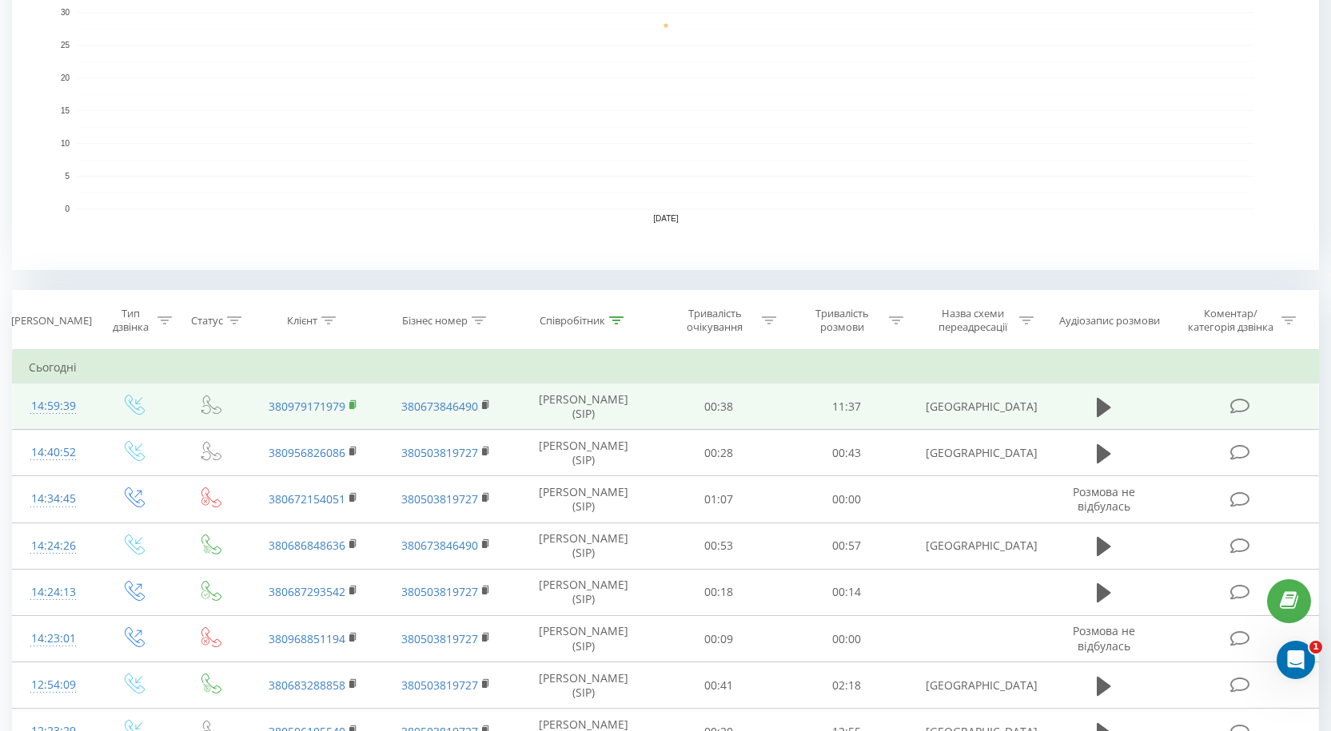
click at [352, 409] on icon at bounding box center [353, 405] width 9 height 11
click at [246, 408] on td at bounding box center [211, 407] width 71 height 46
click at [1108, 406] on icon at bounding box center [1103, 406] width 14 height 19
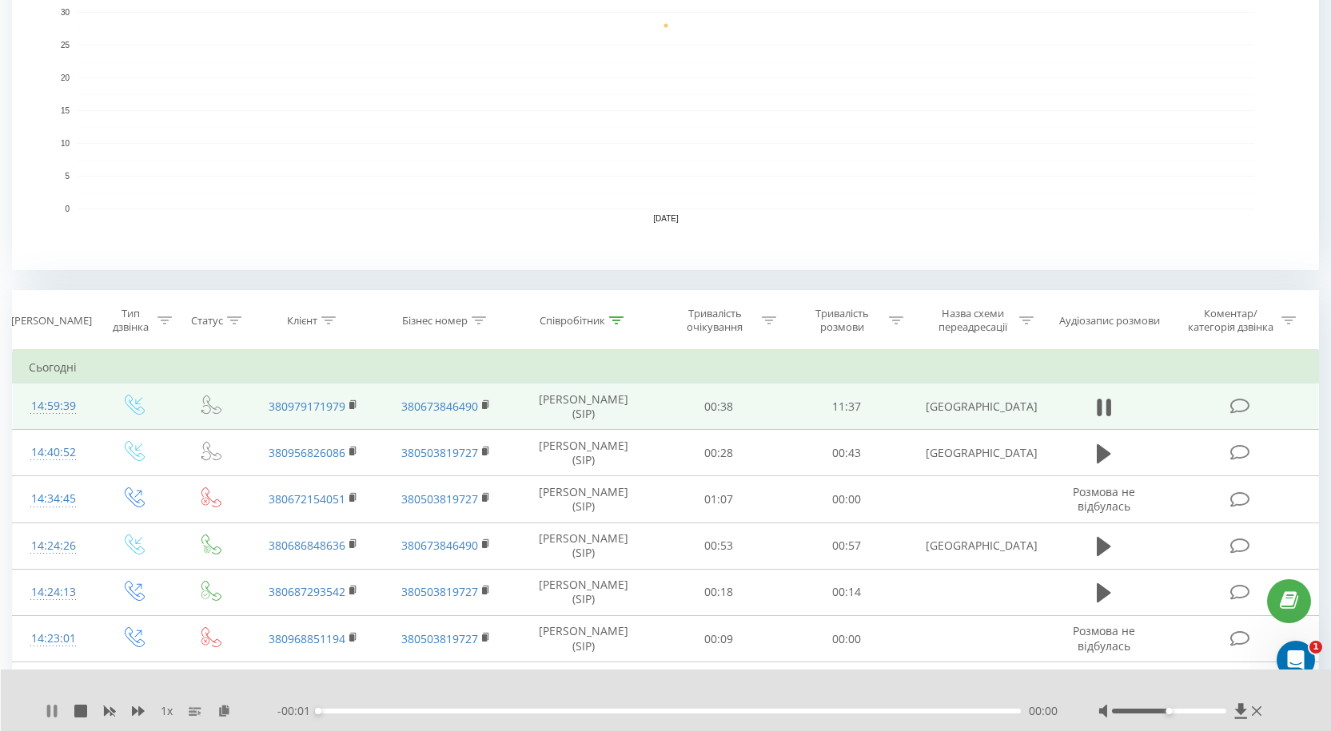
click at [50, 709] on icon at bounding box center [48, 711] width 3 height 13
click at [225, 711] on icon at bounding box center [224, 710] width 14 height 11
click at [200, 711] on icon at bounding box center [195, 711] width 13 height 13
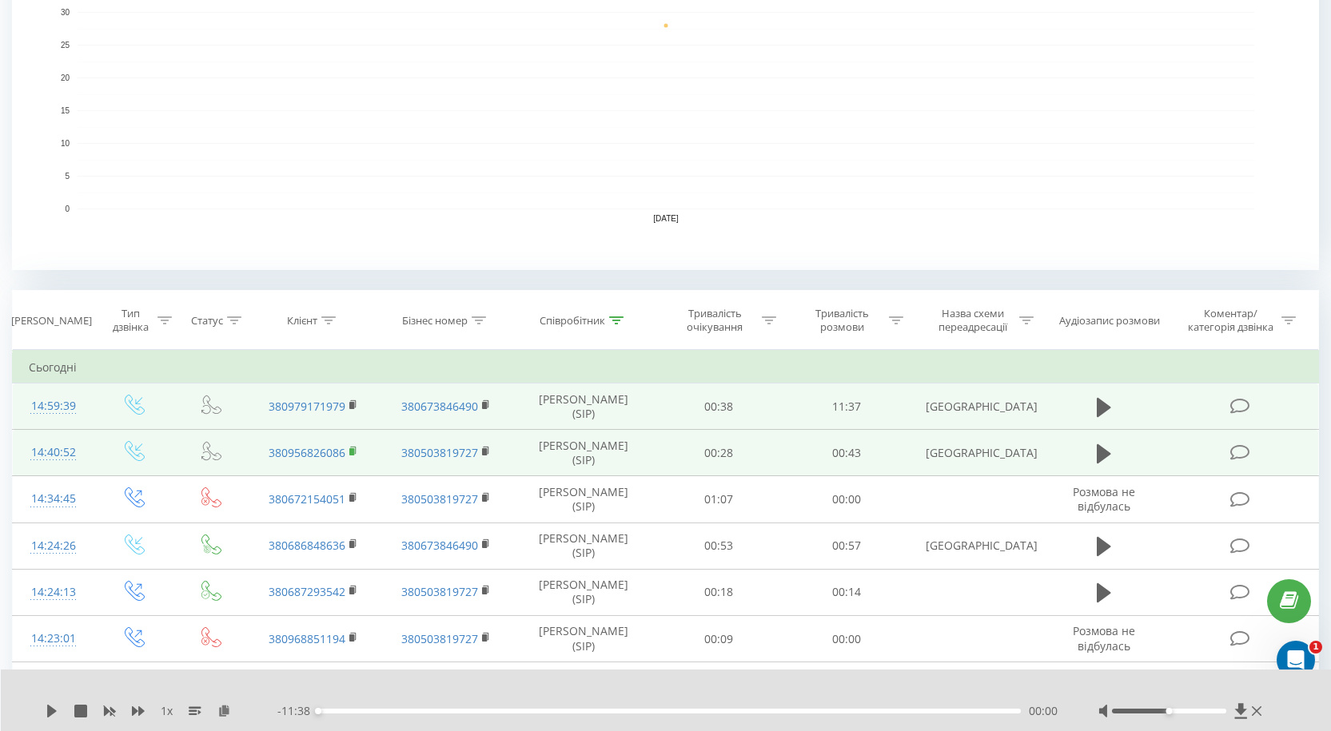
click at [352, 449] on rect at bounding box center [351, 451] width 5 height 7
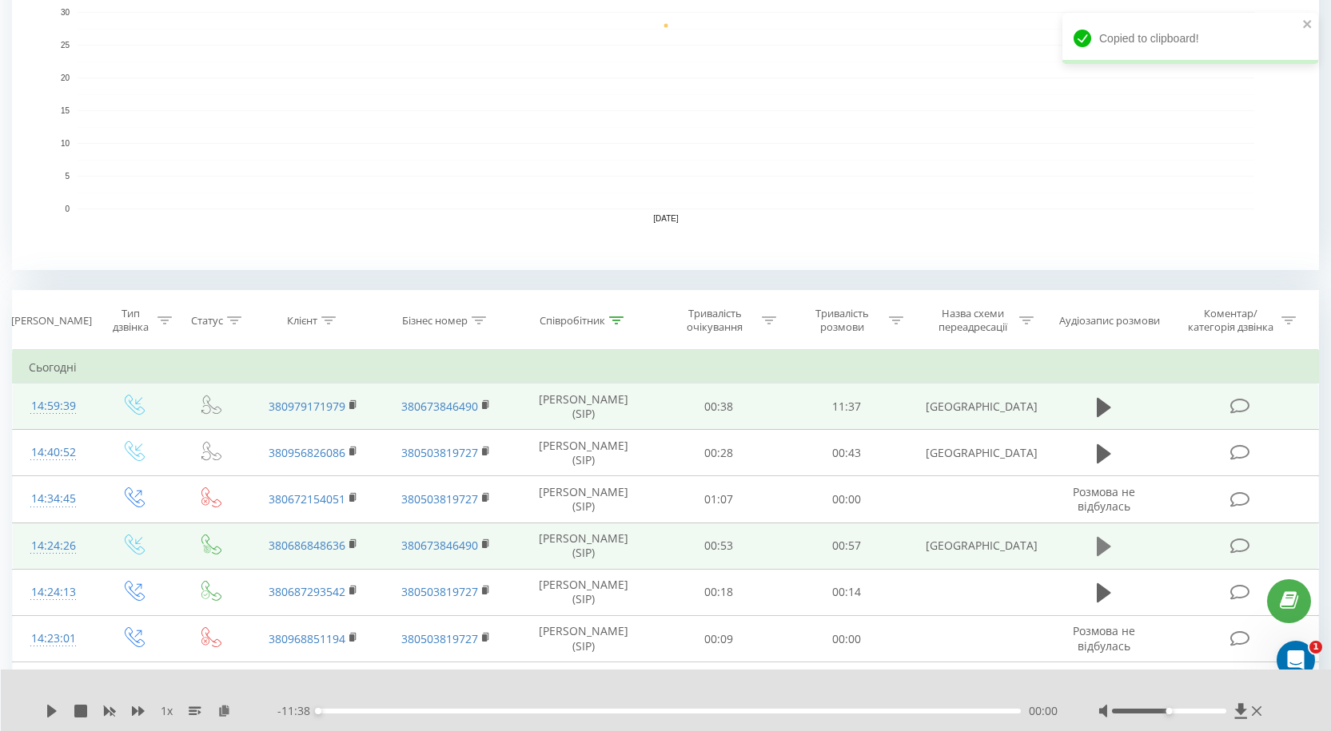
click at [1097, 546] on icon at bounding box center [1103, 546] width 14 height 19
click at [349, 540] on icon at bounding box center [353, 544] width 9 height 11
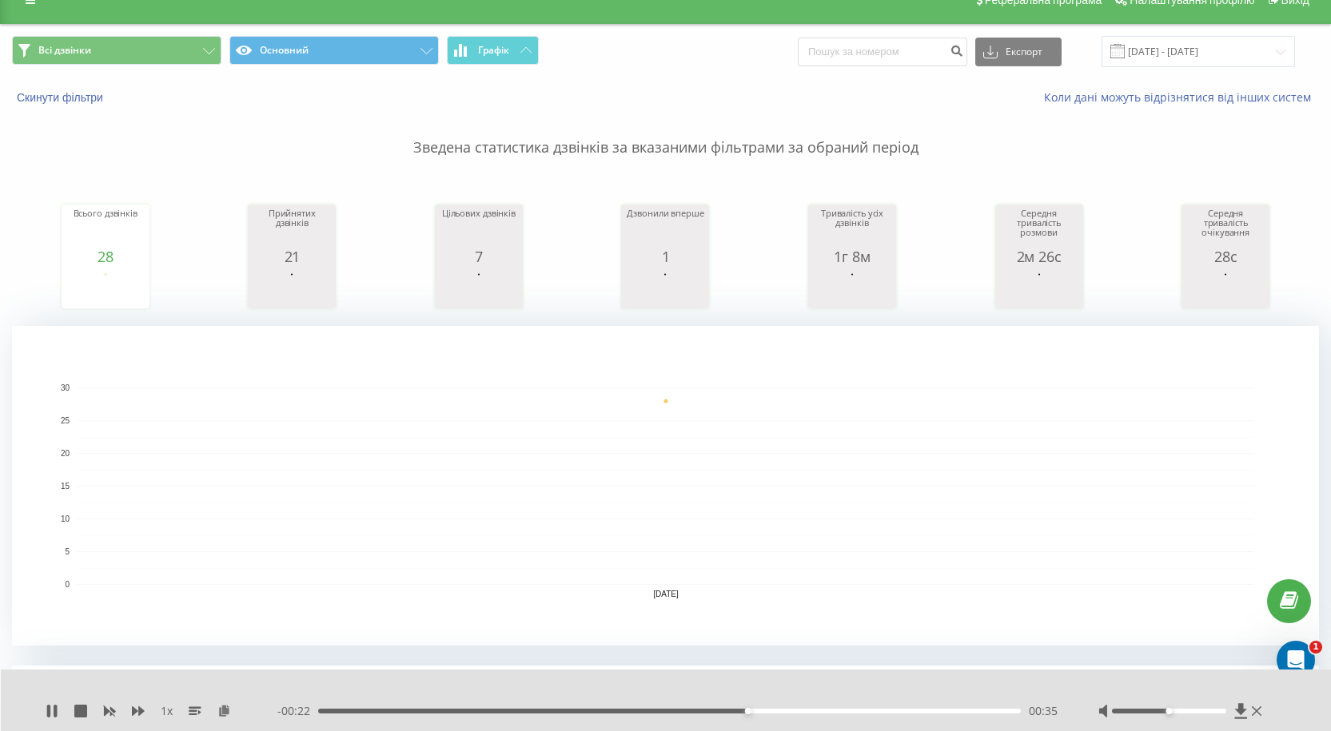
scroll to position [0, 0]
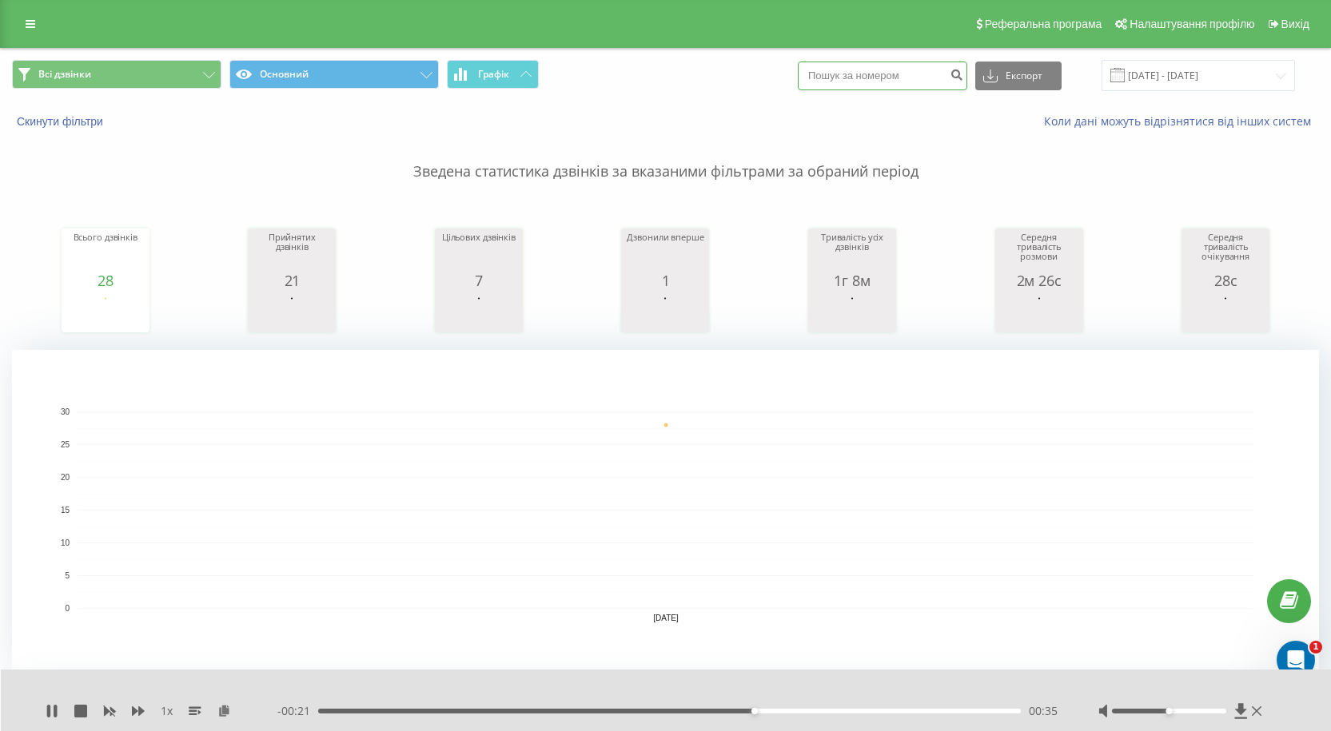
click at [910, 84] on input at bounding box center [882, 76] width 169 height 29
paste input "380686848636"
type input "380686848636"
